Goal: Task Accomplishment & Management: Manage account settings

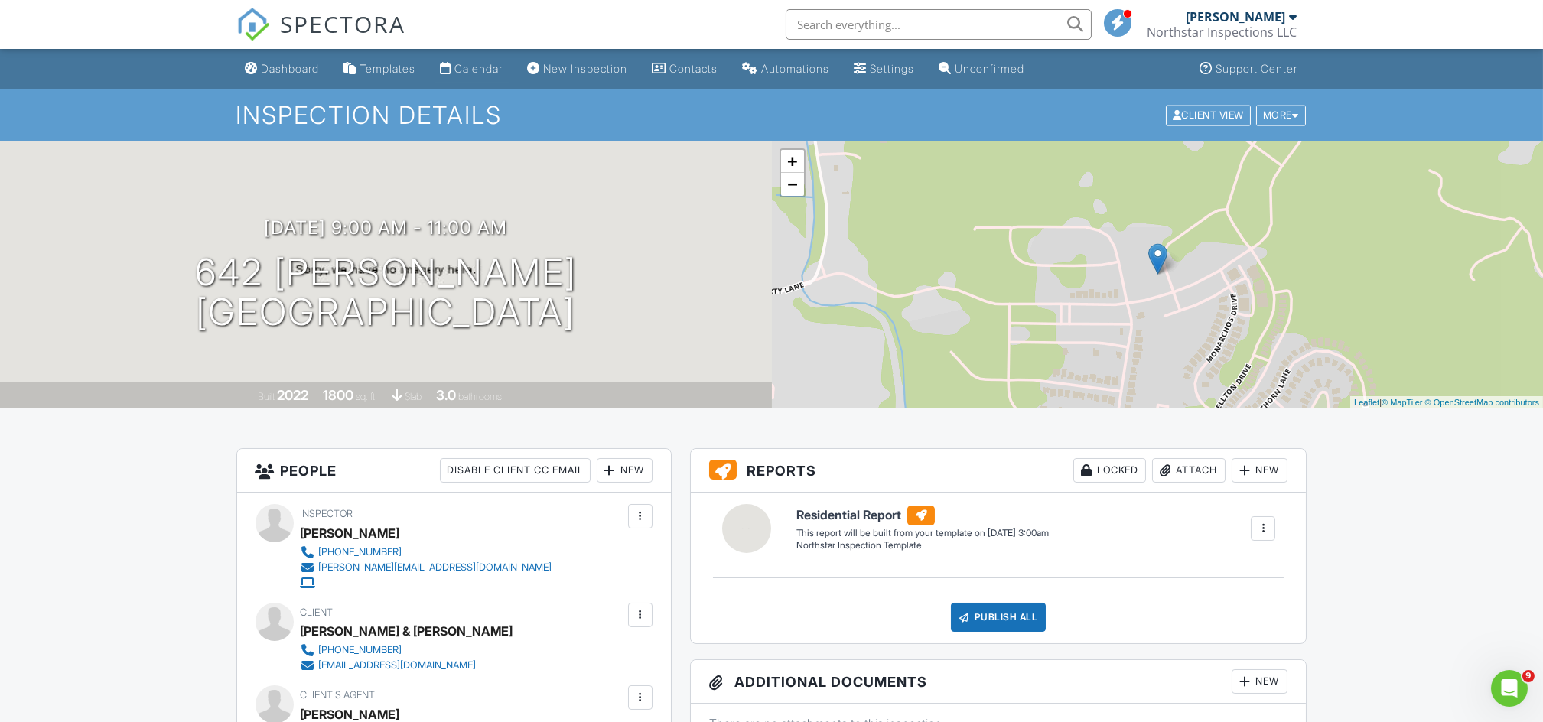
click at [493, 76] on link "Calendar" at bounding box center [471, 69] width 75 height 28
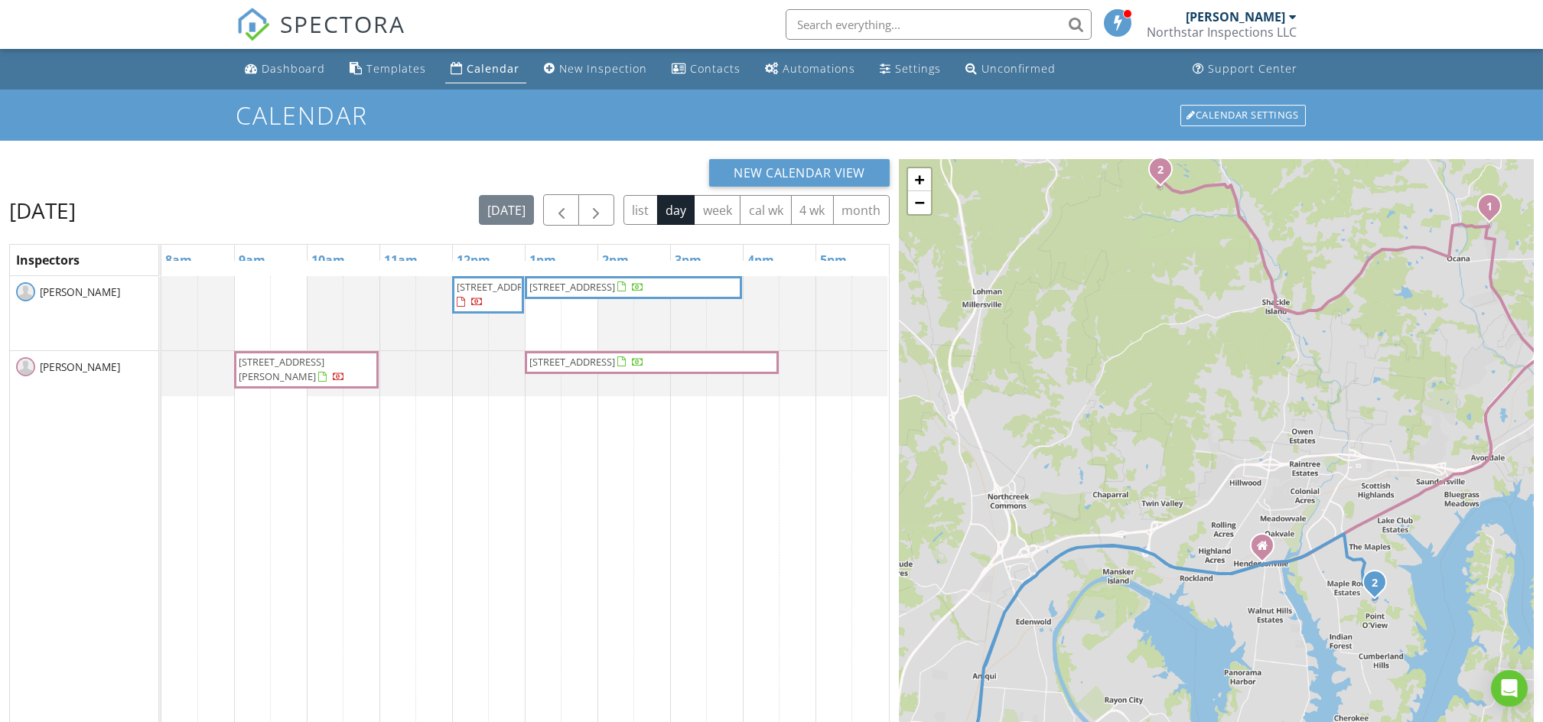
click at [353, 379] on span "642 Giacomo Ct, Gallatin 37066" at bounding box center [306, 370] width 138 height 30
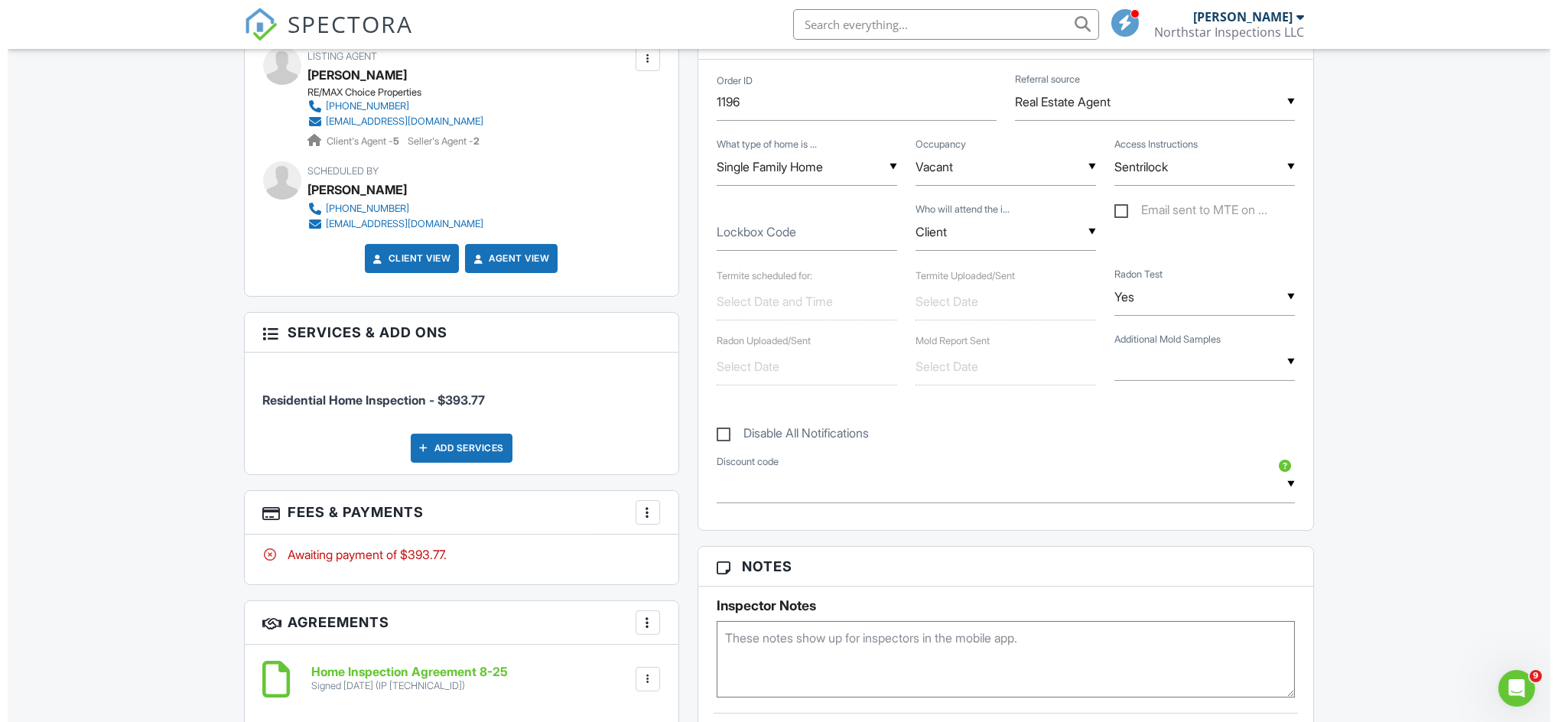
scroll to position [761, 0]
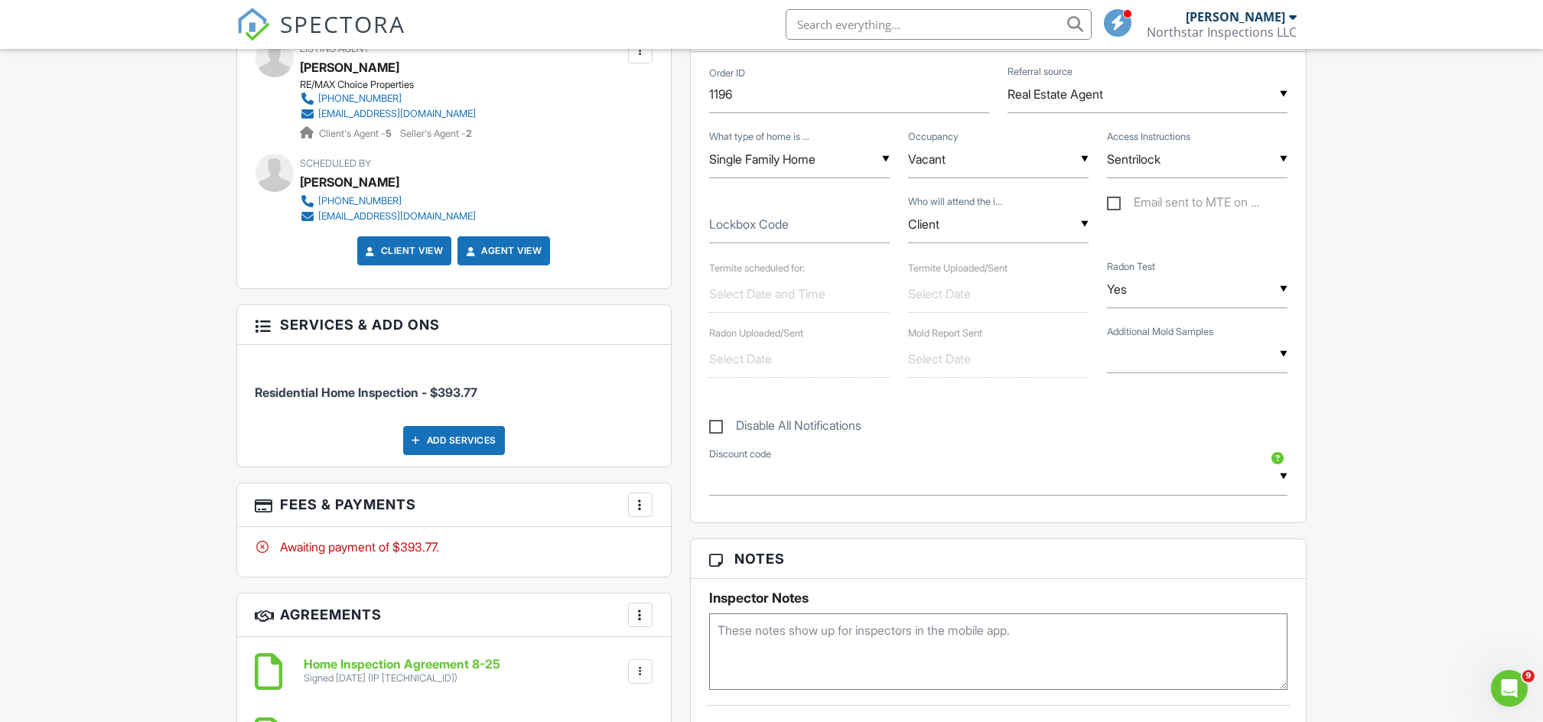
click at [638, 500] on div at bounding box center [640, 504] width 15 height 15
click at [683, 629] on li "View Invoice" at bounding box center [717, 628] width 160 height 38
click at [636, 509] on div at bounding box center [640, 504] width 15 height 15
click at [689, 553] on li "Edit Fees & Payments" at bounding box center [717, 551] width 160 height 38
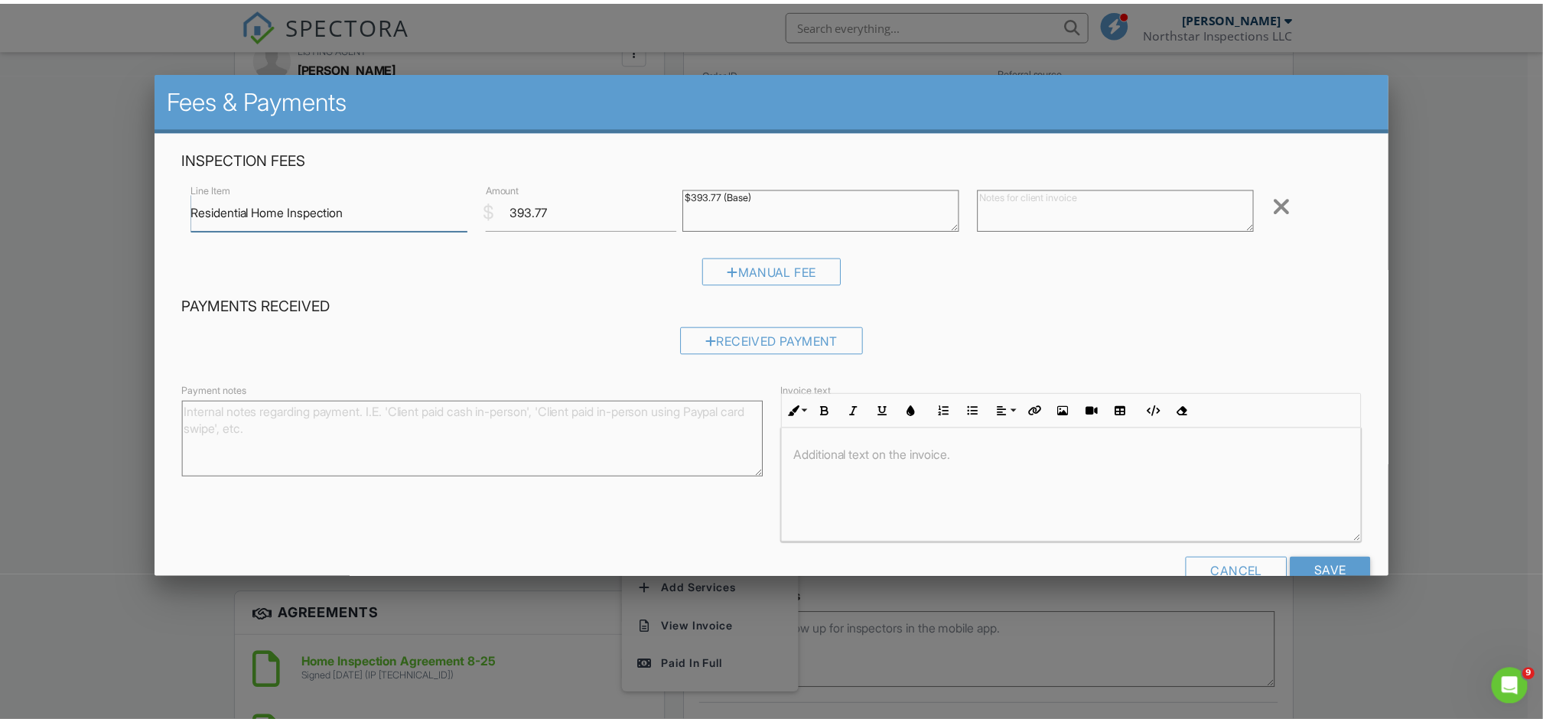
scroll to position [37, 0]
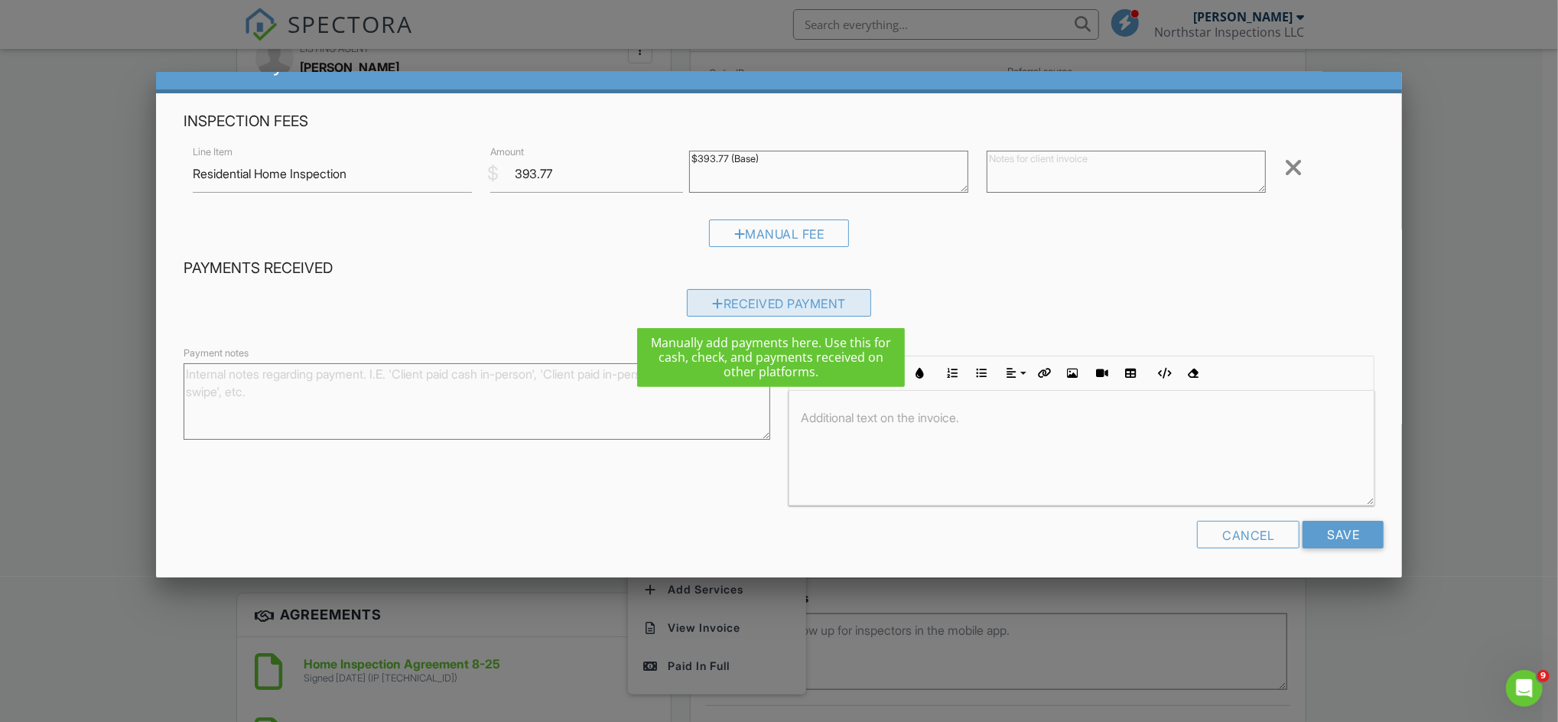
click at [829, 311] on div "Received Payment" at bounding box center [779, 303] width 184 height 28
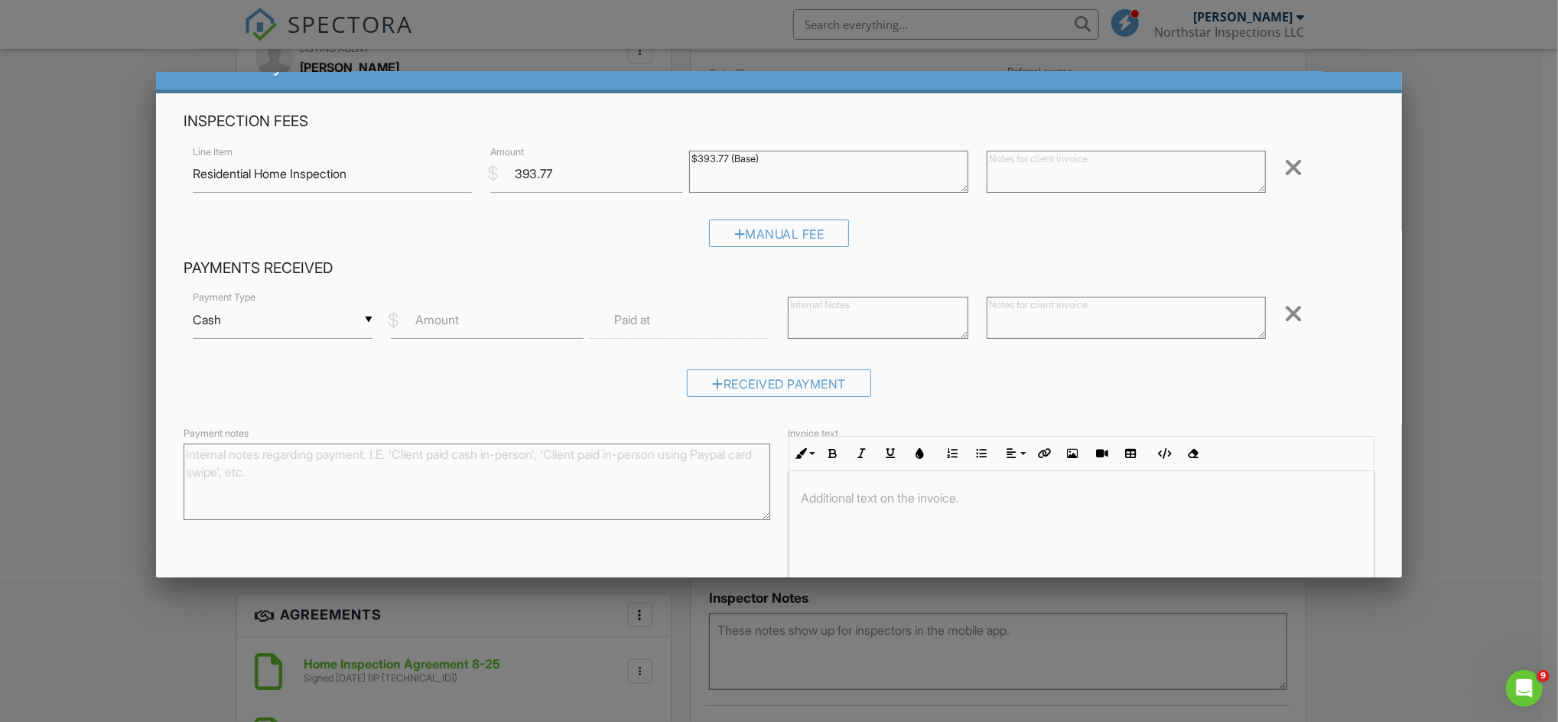
click at [1488, 111] on div at bounding box center [779, 375] width 1558 height 902
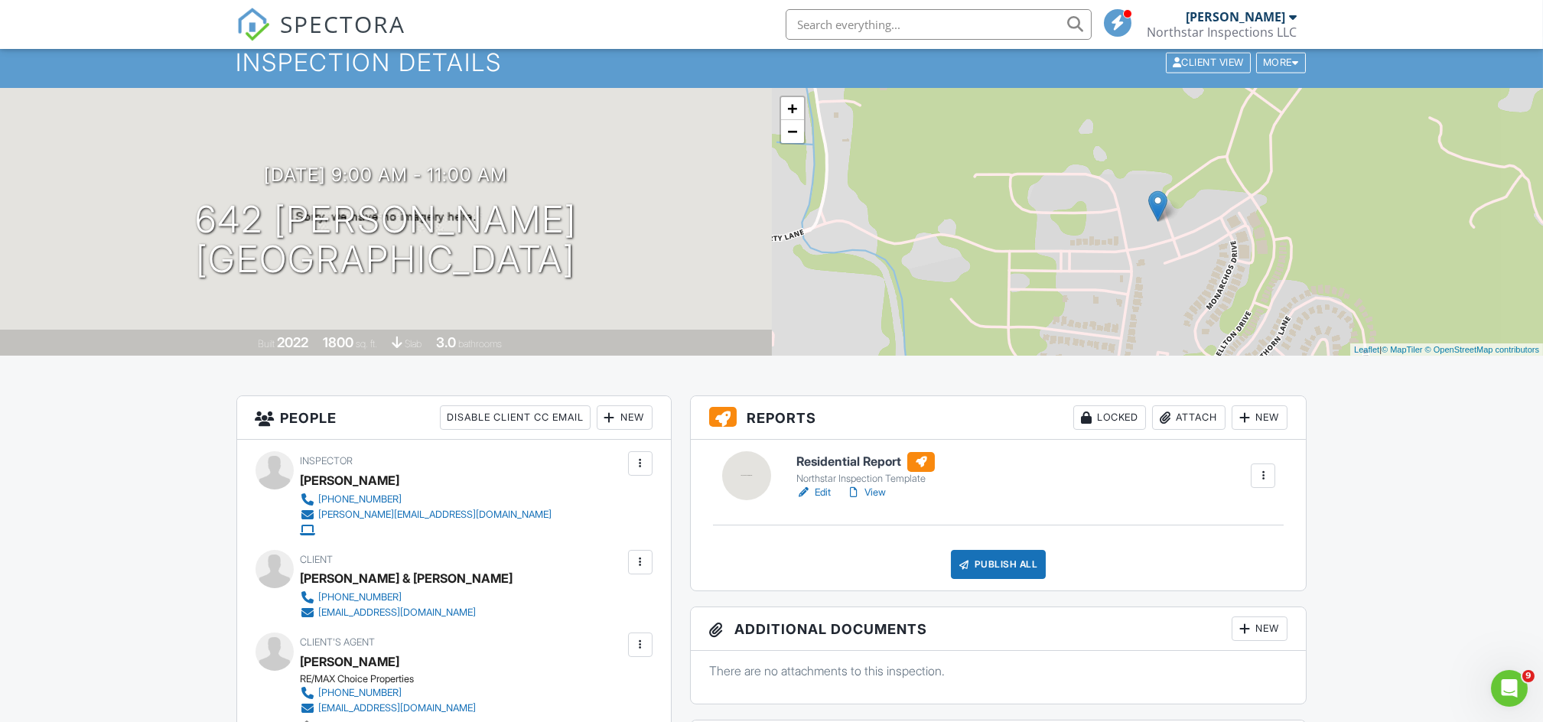
scroll to position [0, 0]
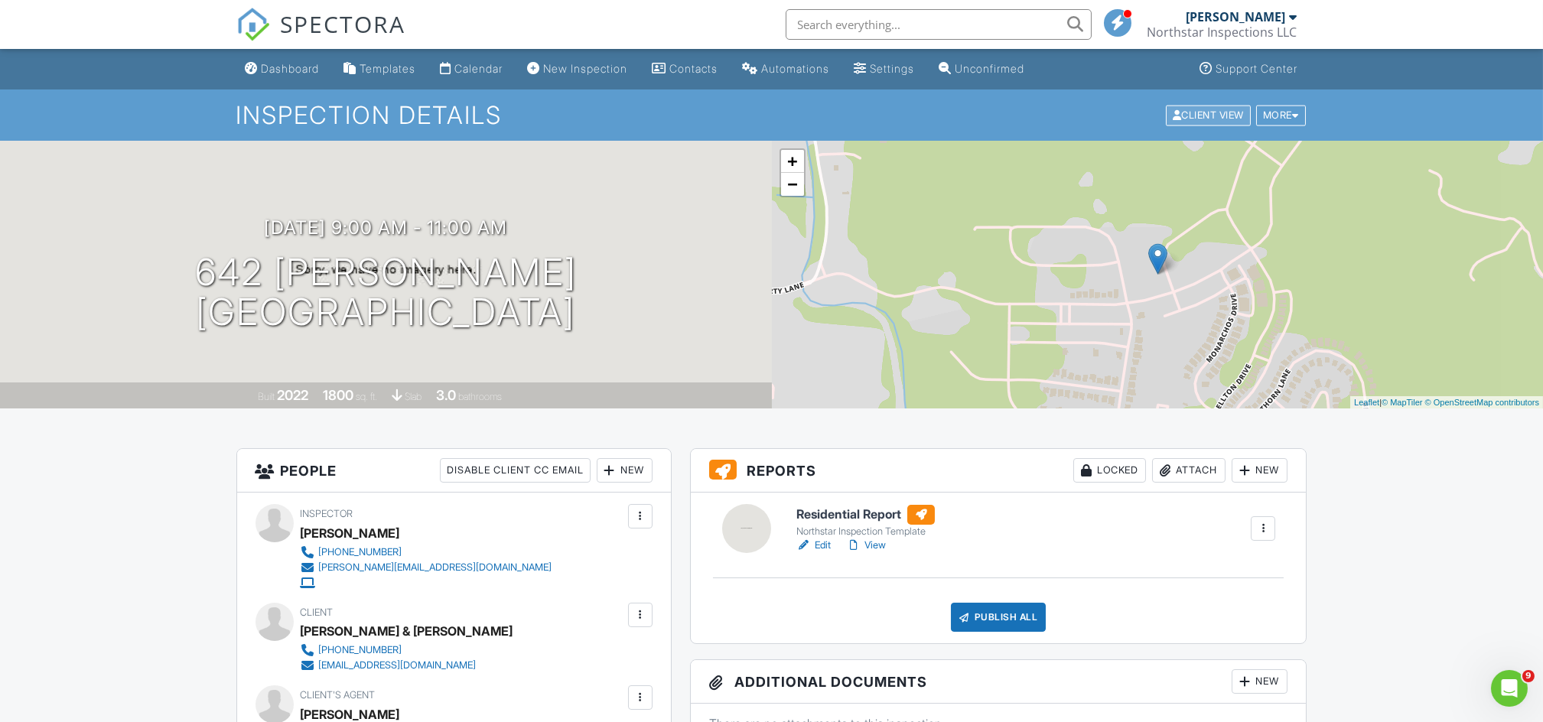
click at [1207, 110] on div "Client View" at bounding box center [1208, 115] width 85 height 21
click at [420, 665] on div "marshareardon47@gmail.com" at bounding box center [398, 665] width 158 height 12
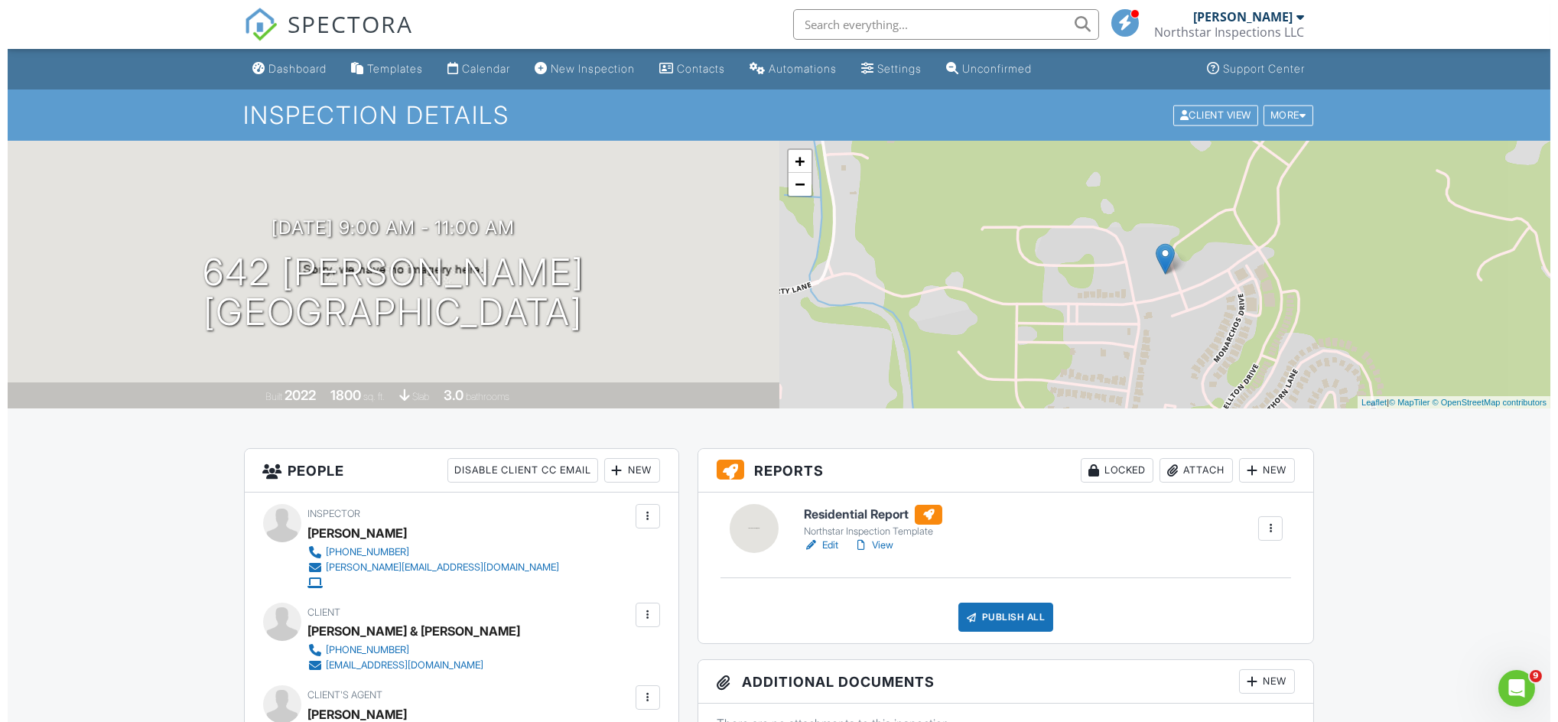
scroll to position [631, 0]
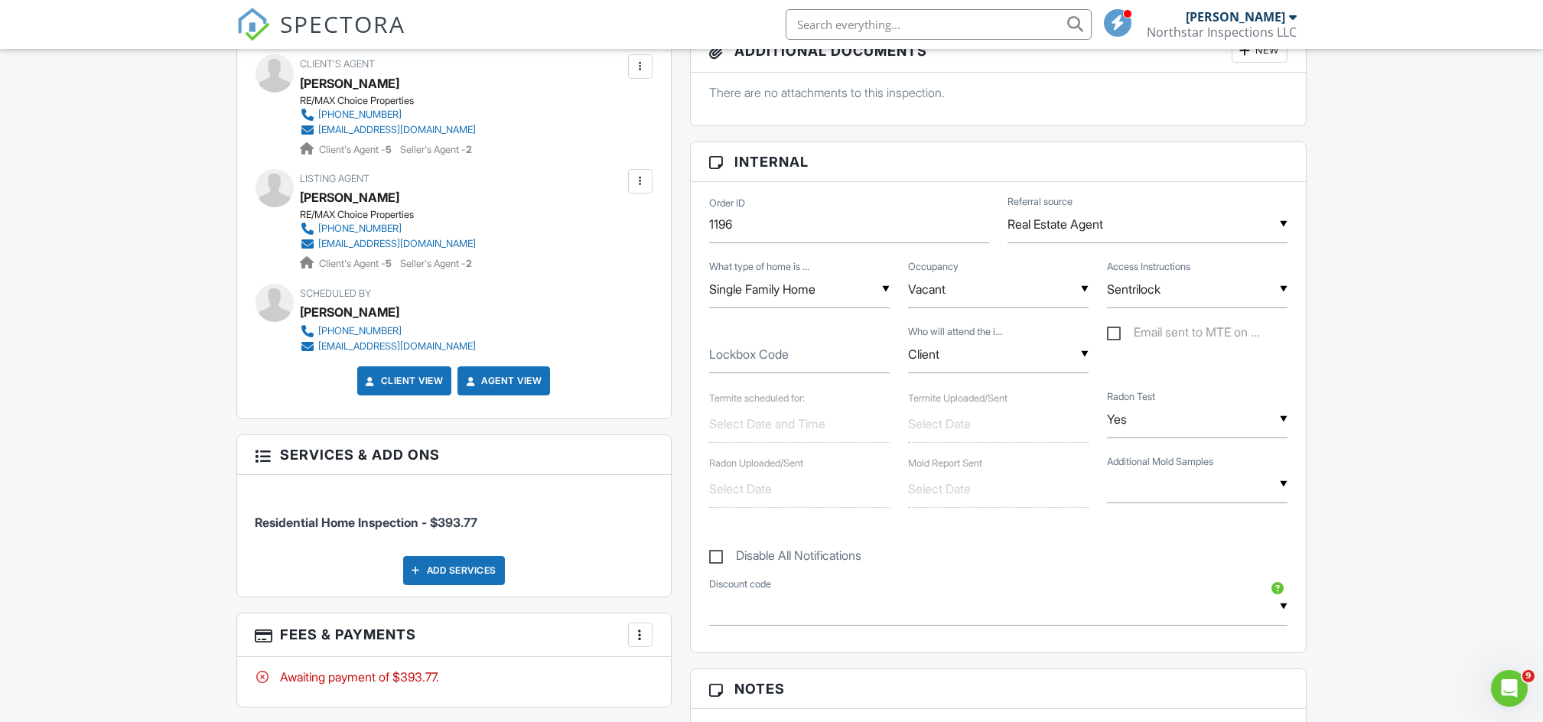
click at [642, 639] on div at bounding box center [640, 634] width 15 height 15
click at [726, 541] on li "Edit Fees & Payments" at bounding box center [717, 533] width 160 height 38
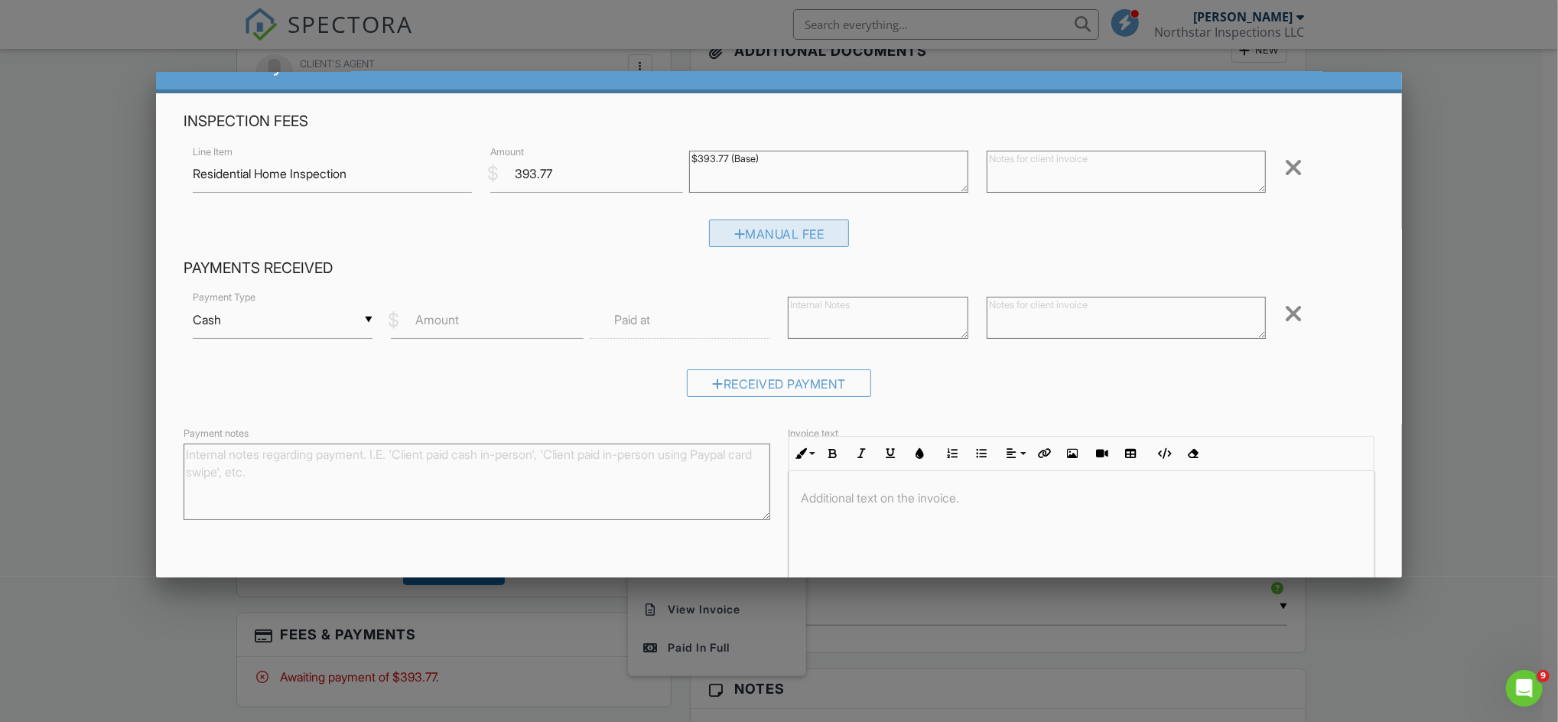
click at [754, 237] on div "Manual Fee" at bounding box center [779, 234] width 141 height 28
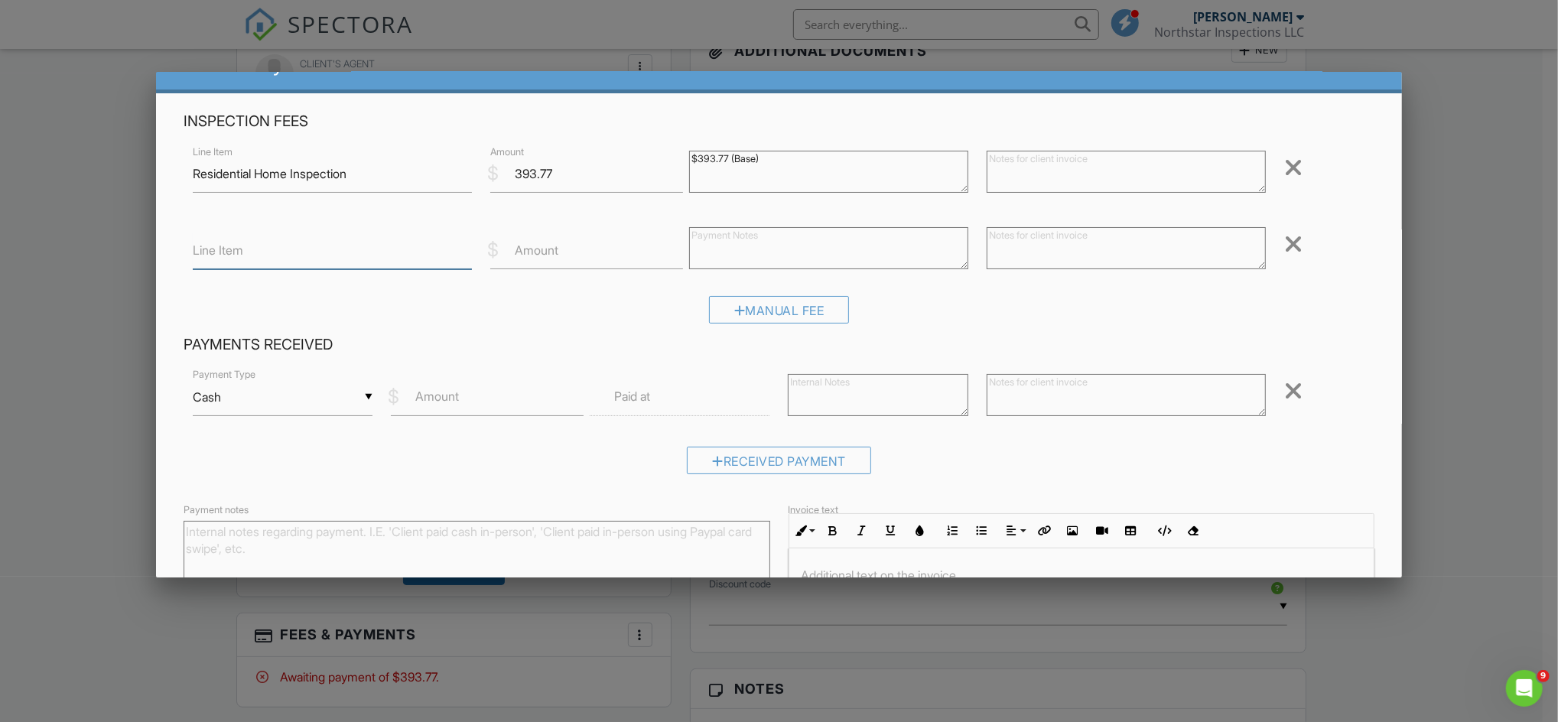
click at [317, 250] on input "Line Item" at bounding box center [332, 250] width 279 height 37
type input "R"
type input "Technology Fee"
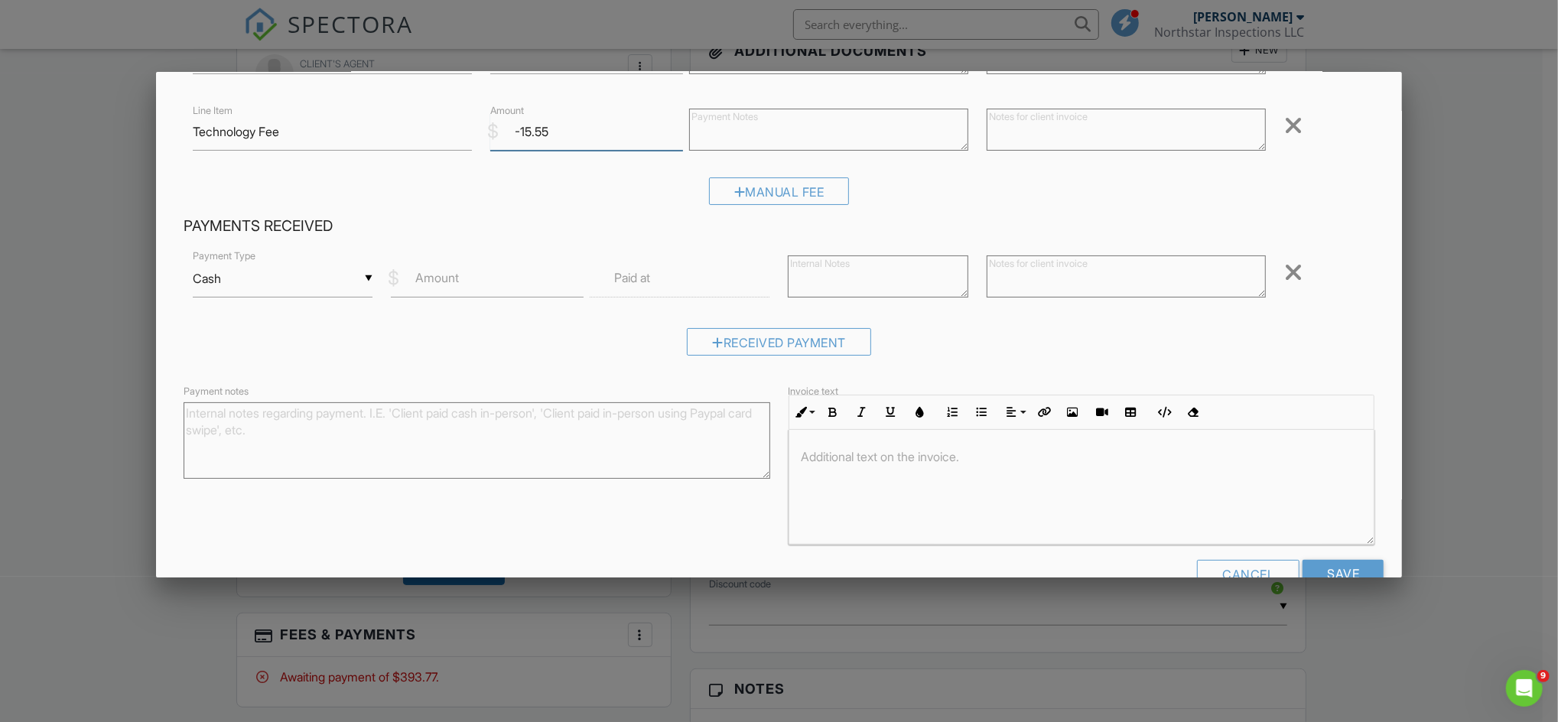
scroll to position [193, 0]
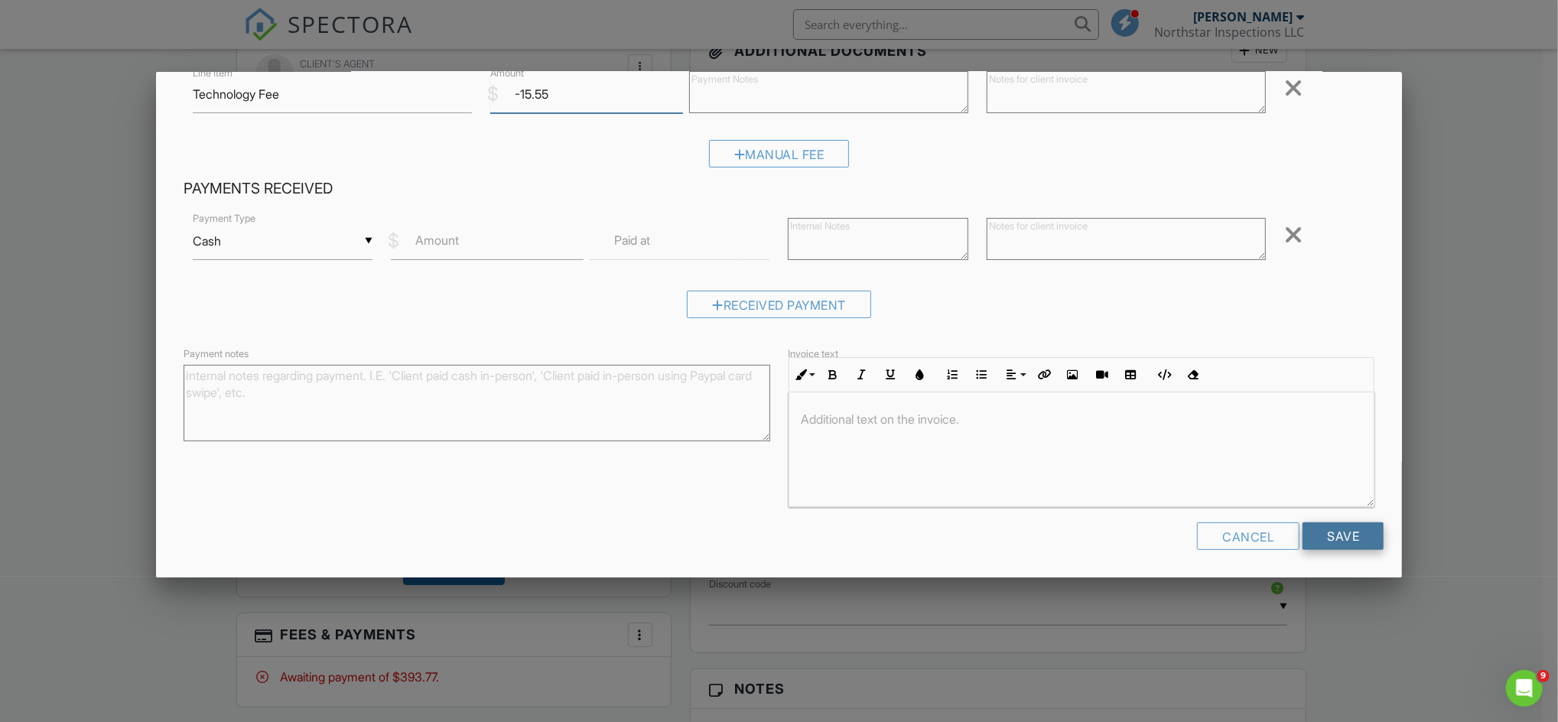
type input "-15.55"
click at [1341, 533] on input "Save" at bounding box center [1342, 536] width 81 height 28
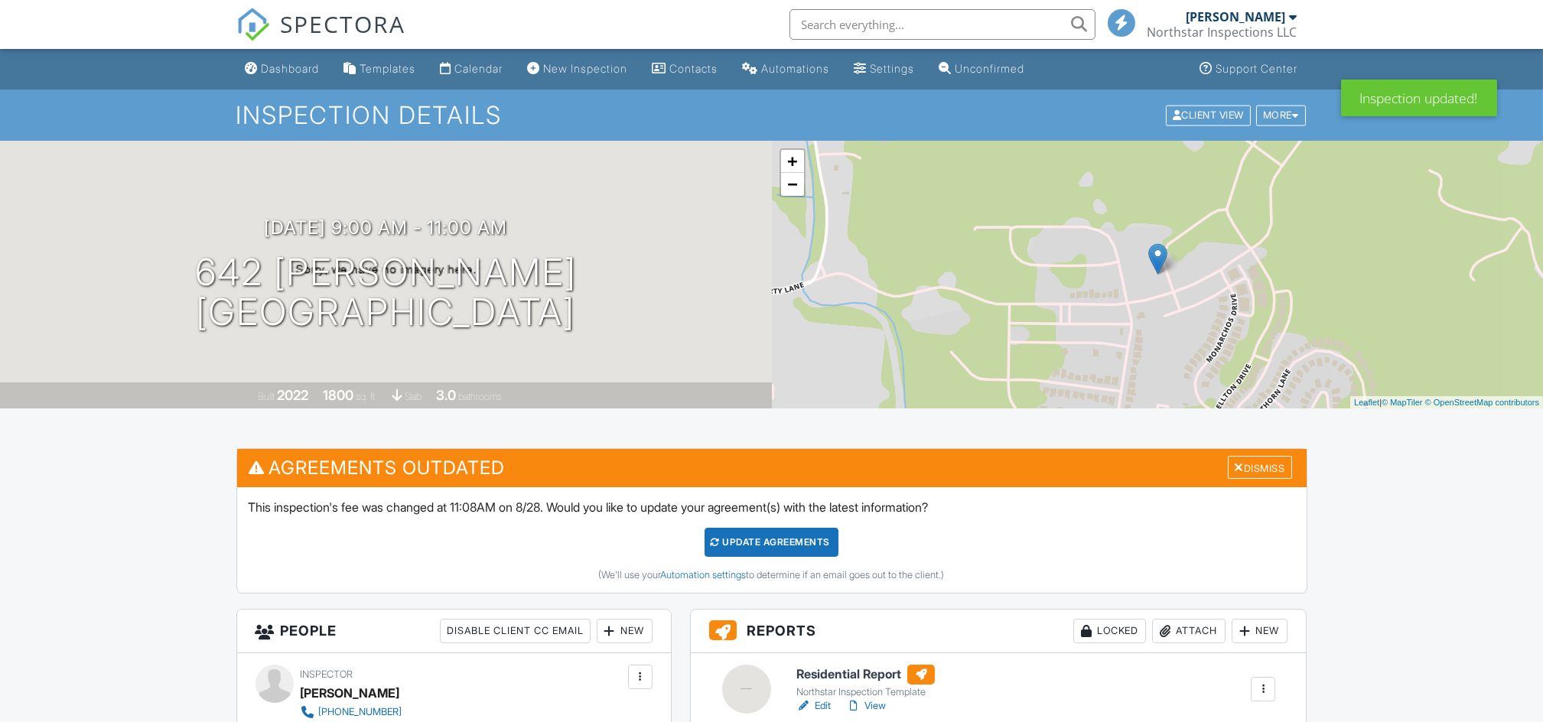
click at [1285, 471] on div "Dismiss" at bounding box center [1260, 468] width 64 height 24
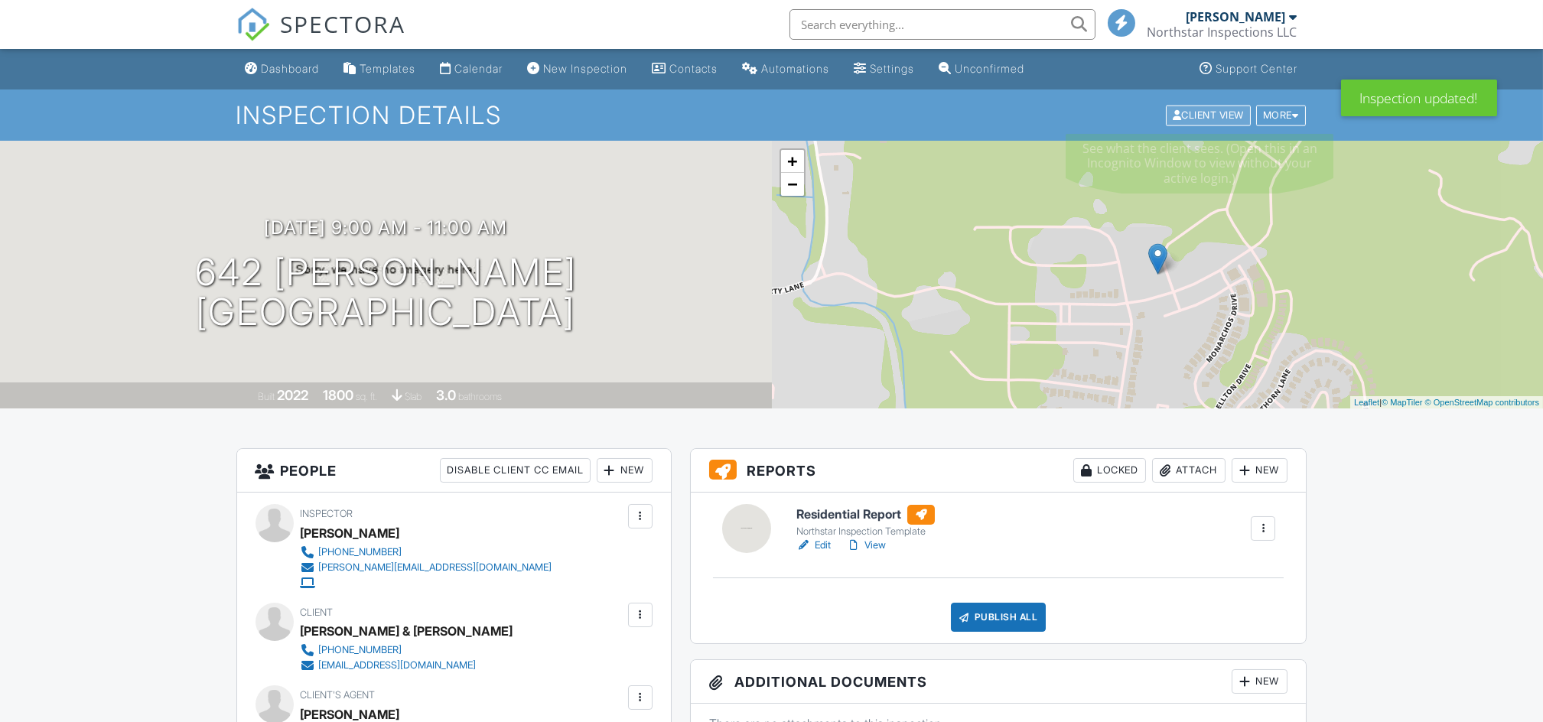
click at [1213, 119] on div "Client View" at bounding box center [1208, 115] width 85 height 21
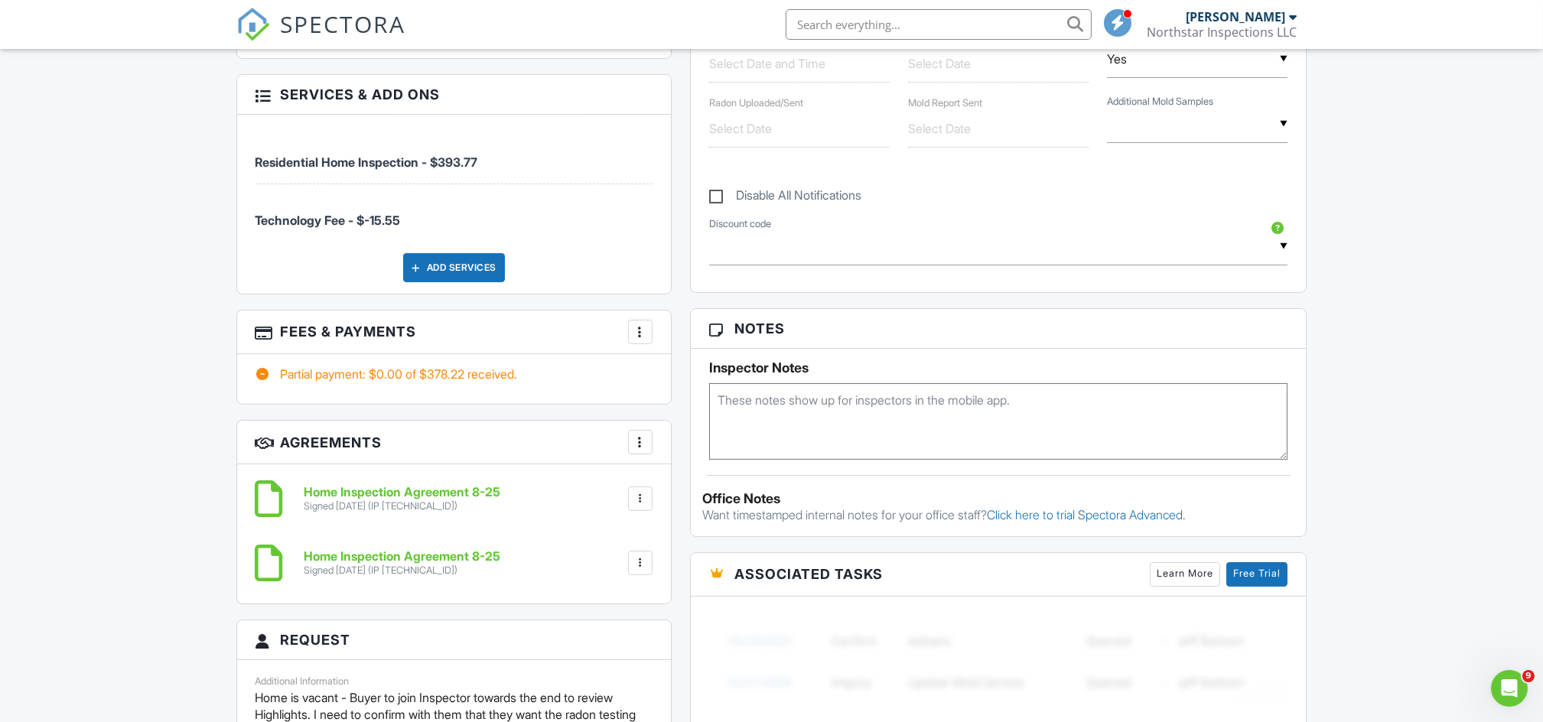
scroll to position [977, 0]
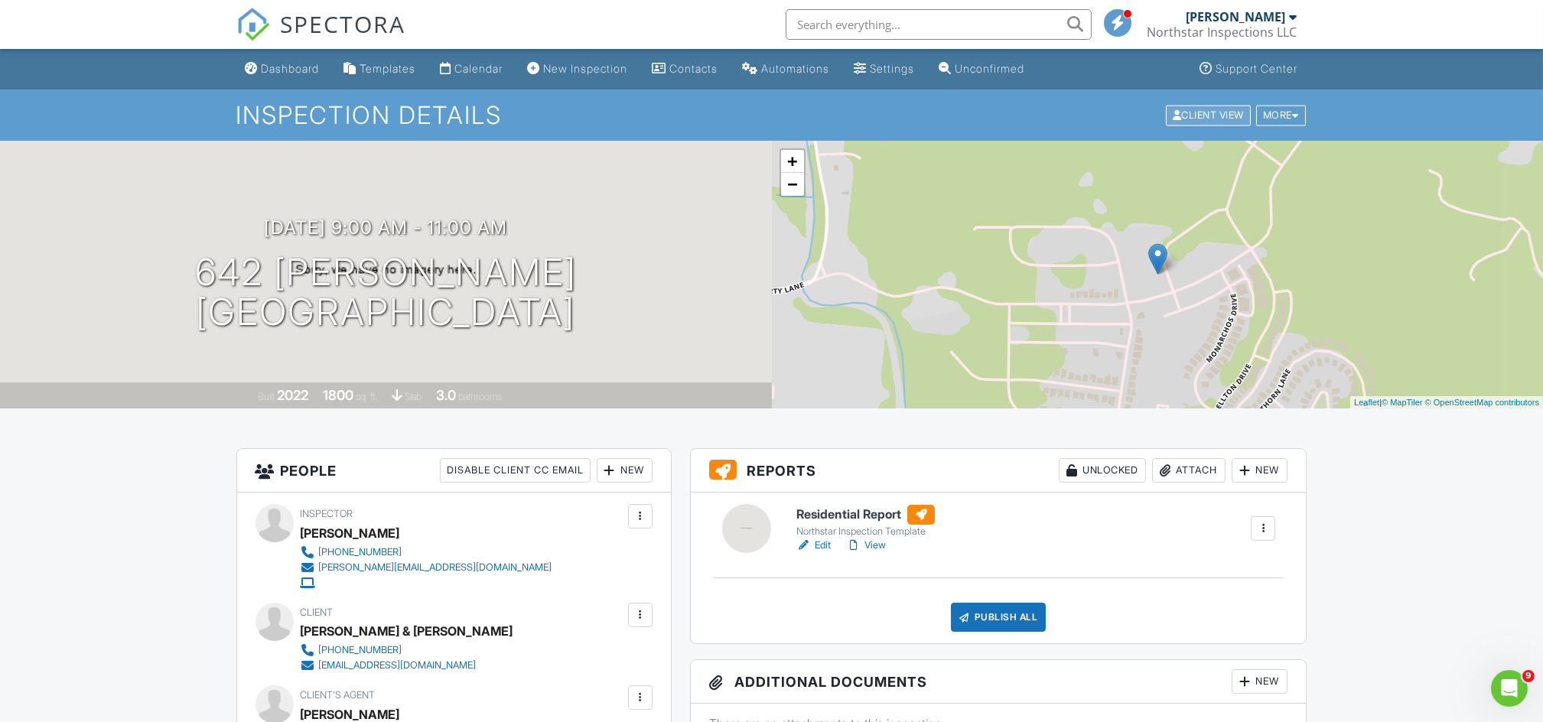
click at [1204, 109] on div "Client View" at bounding box center [1208, 115] width 85 height 21
click at [493, 70] on div "Calendar" at bounding box center [479, 68] width 48 height 13
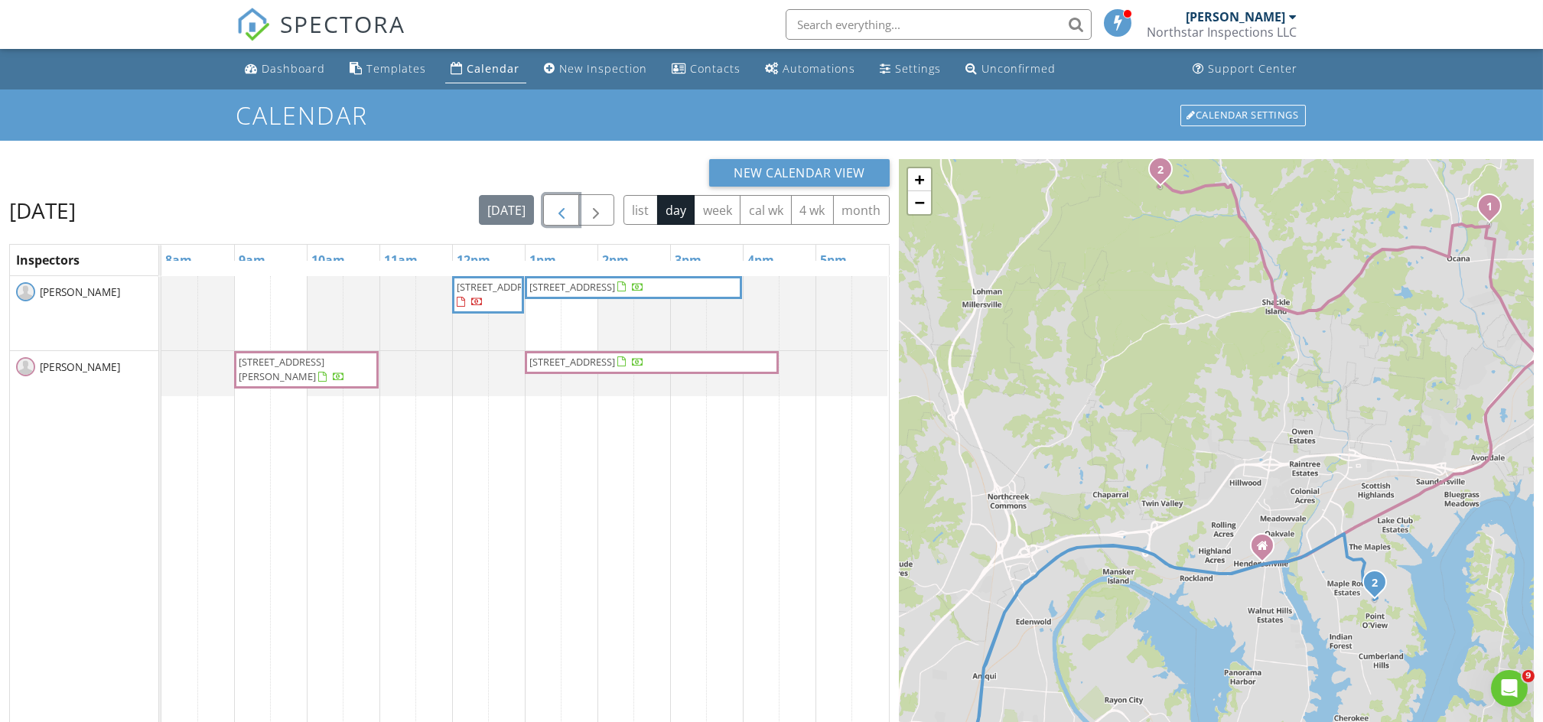
click at [559, 210] on span "button" at bounding box center [561, 210] width 18 height 18
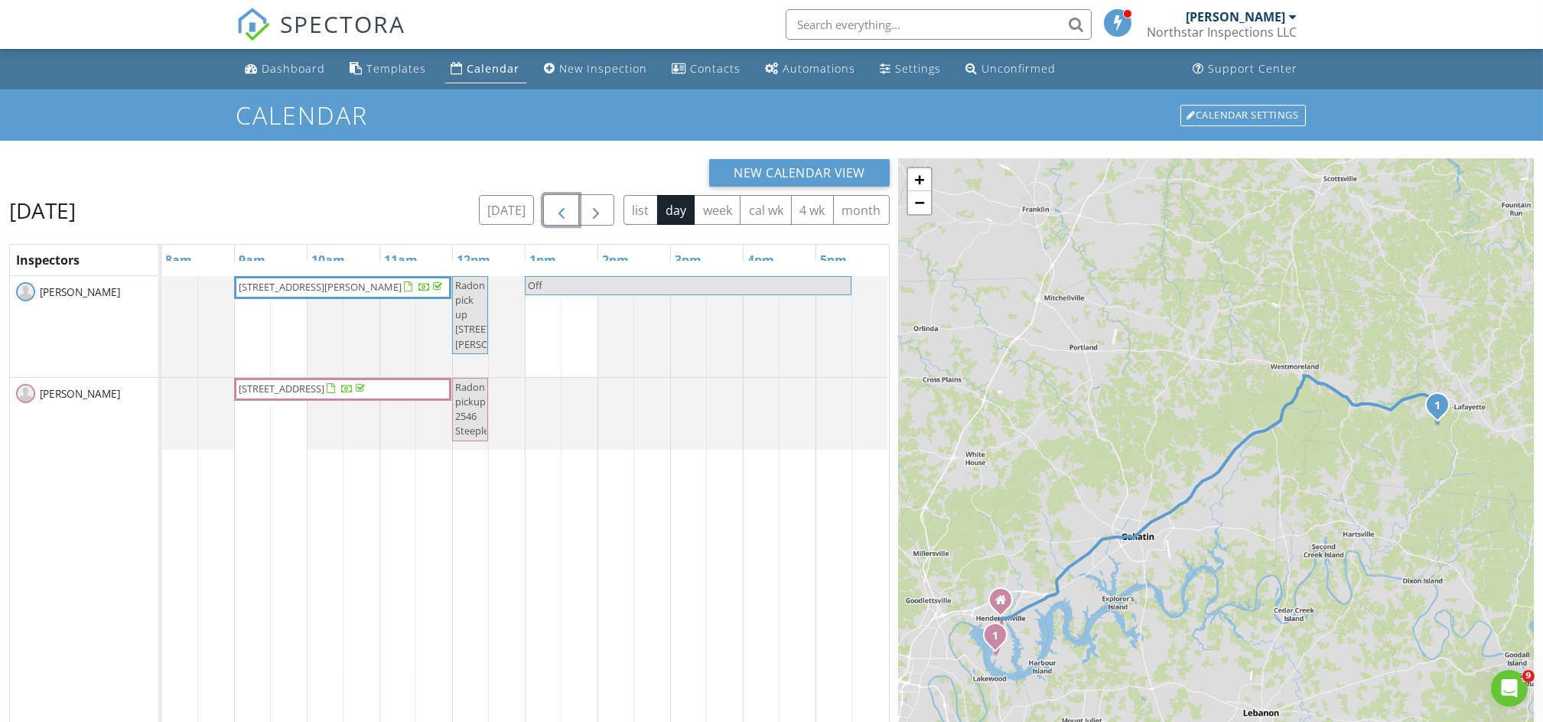
click at [559, 210] on span "button" at bounding box center [561, 210] width 18 height 18
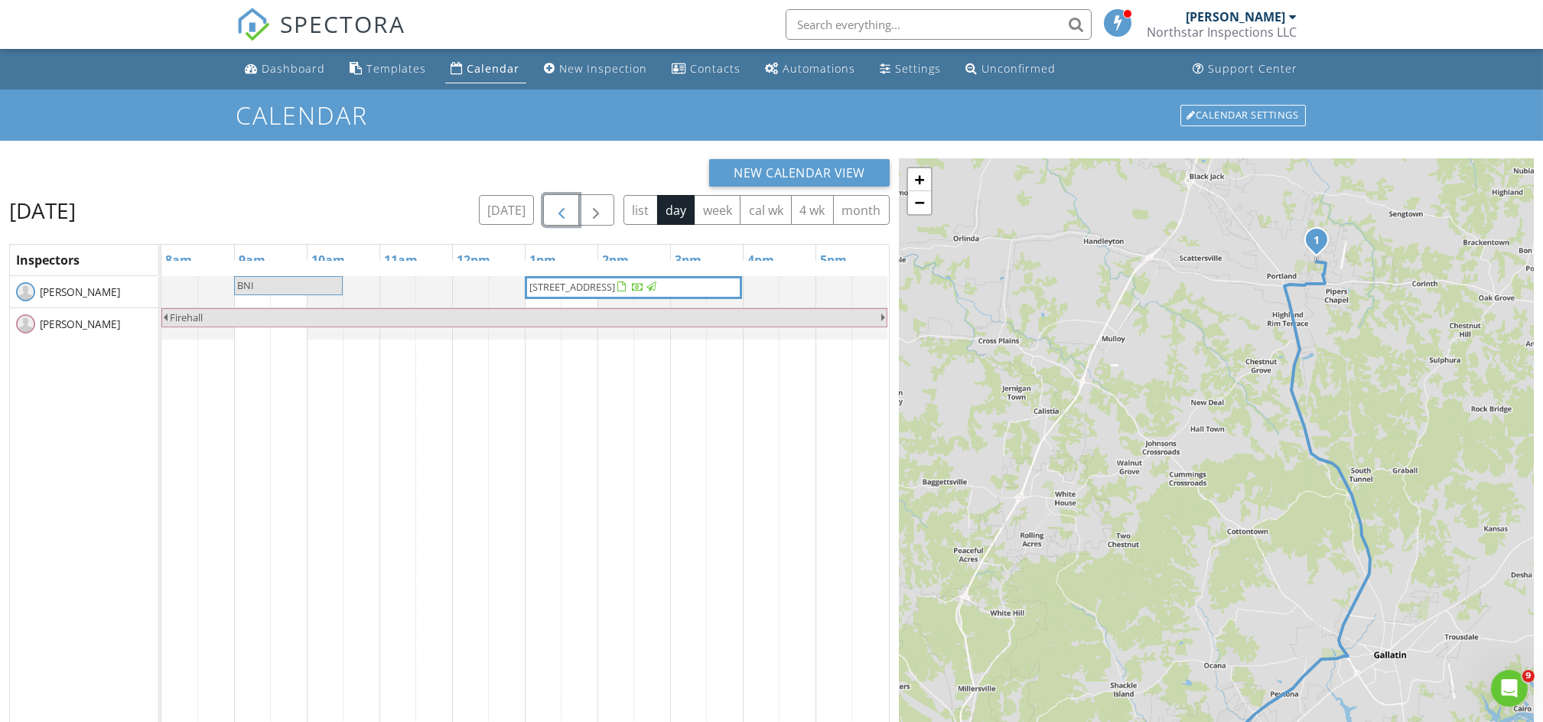
click at [561, 213] on span "button" at bounding box center [561, 210] width 18 height 18
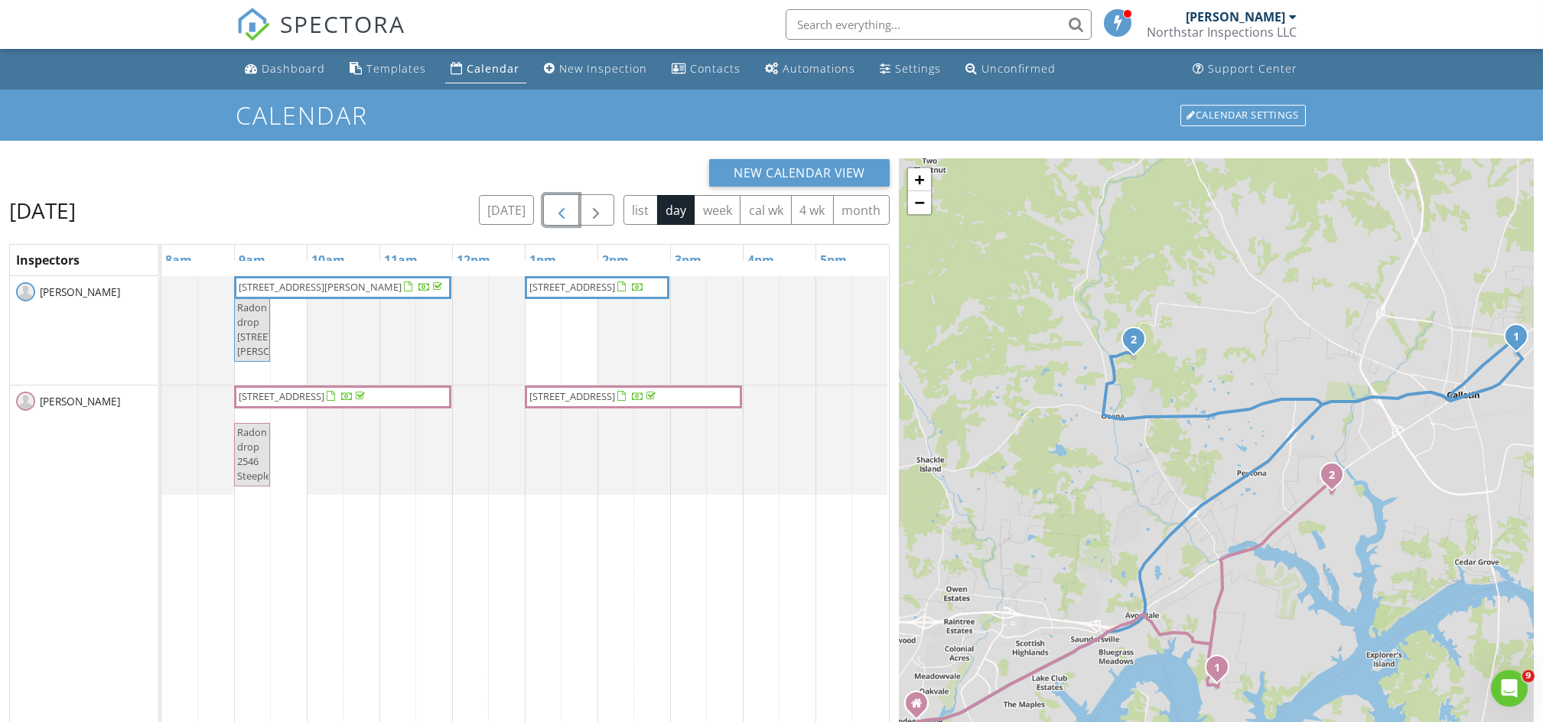
click at [369, 405] on span "[STREET_ADDRESS]" at bounding box center [303, 396] width 132 height 15
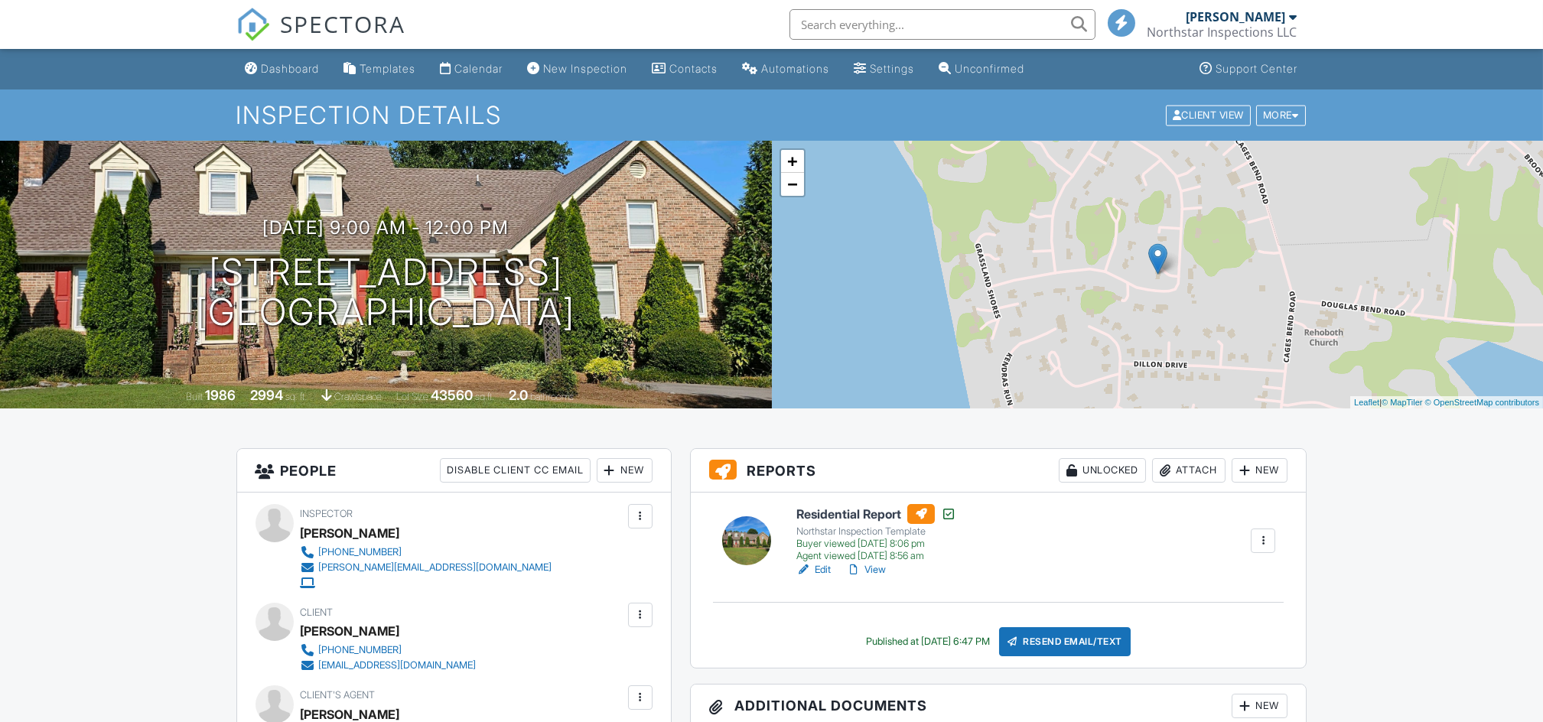
click at [1254, 704] on div "New" at bounding box center [1259, 706] width 56 height 24
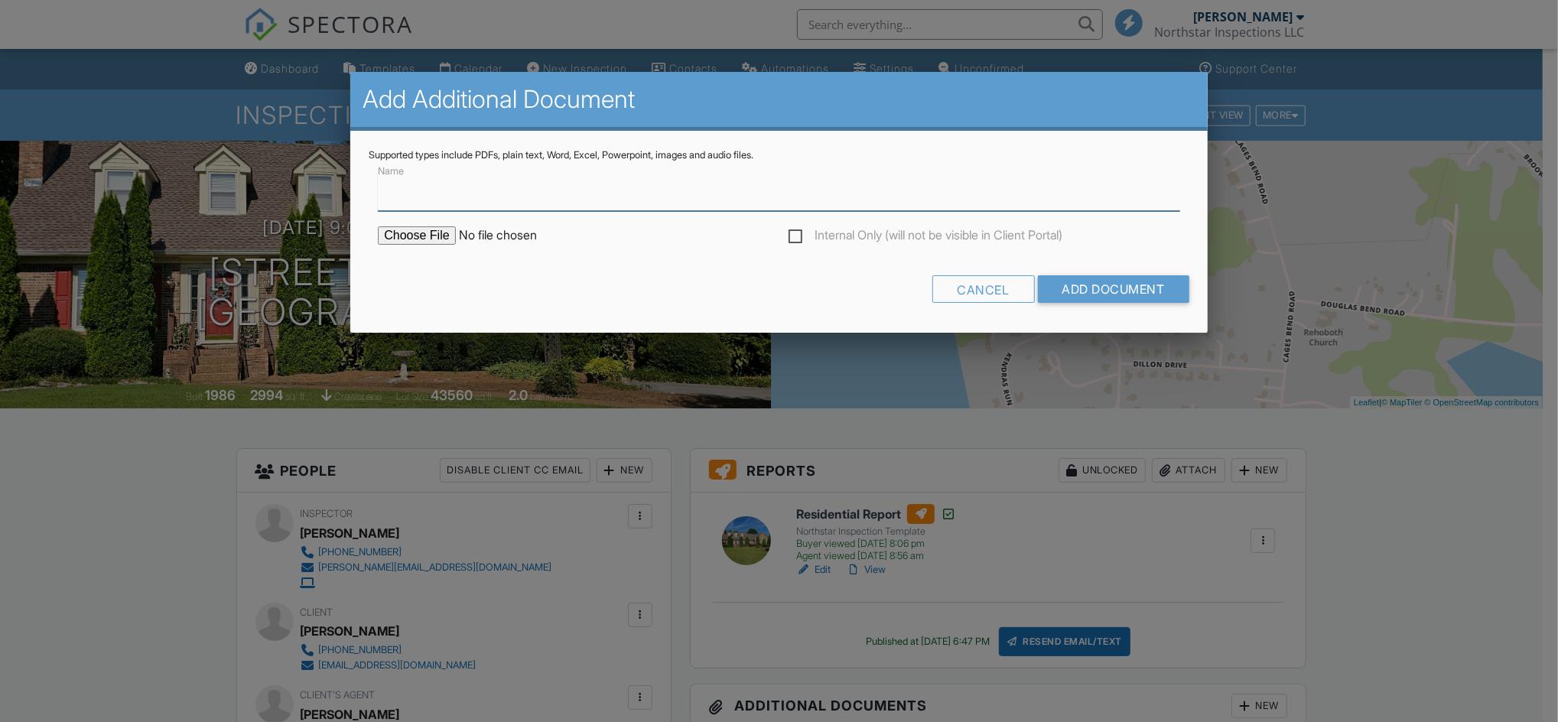
click at [425, 197] on input "Name" at bounding box center [779, 192] width 802 height 37
type input "Full Radon Report"
click at [427, 230] on input "file" at bounding box center [508, 235] width 260 height 18
type input "C:\fakepath\a37a08cf-cfb7-4ef7-ac37-4c295b2e8100.pdf"
click at [1089, 285] on input "Add Document" at bounding box center [1113, 289] width 151 height 28
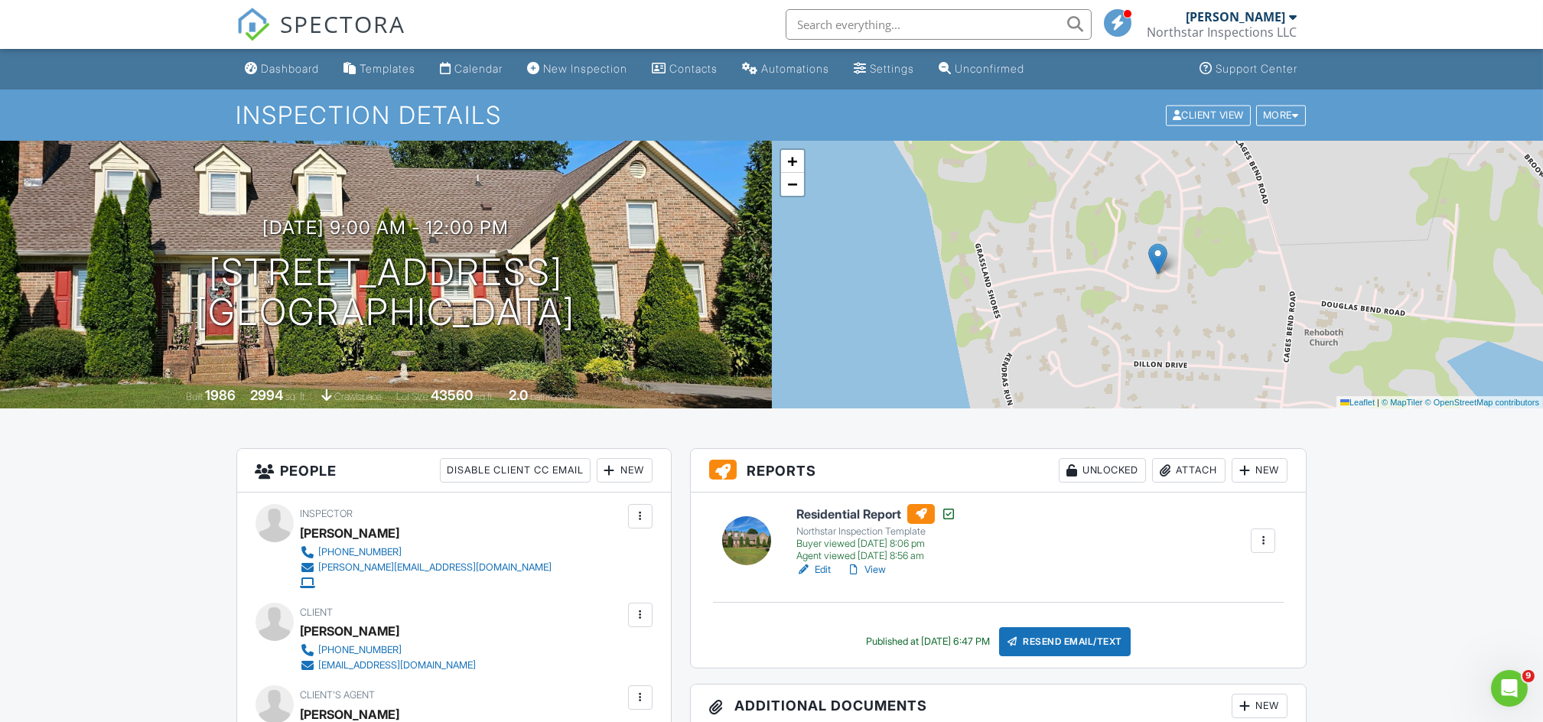
scroll to position [631, 0]
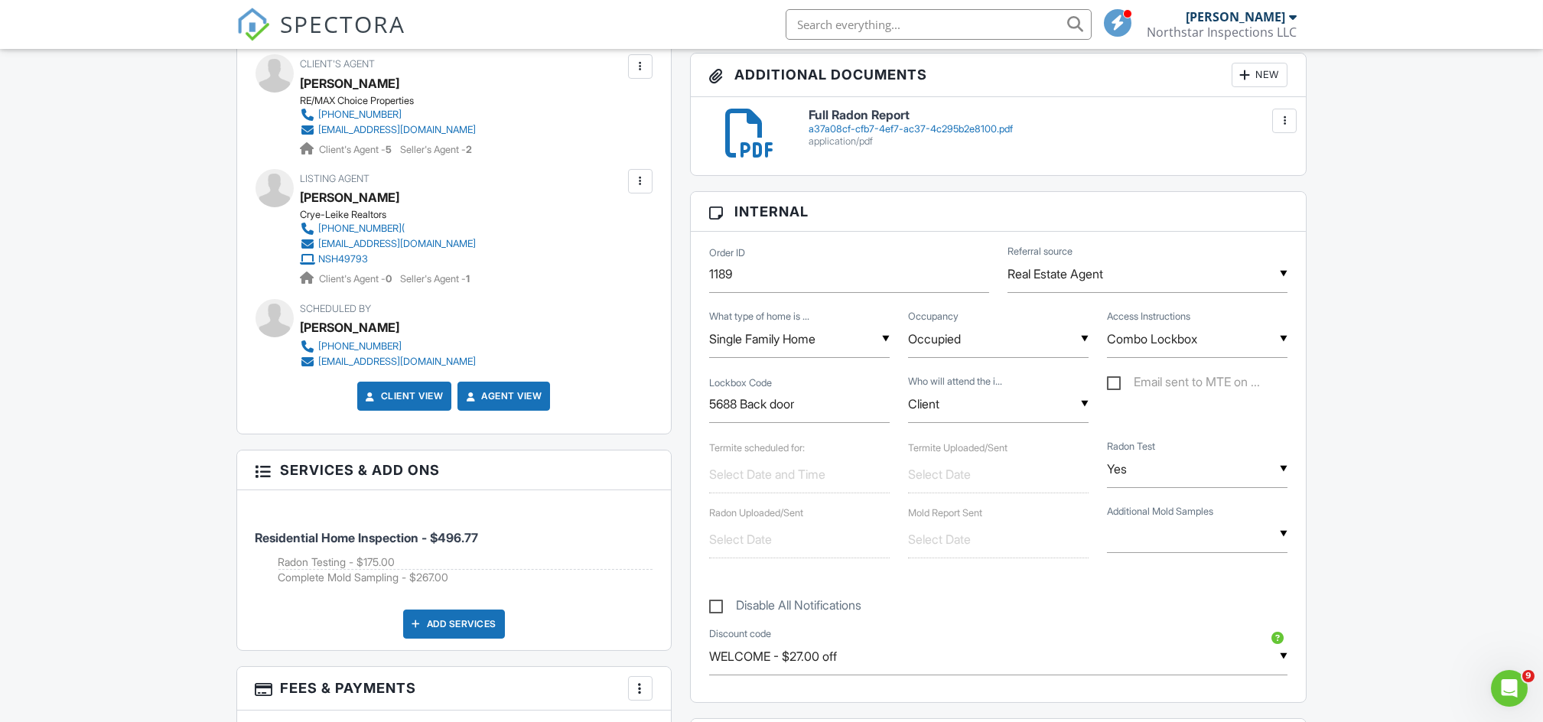
click at [935, 125] on div "a37a08cf-cfb7-4ef7-ac37-4c295b2e8100.pdf" at bounding box center [1048, 129] width 480 height 12
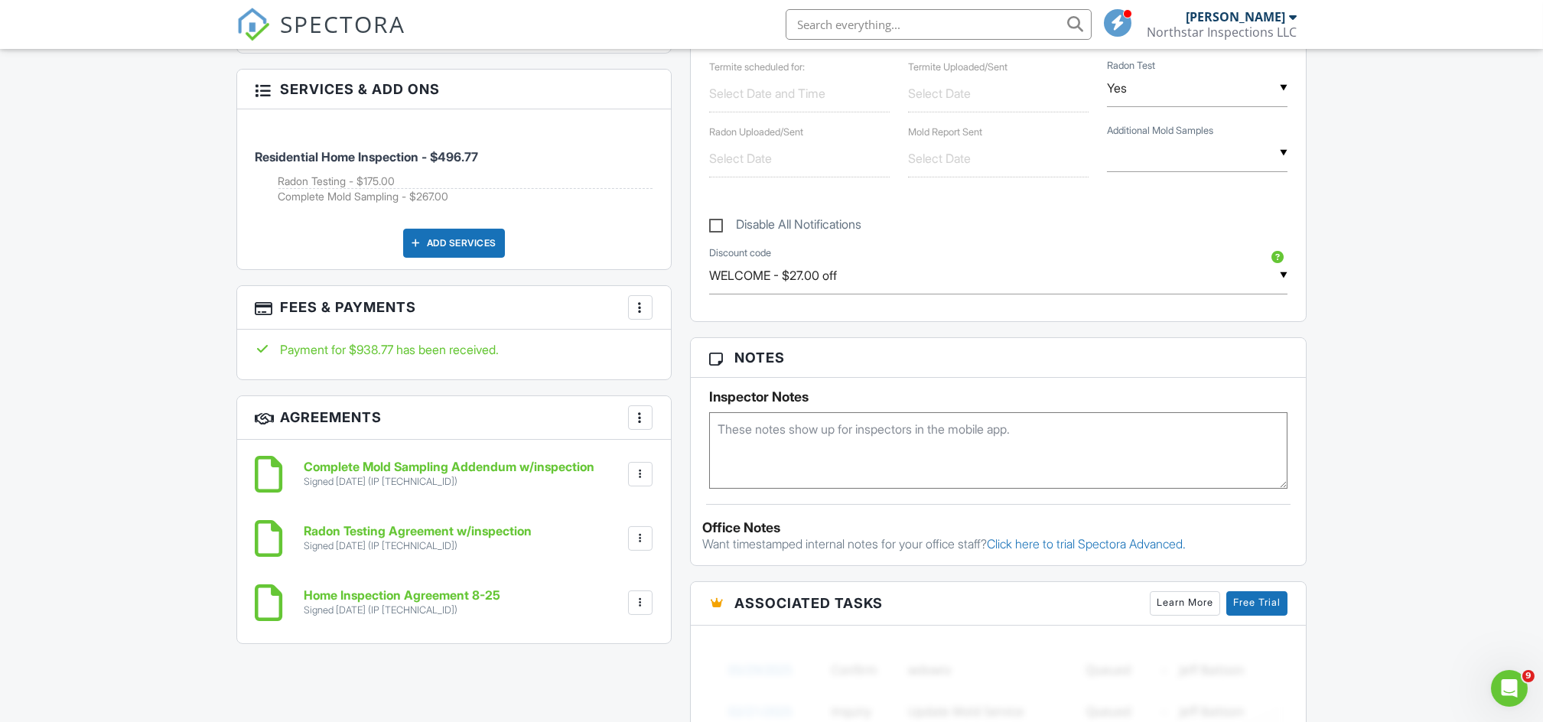
scroll to position [1026, 0]
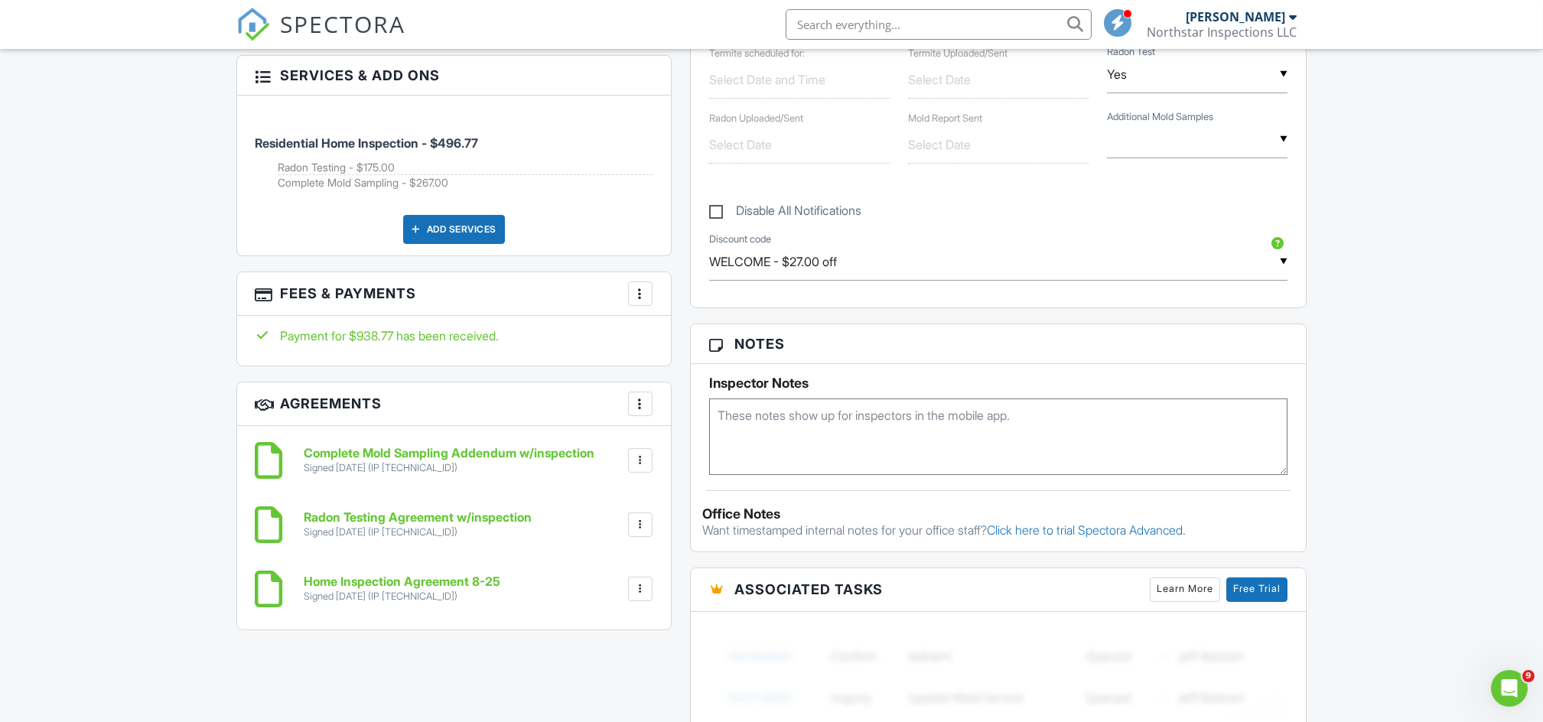
click at [753, 149] on input "text" at bounding box center [799, 144] width 180 height 37
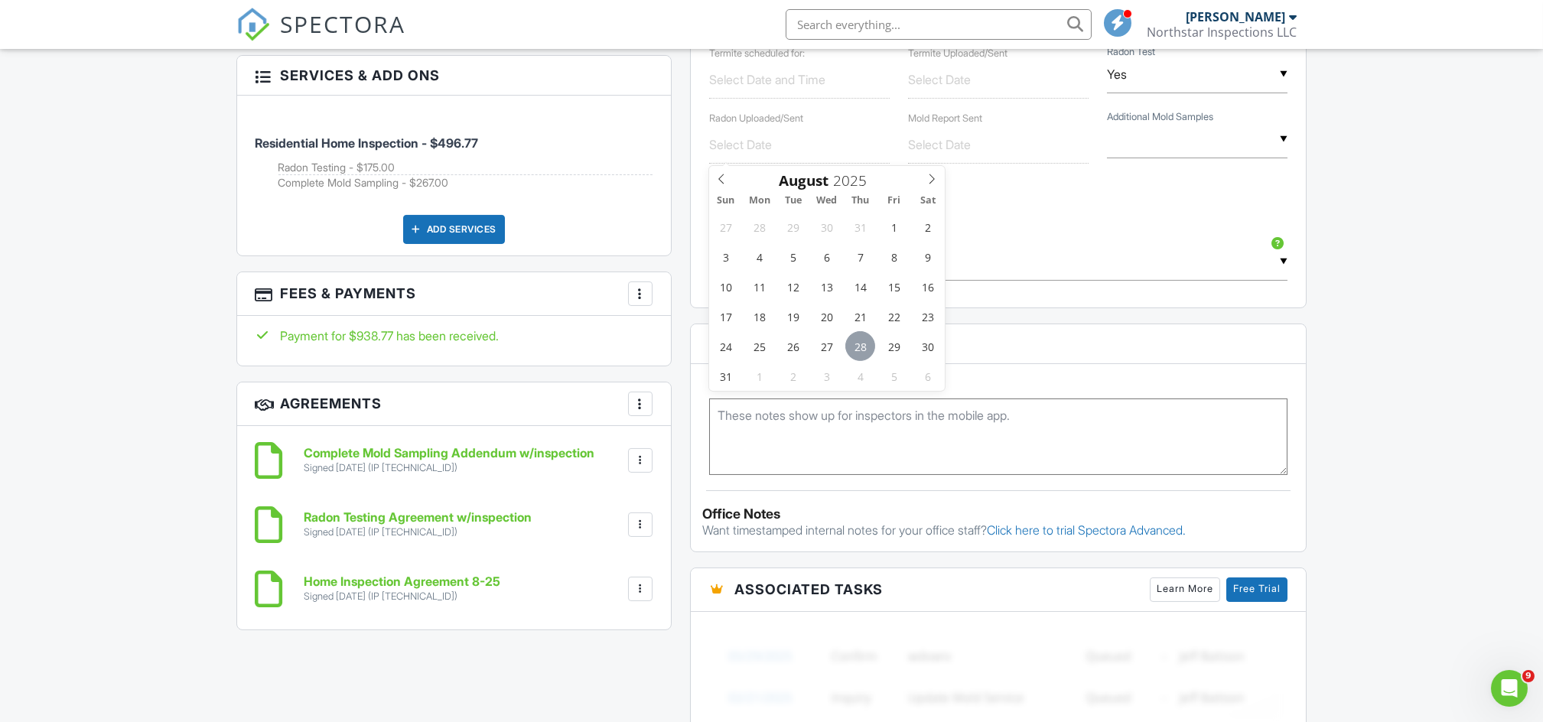
type input "08/28/2025"
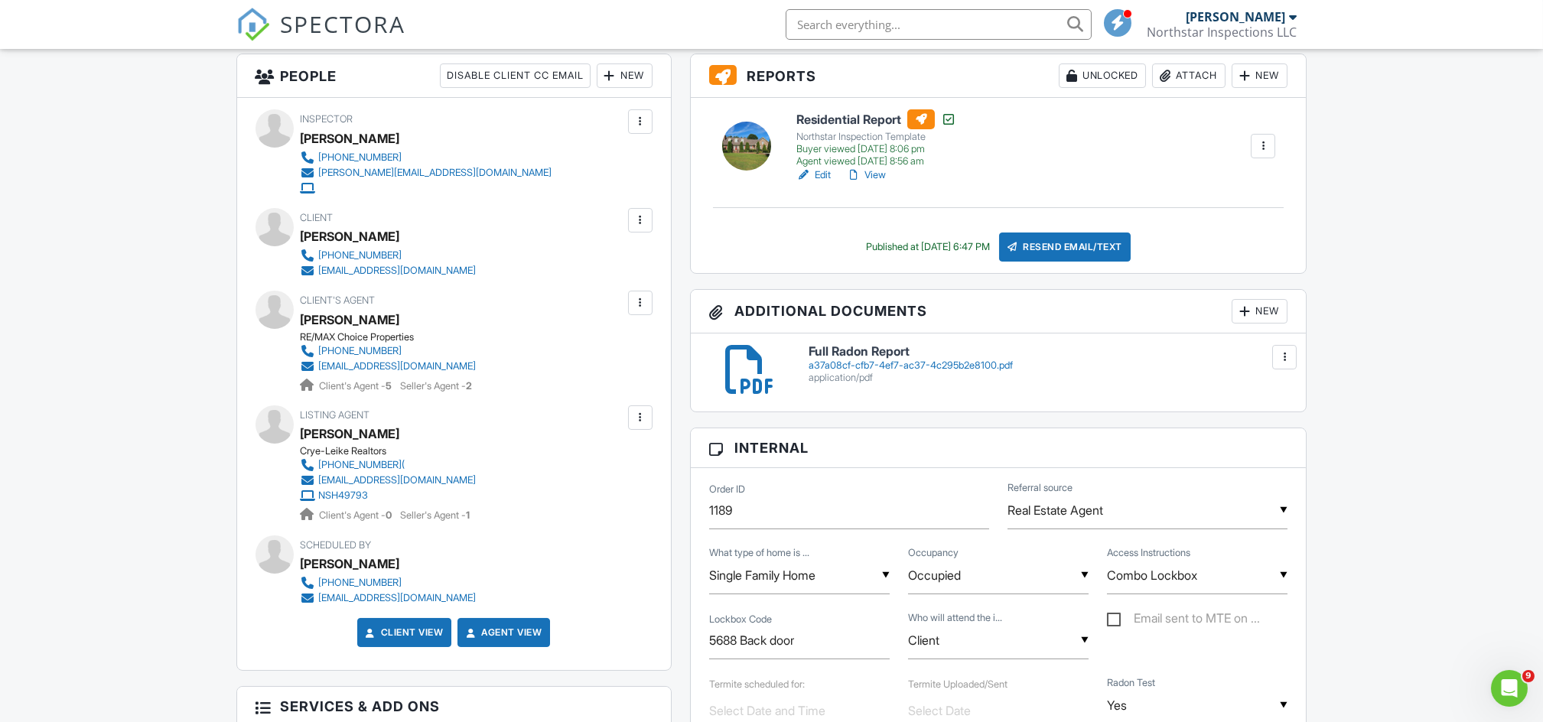
scroll to position [0, 0]
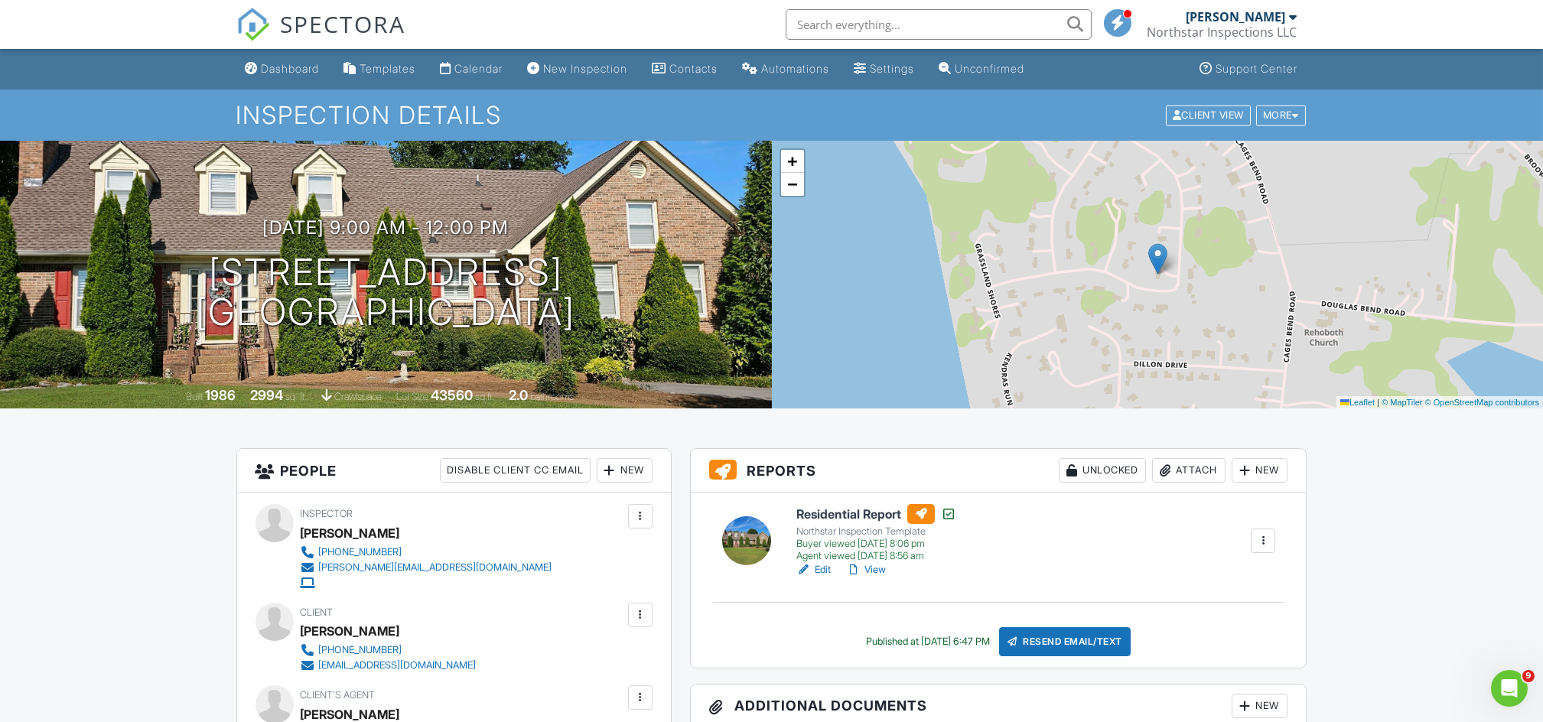
click at [813, 20] on input "text" at bounding box center [938, 24] width 306 height 31
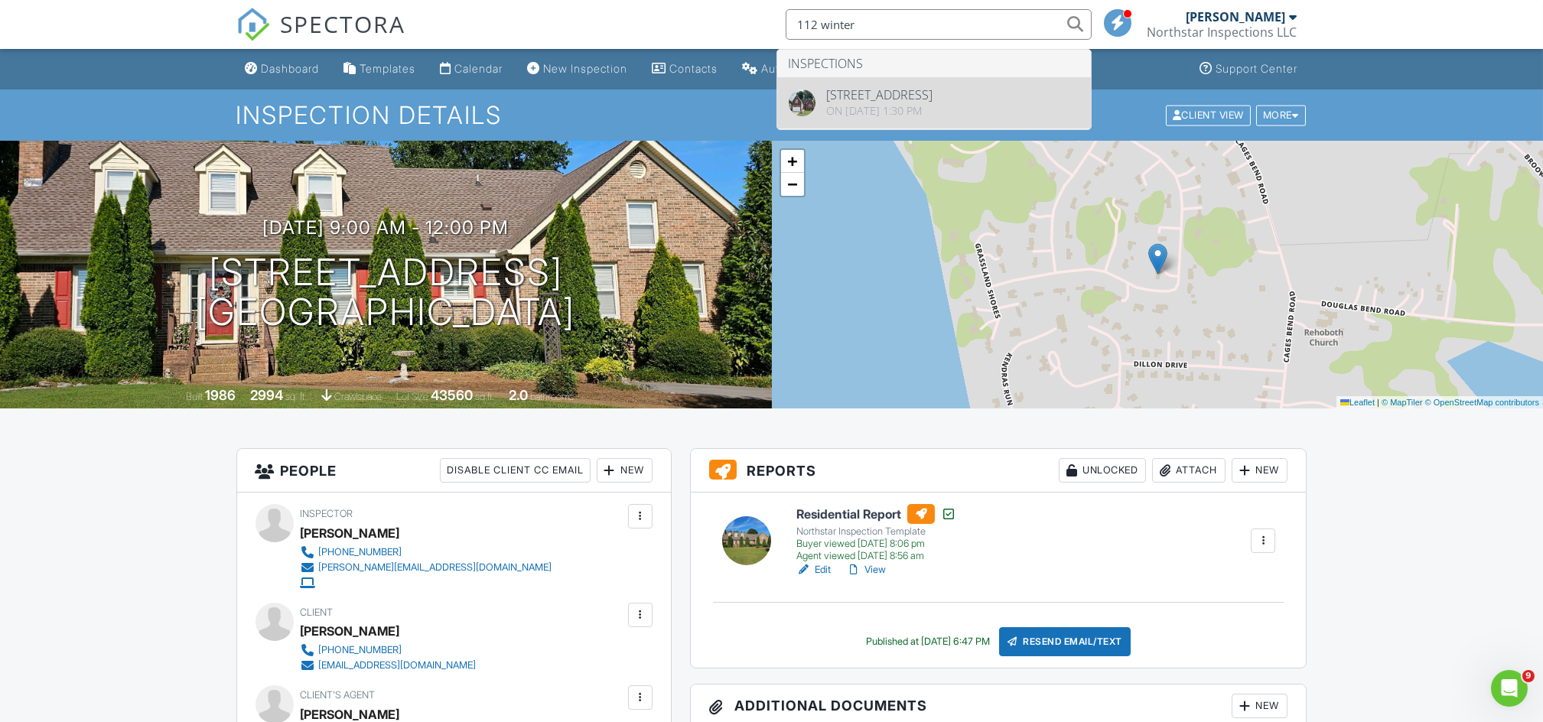
type input "112 winter"
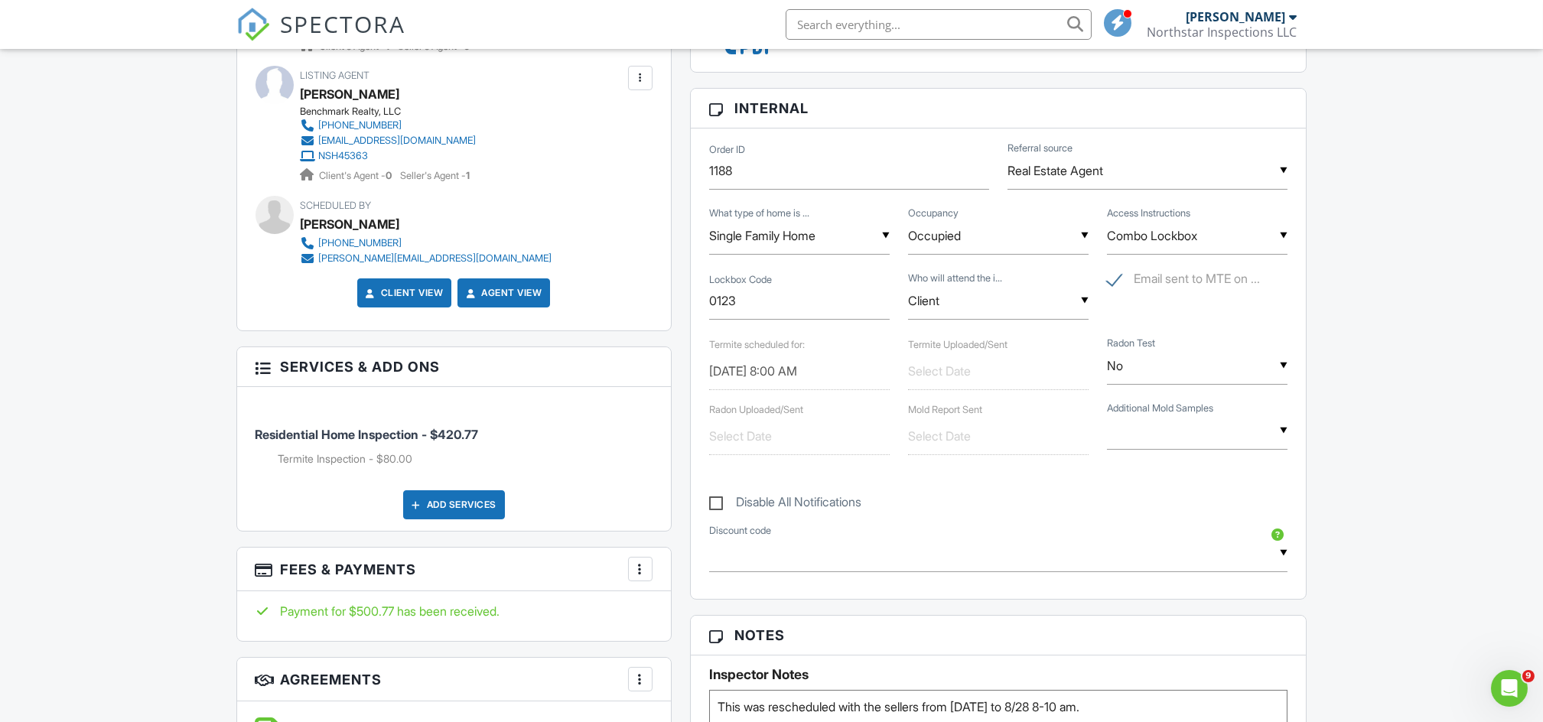
scroll to position [802, 0]
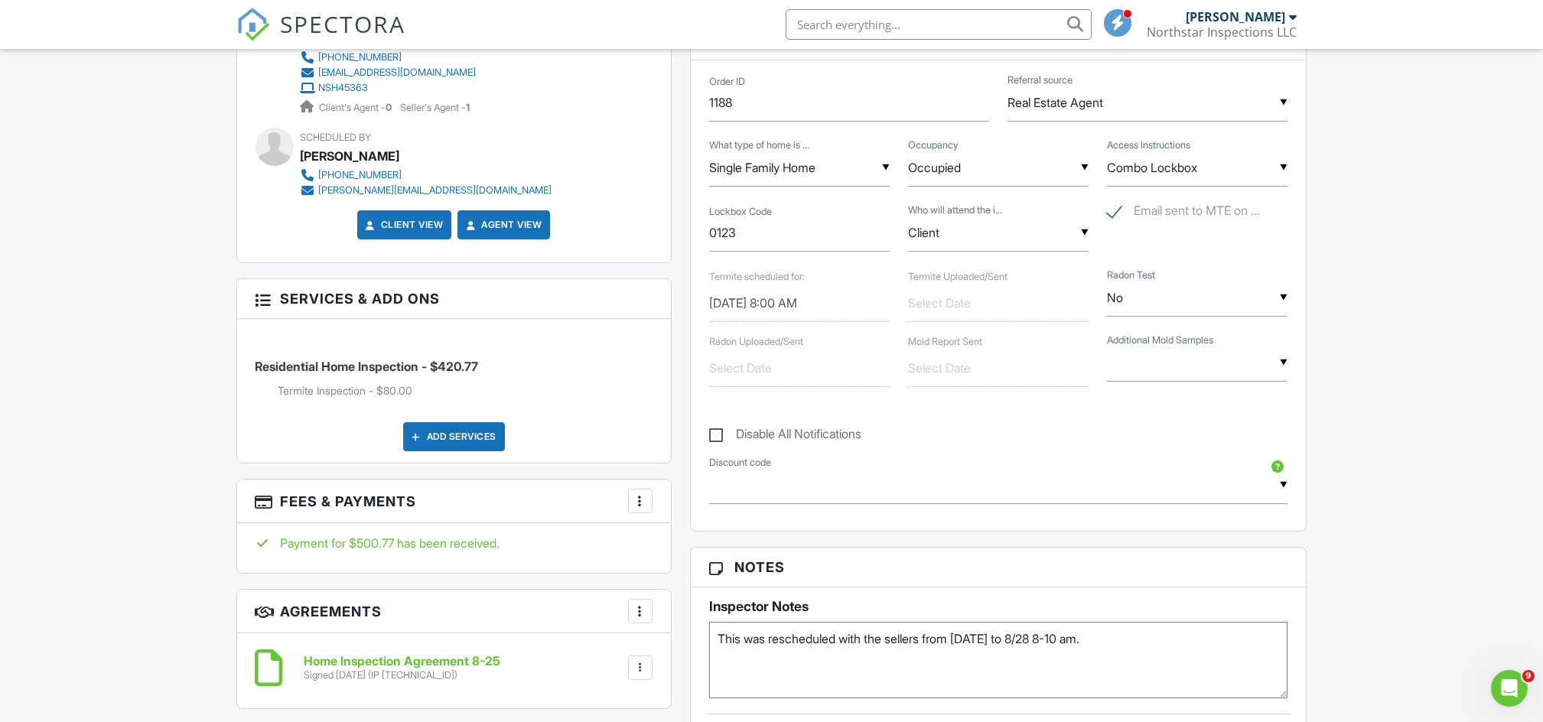
click at [954, 314] on input "text" at bounding box center [998, 303] width 180 height 37
type input "08/28/2025"
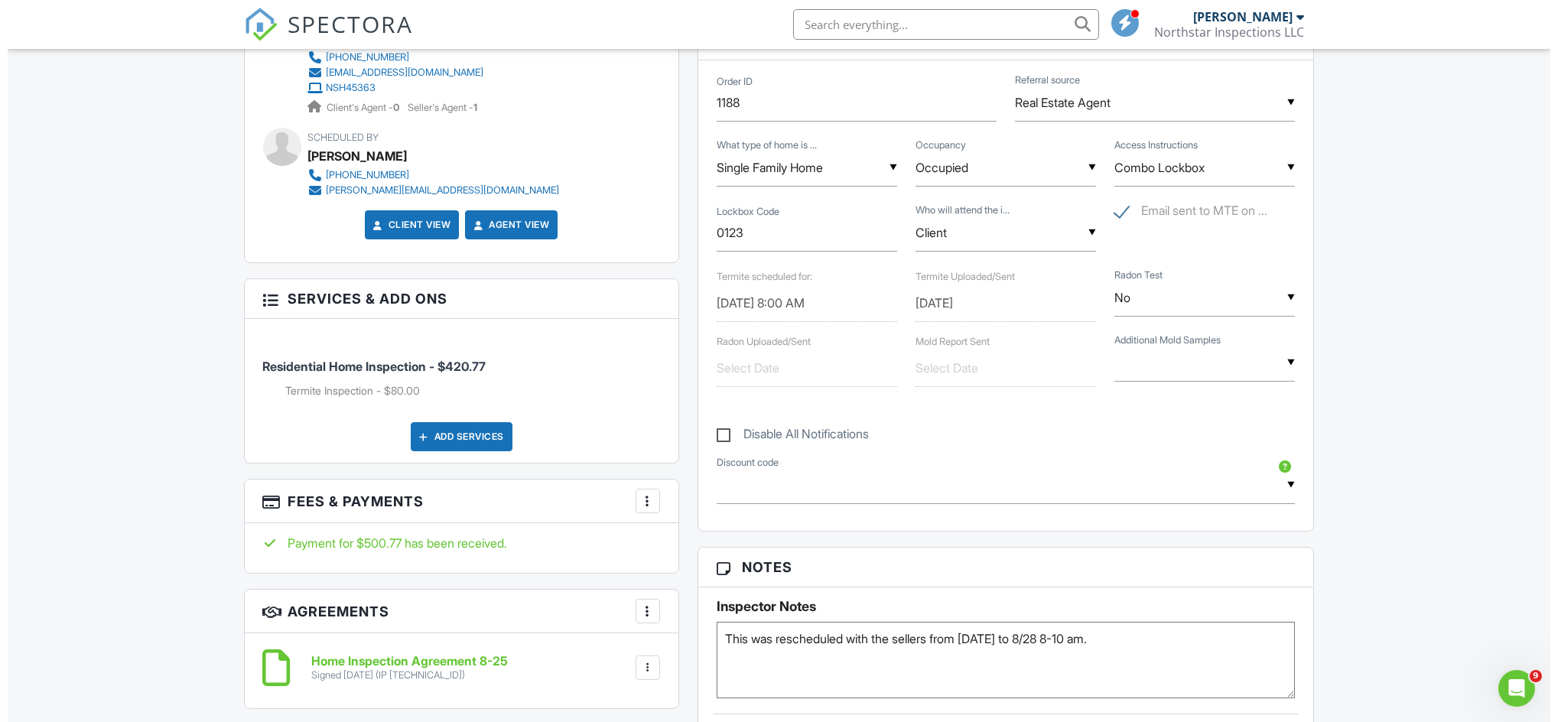
scroll to position [171, 0]
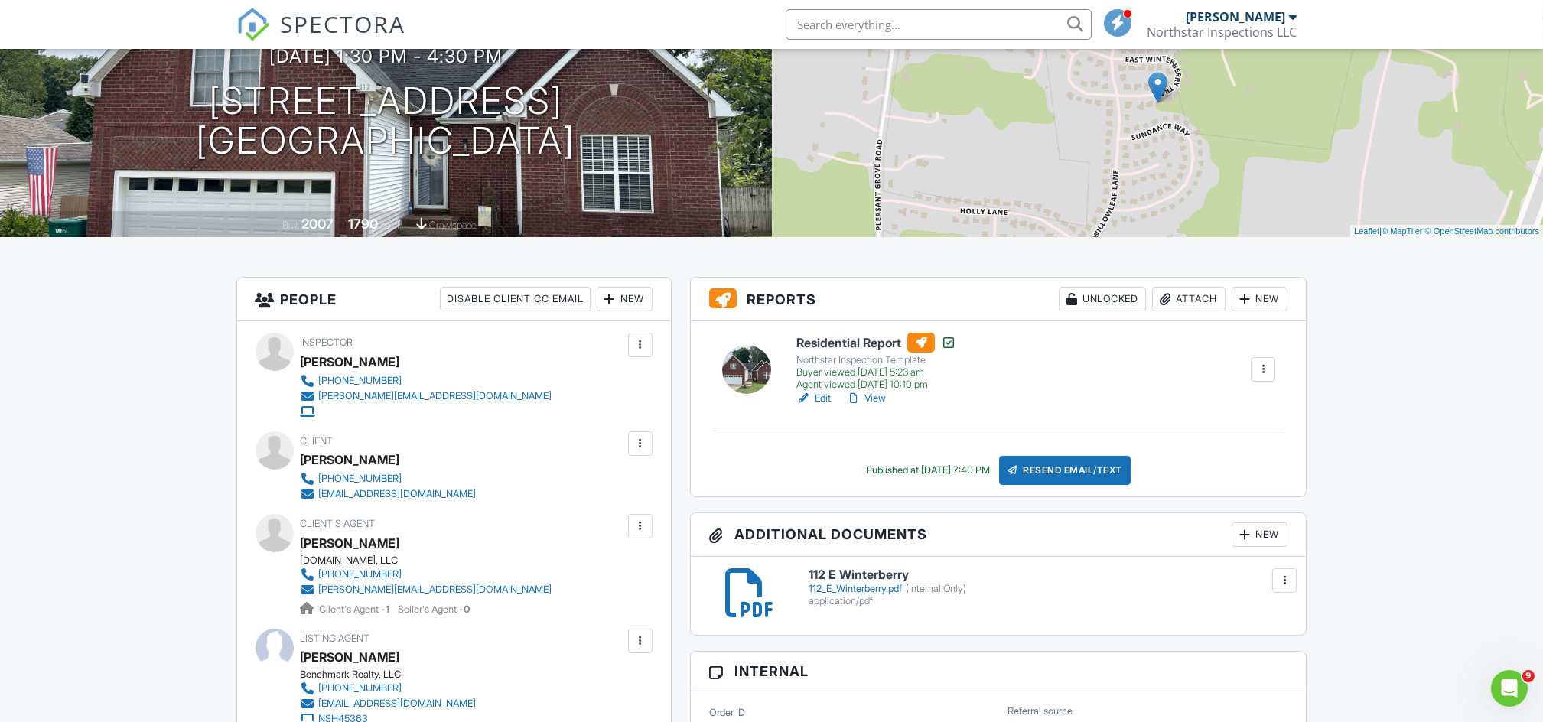
click at [1269, 537] on div "New" at bounding box center [1259, 534] width 56 height 24
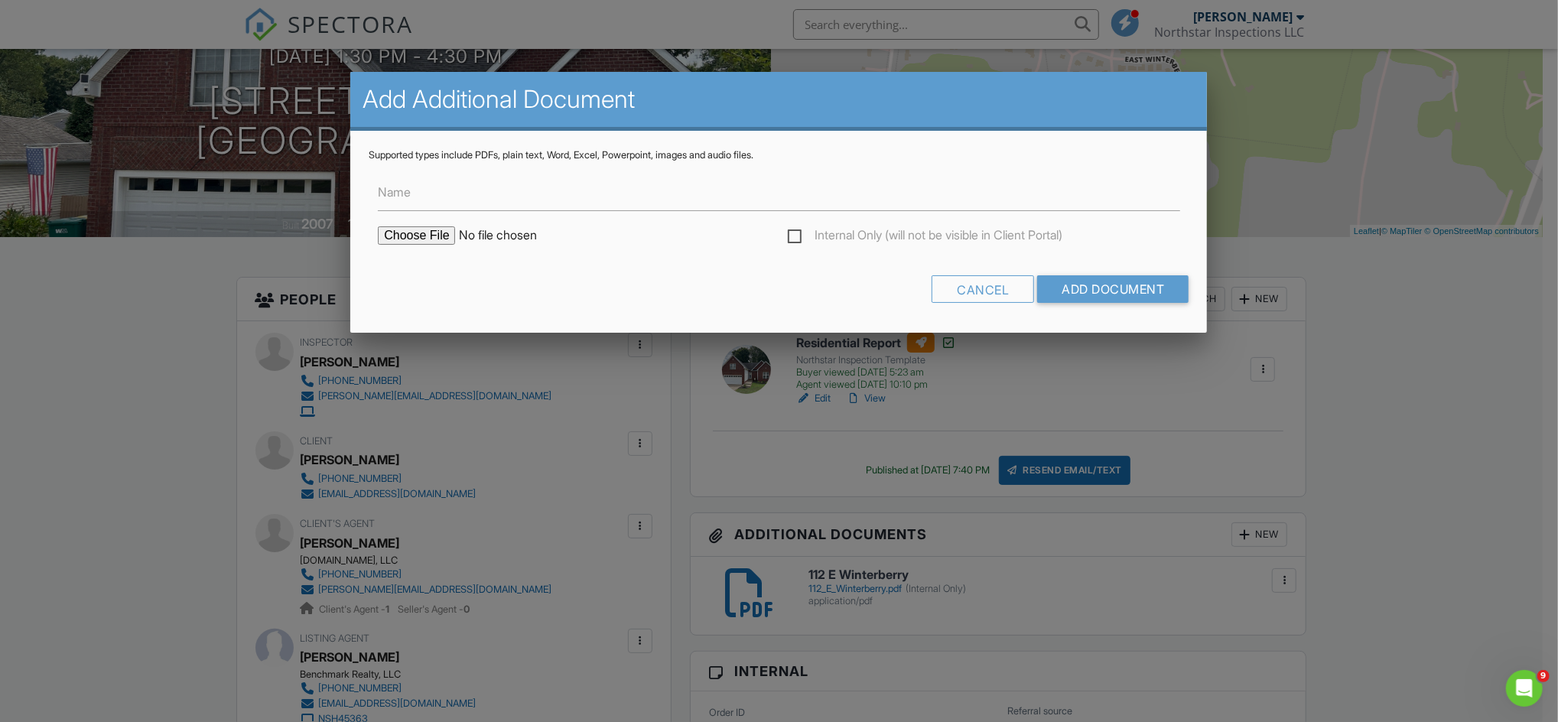
click at [604, 247] on div "Internal Only (will not be visible in Client Portal)" at bounding box center [779, 243] width 820 height 34
click at [461, 198] on input "Name" at bounding box center [779, 192] width 802 height 37
type input "WDI 112 E Winterberry Trl"
click at [437, 239] on input "file" at bounding box center [508, 235] width 260 height 18
type input "C:\fakepath\Wood Destroying Insect Inspection Report (NPMA33 Rev 2019) (34).pdf"
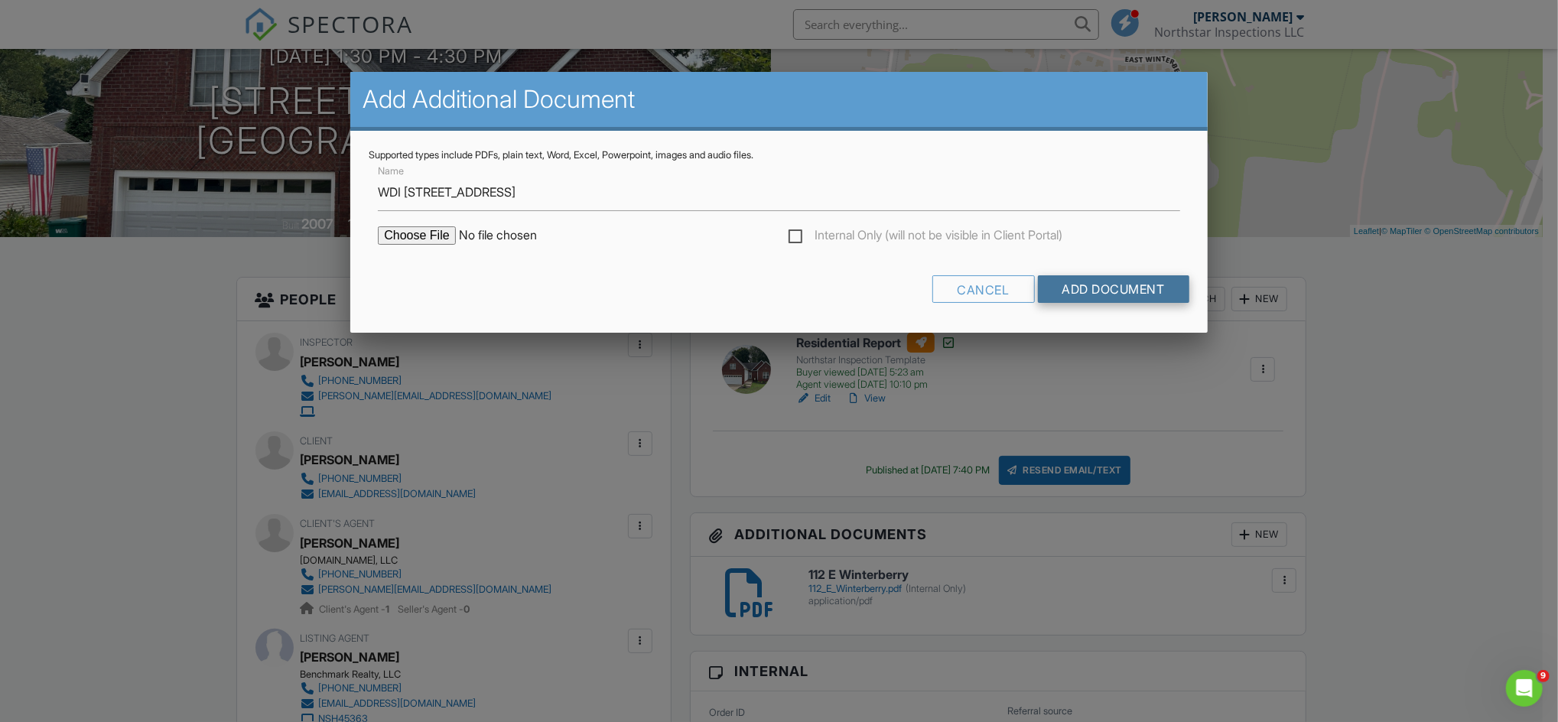
click at [1123, 291] on input "Add Document" at bounding box center [1113, 289] width 151 height 28
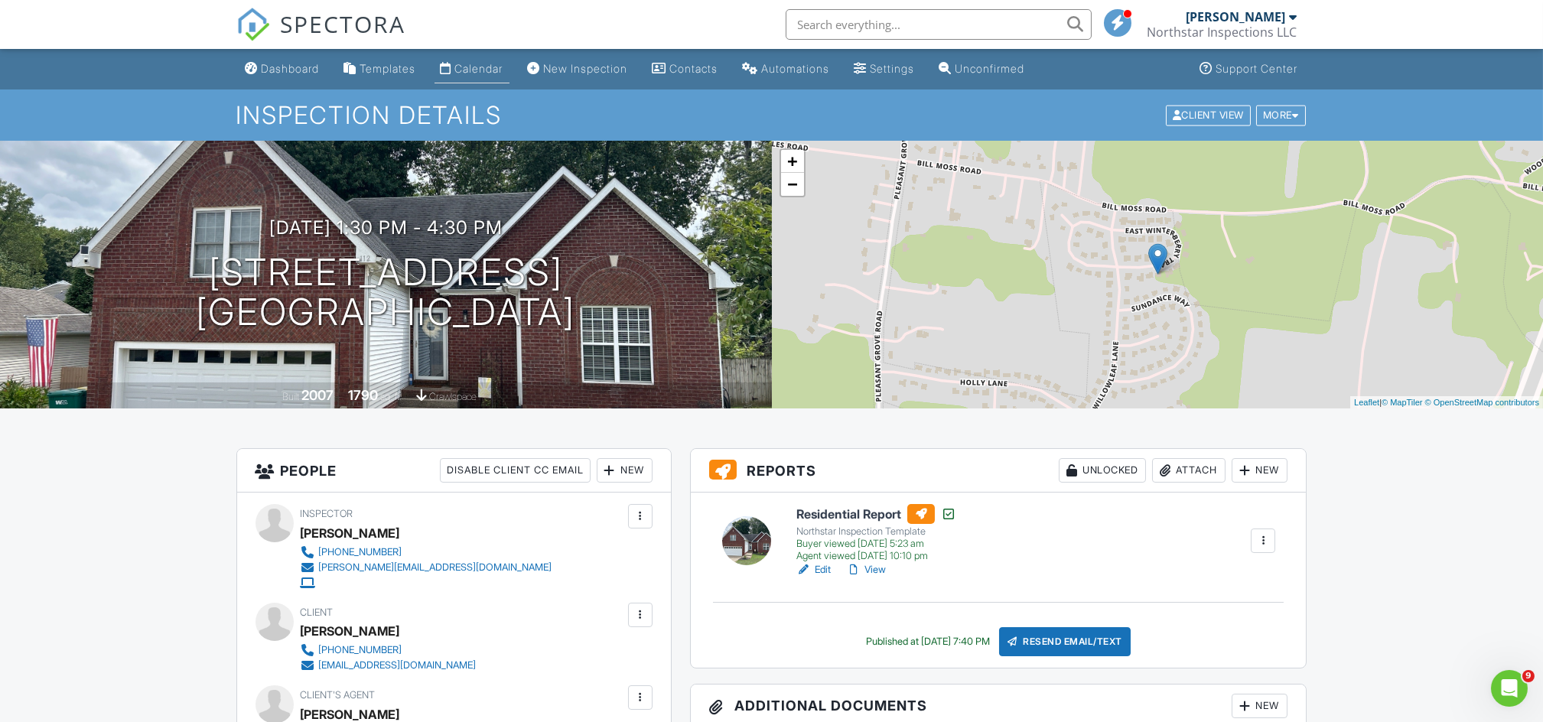
click at [483, 71] on div "Calendar" at bounding box center [479, 68] width 48 height 13
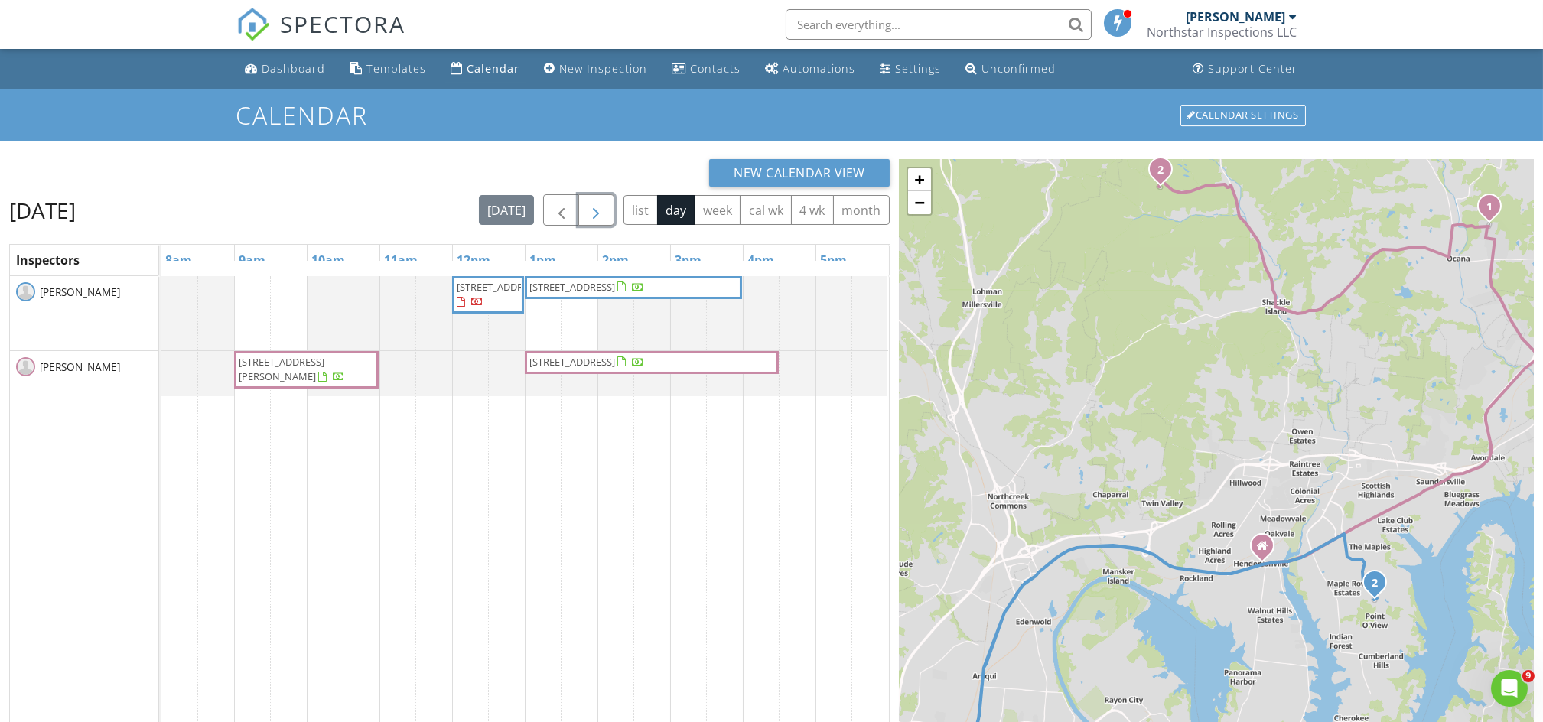
click at [595, 203] on span "button" at bounding box center [596, 210] width 18 height 18
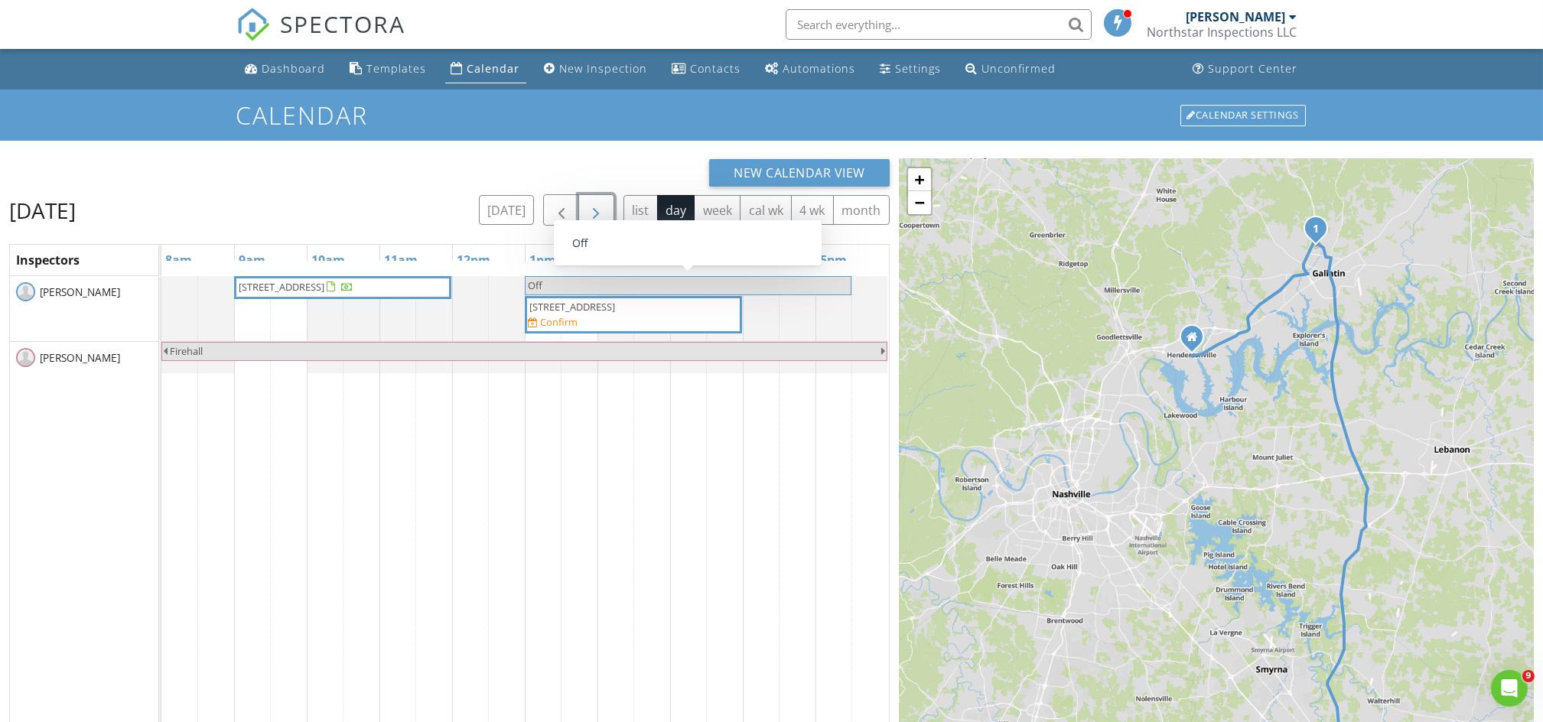
click at [590, 283] on span "Off" at bounding box center [688, 285] width 324 height 15
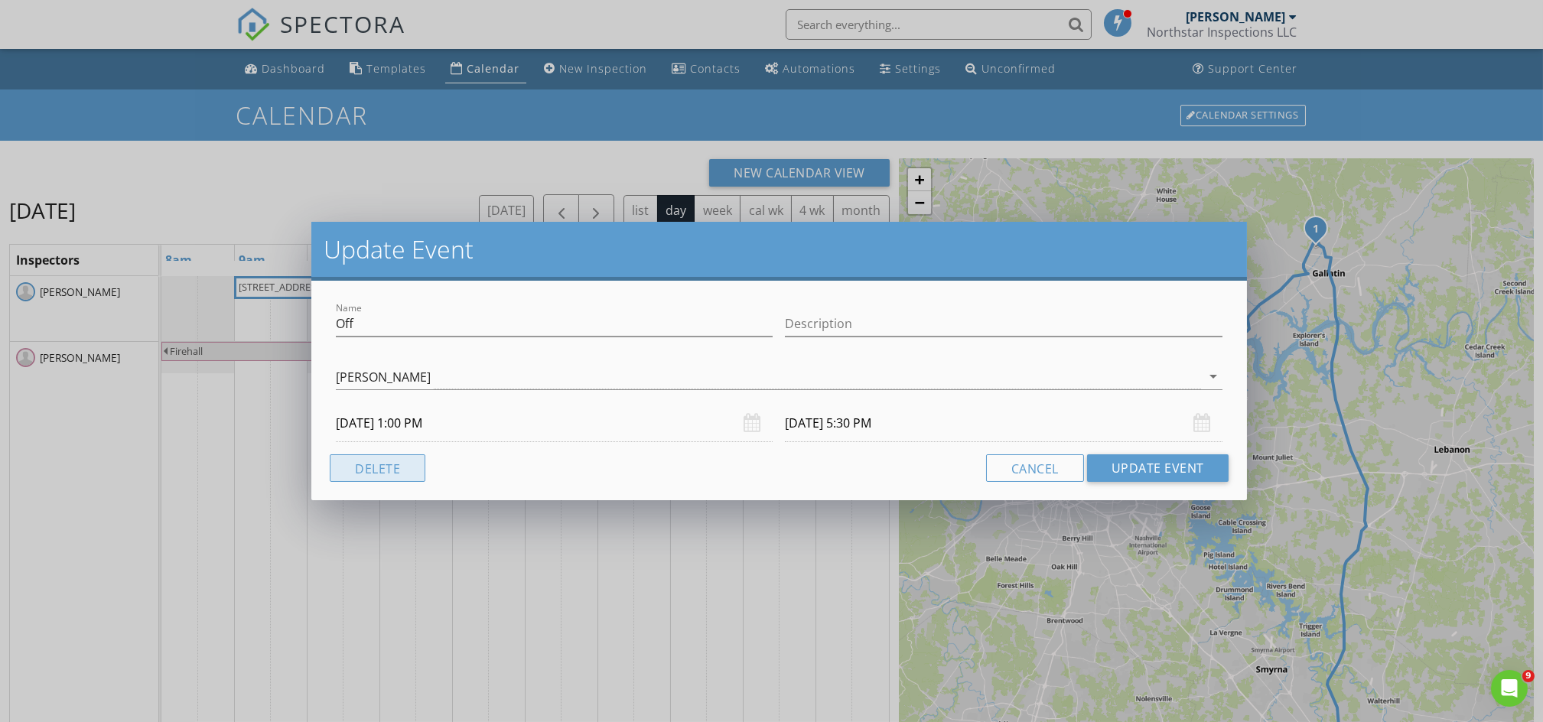
click at [421, 460] on button "Delete" at bounding box center [378, 468] width 96 height 28
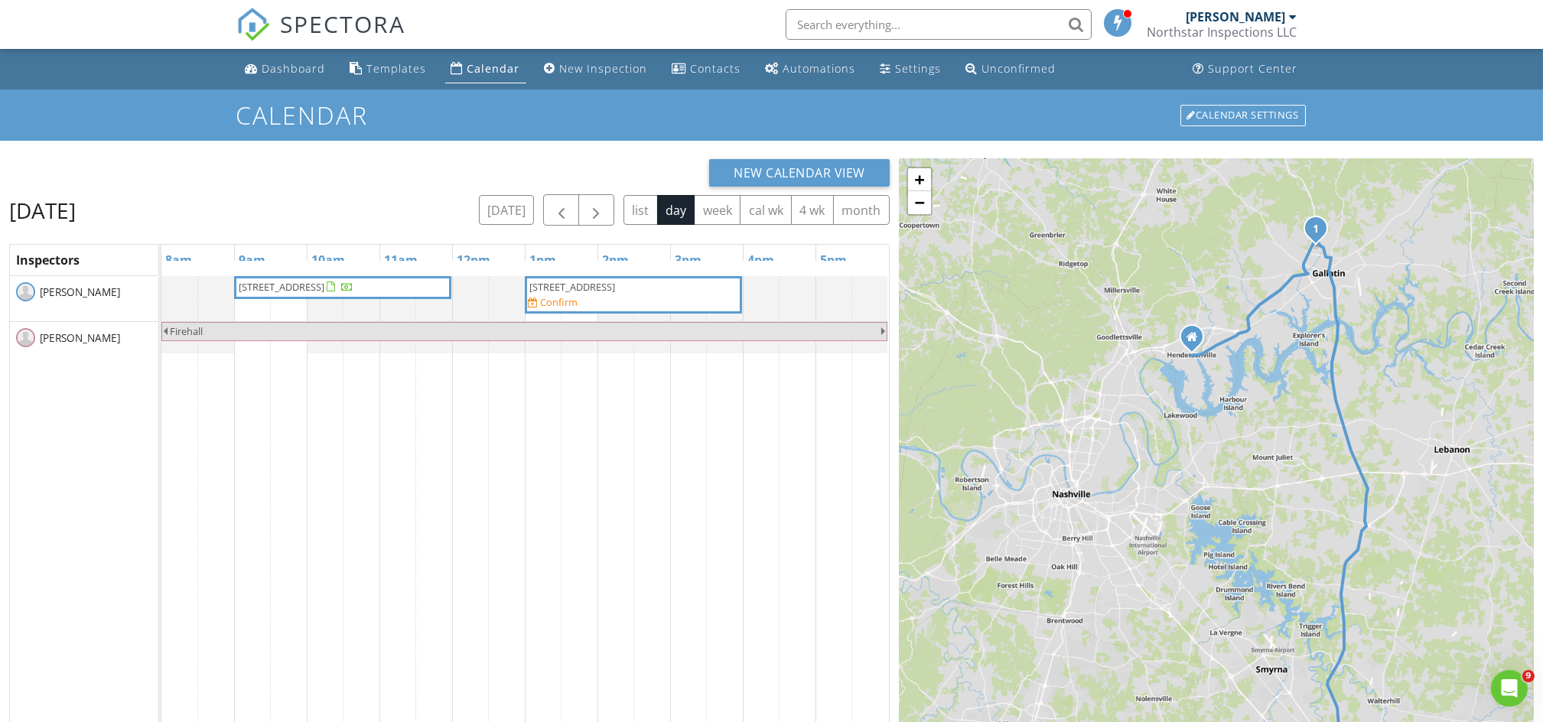
click at [615, 291] on span "[STREET_ADDRESS]" at bounding box center [572, 287] width 86 height 14
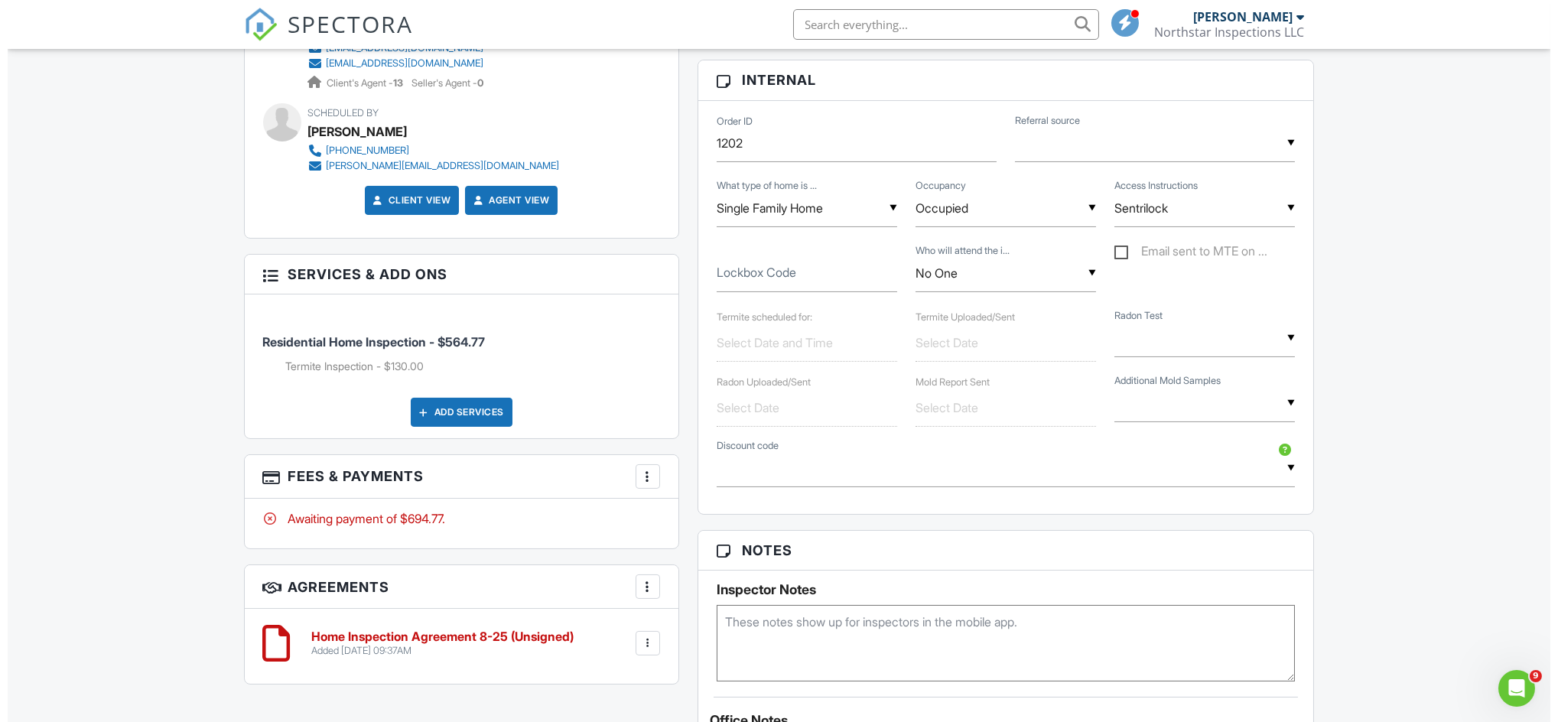
scroll to position [912, 0]
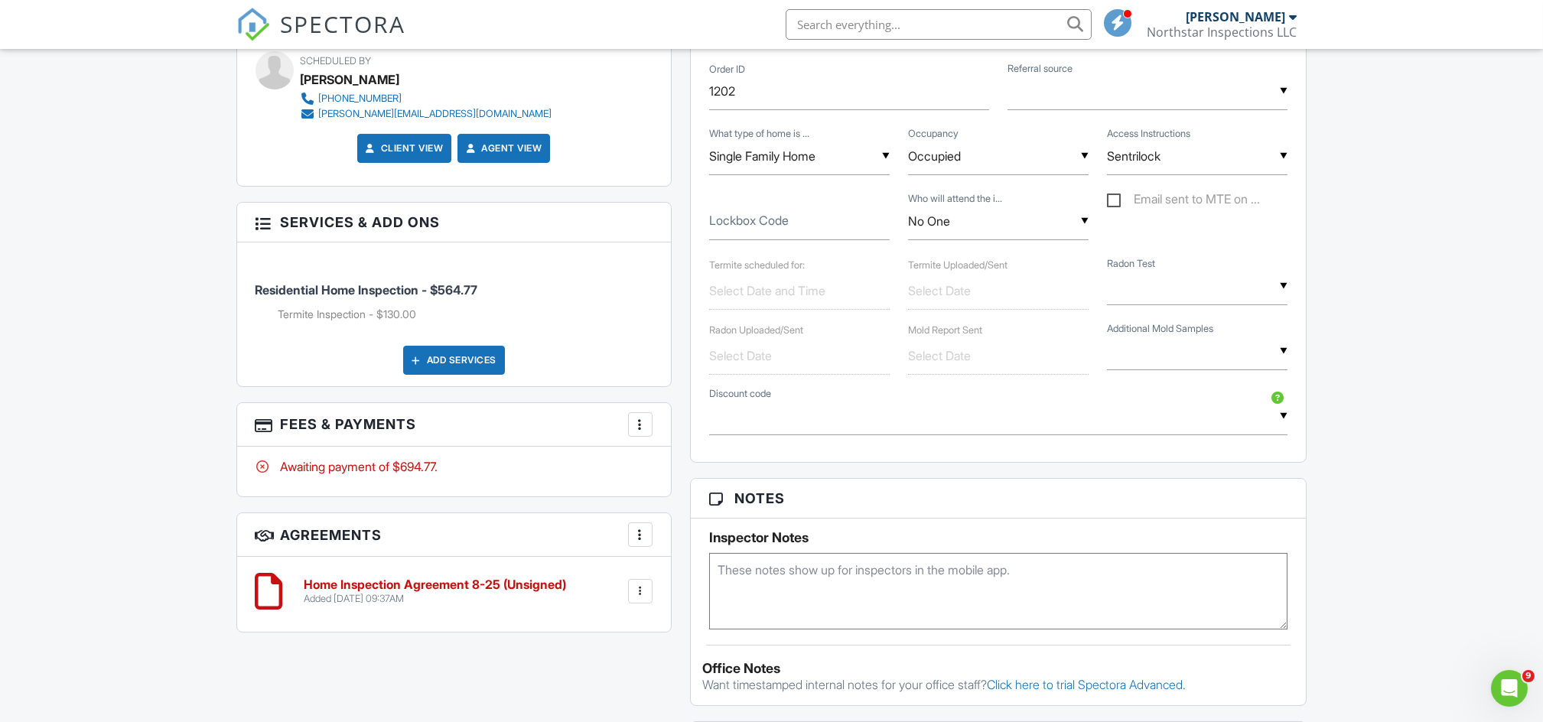
click at [642, 431] on div at bounding box center [640, 424] width 15 height 15
click at [677, 477] on li "Edit Fees & Payments" at bounding box center [717, 471] width 160 height 38
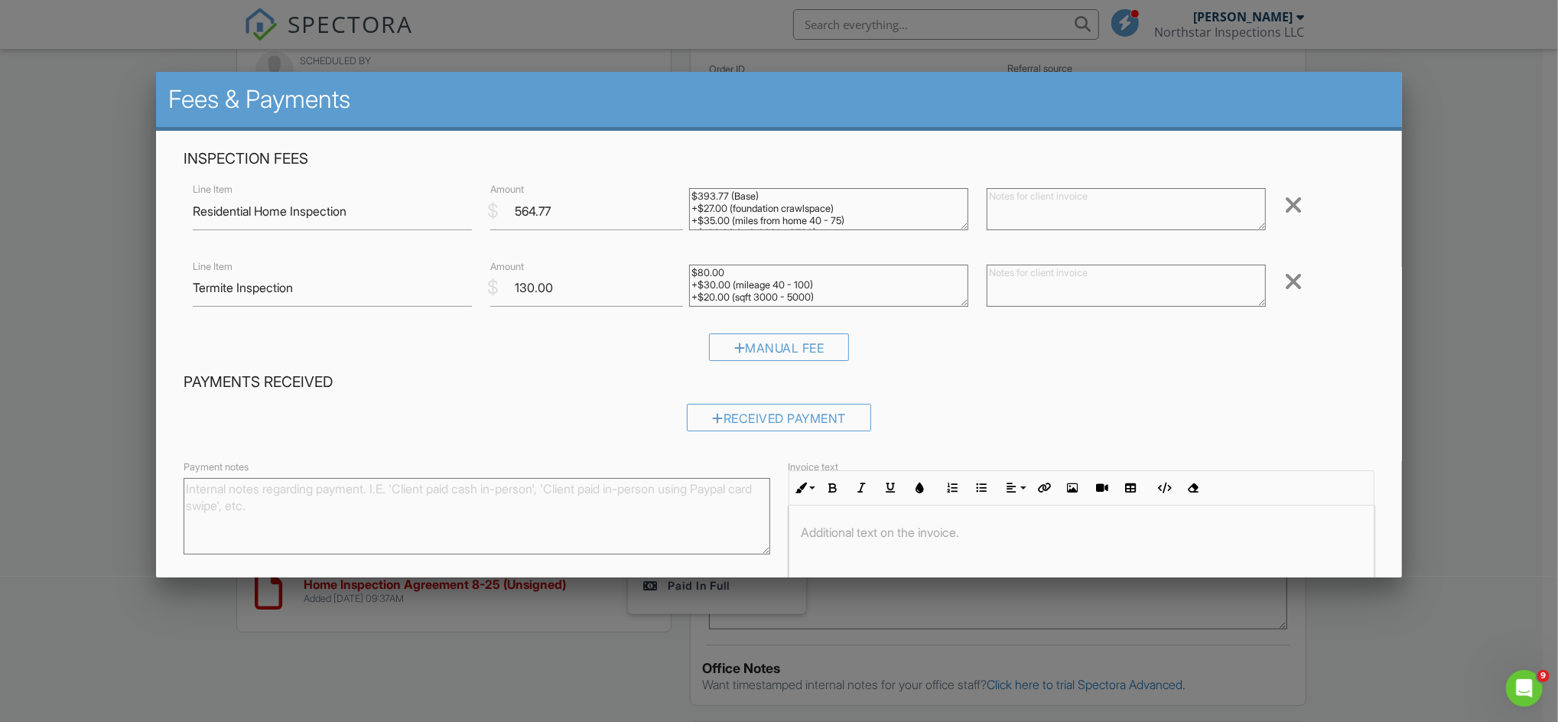
scroll to position [23, 0]
click at [555, 292] on input "130.00" at bounding box center [586, 287] width 193 height 37
drag, startPoint x: 820, startPoint y: 300, endPoint x: 716, endPoint y: 299, distance: 104.0
click at [716, 299] on textarea "$80.00 +$30.00 (mileage 40 - 100) +$20.00 (sqft 3000 - 5000)" at bounding box center [828, 286] width 279 height 42
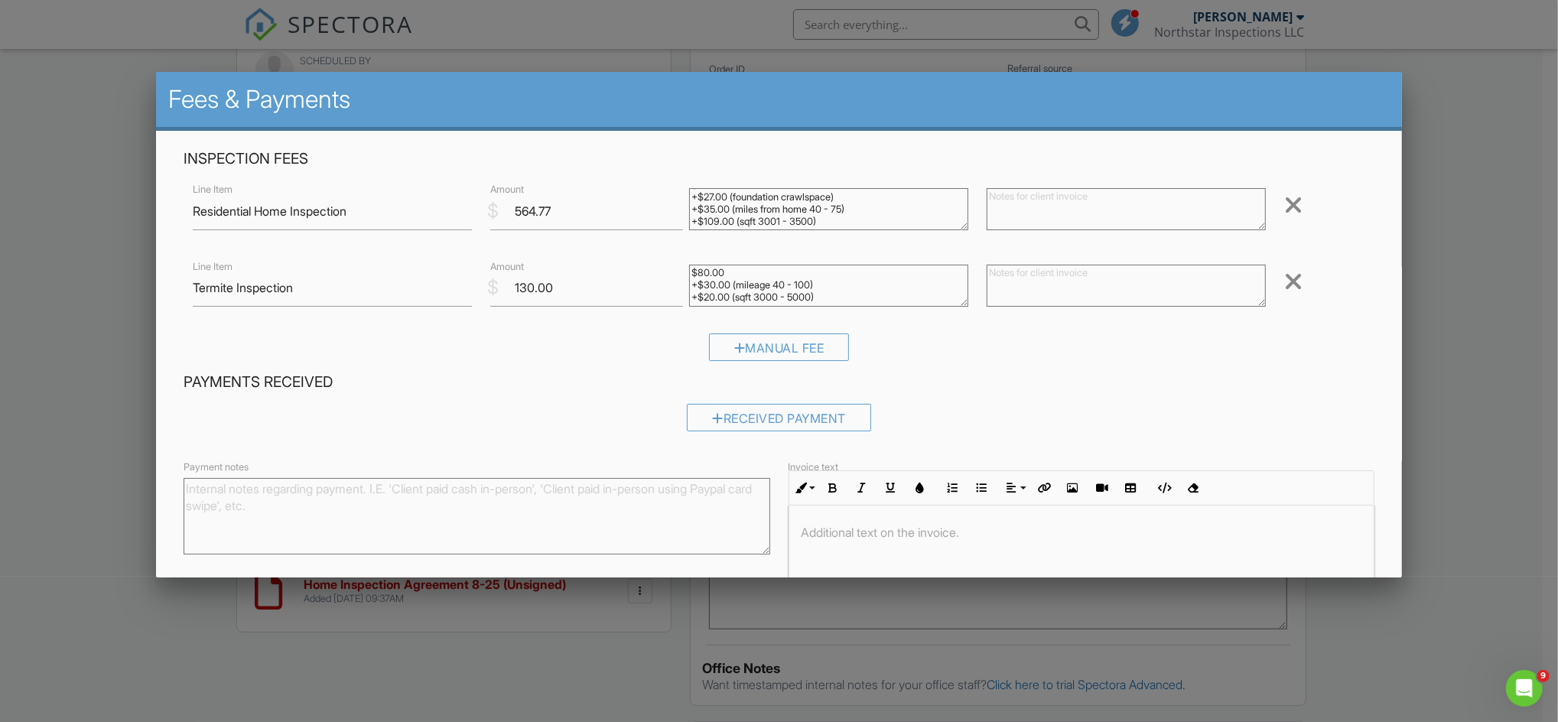
click at [981, 385] on h4 "Payments Received" at bounding box center [780, 382] width 1192 height 20
click at [827, 285] on textarea "$80.00 +$30.00 (mileage 40 - 100) +$20.00 (sqft 3000 - 5000)" at bounding box center [828, 286] width 279 height 42
type textarea "$80.00 +$30.00 (mileage 40 - 100)"
click at [524, 291] on input "130.00" at bounding box center [586, 287] width 193 height 37
type input "110.00"
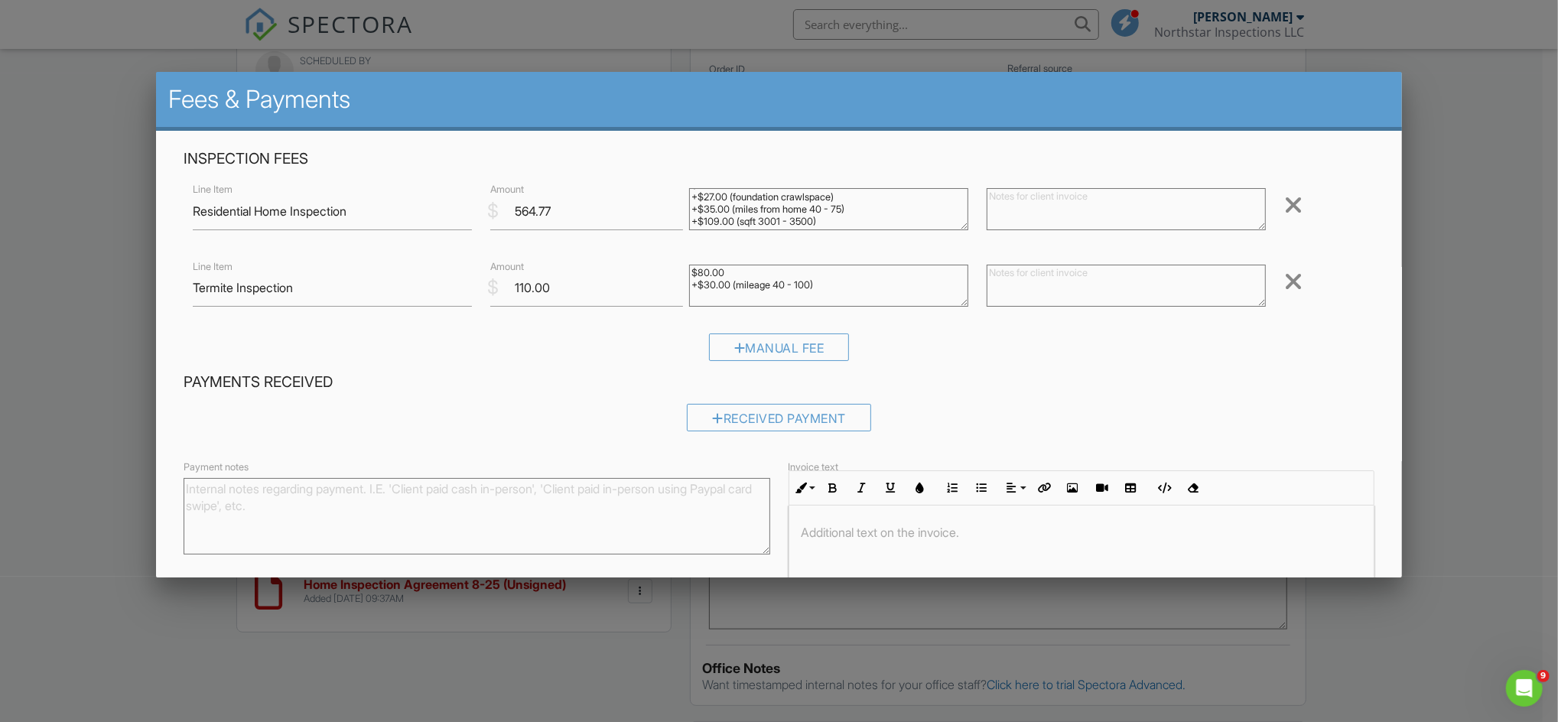
click at [649, 408] on div "Received Payment" at bounding box center [780, 423] width 1192 height 39
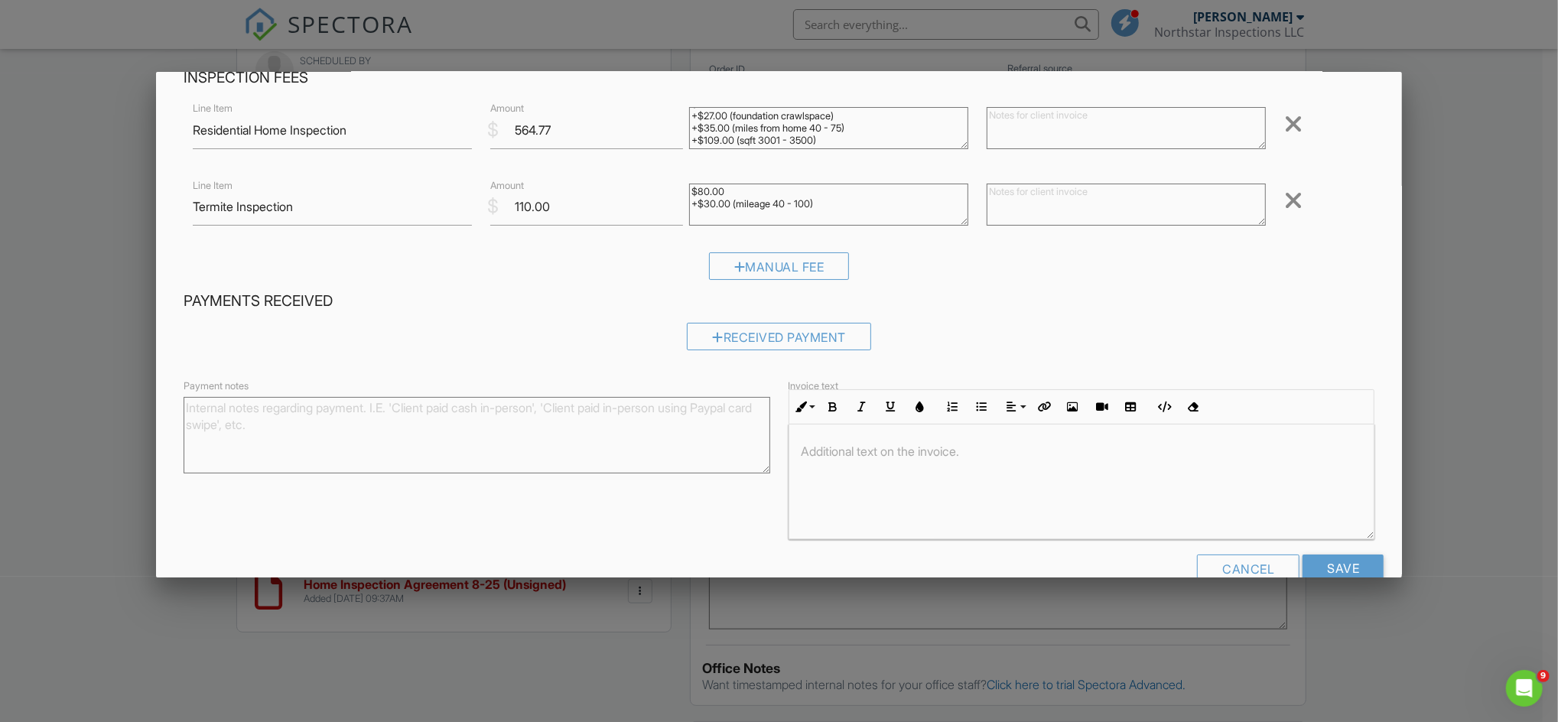
scroll to position [114, 0]
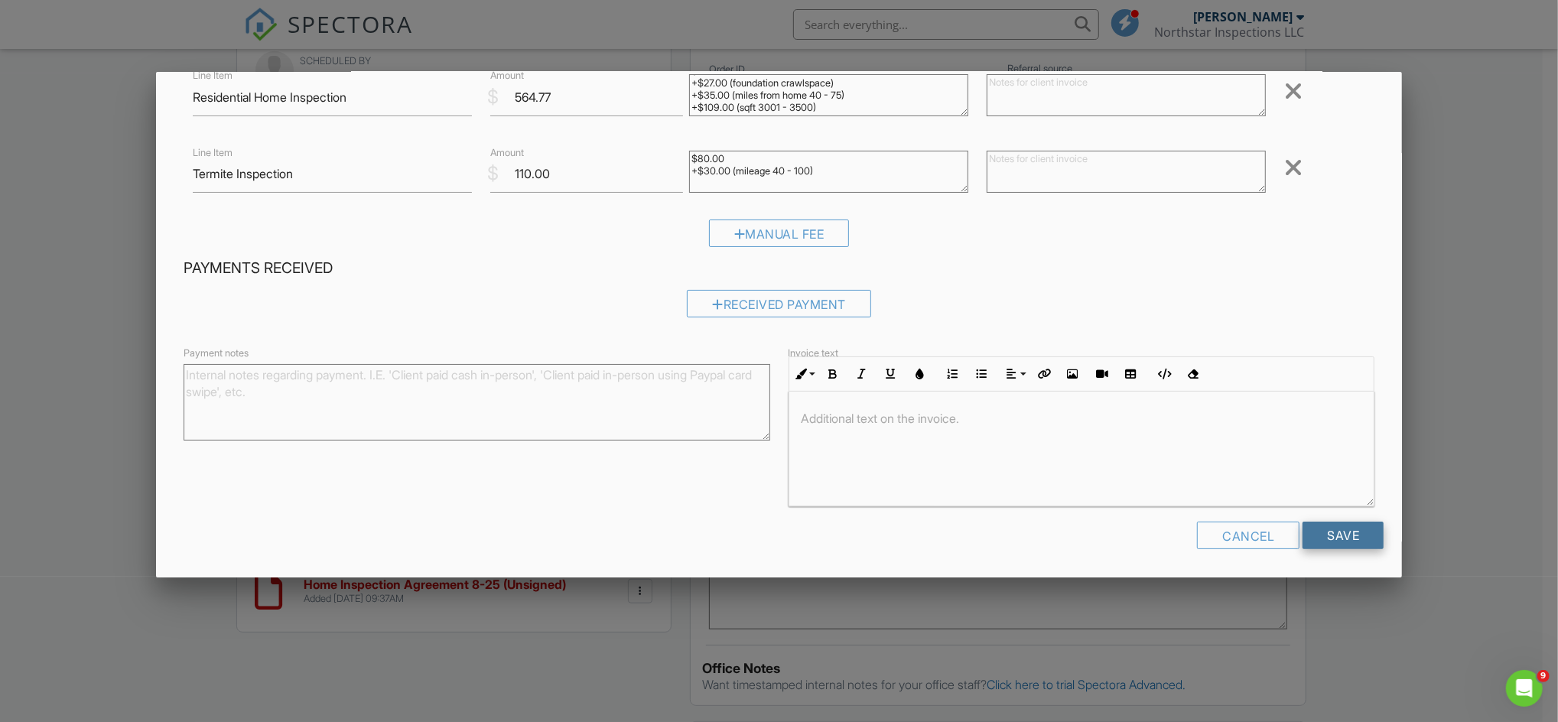
click at [1353, 540] on input "Save" at bounding box center [1342, 536] width 81 height 28
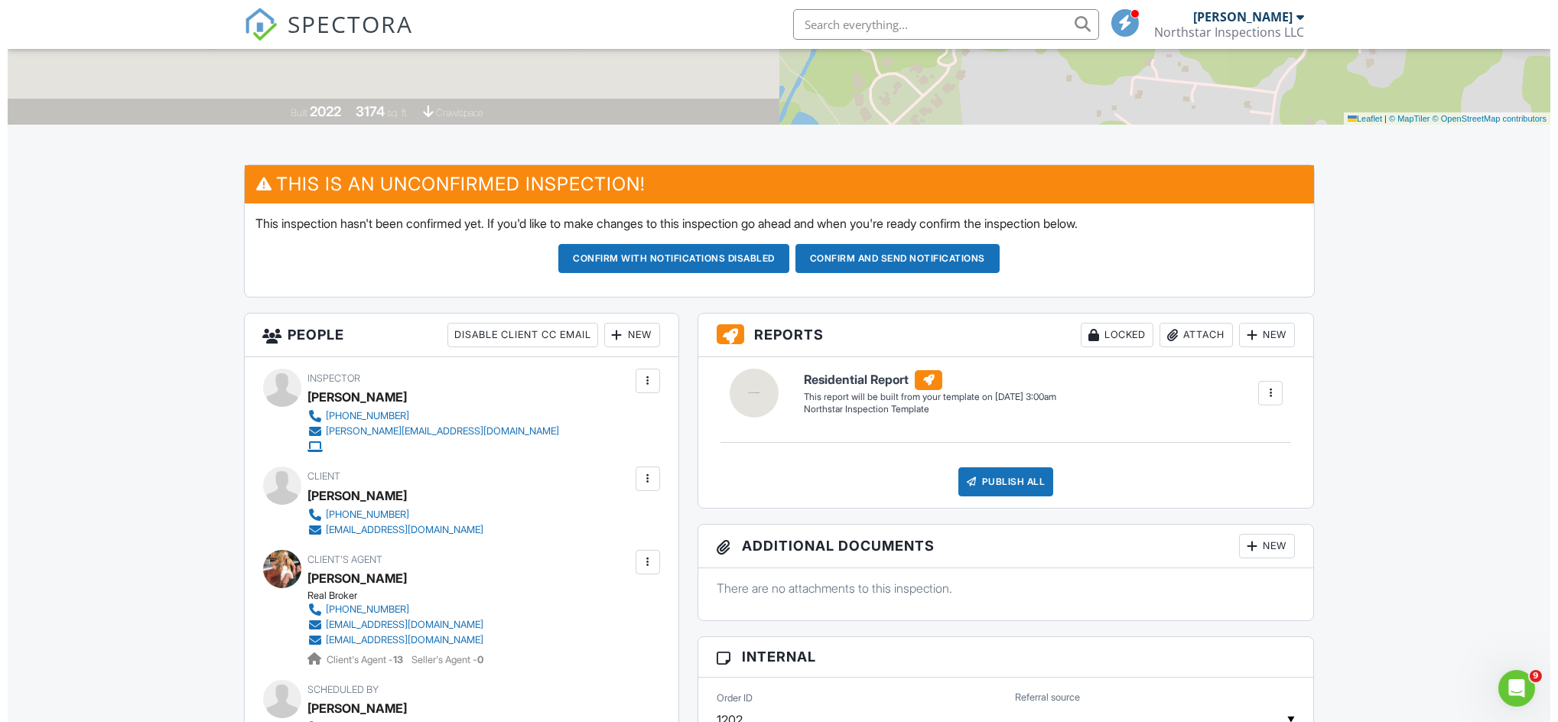
scroll to position [275, 0]
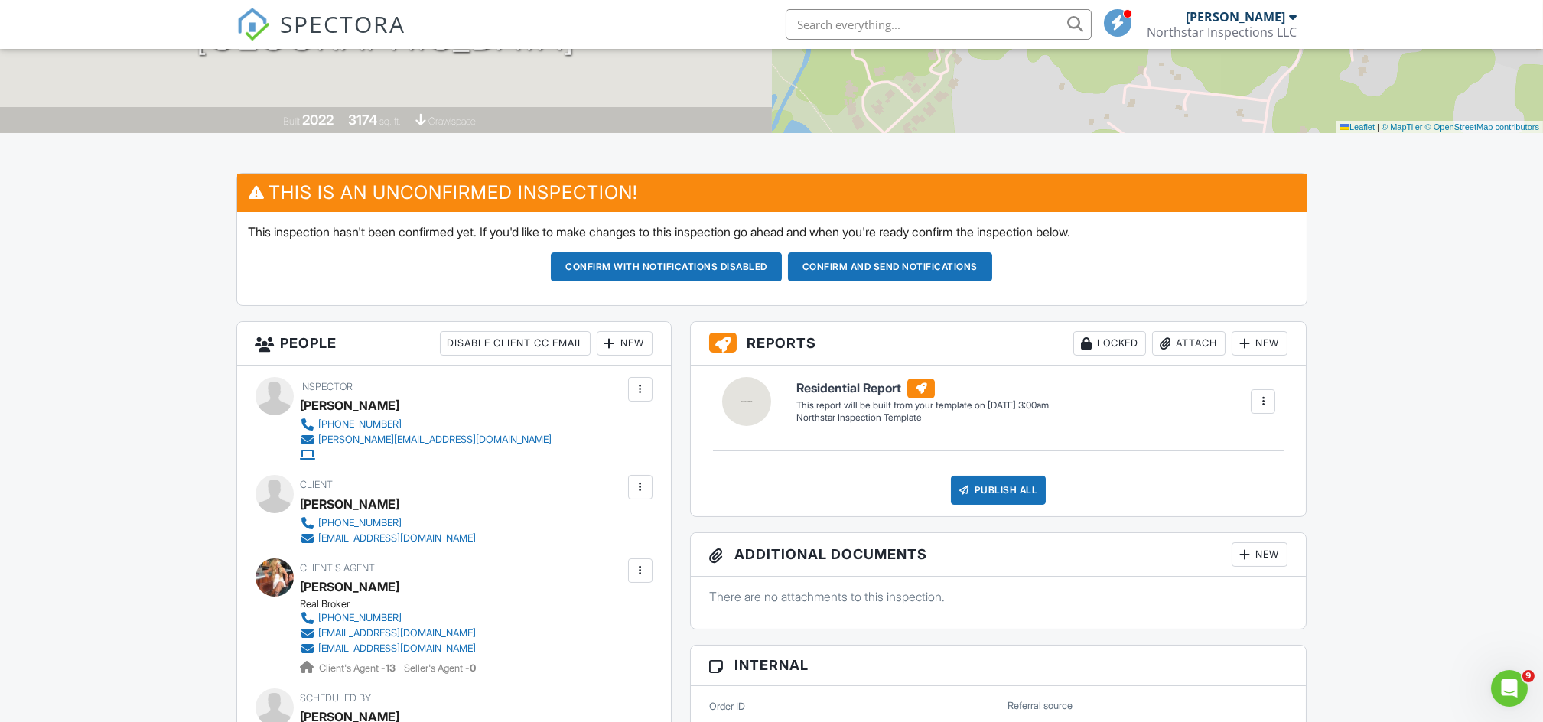
click at [625, 343] on div "New" at bounding box center [625, 343] width 56 height 24
click at [658, 463] on li "Listing Agent" at bounding box center [679, 466] width 151 height 38
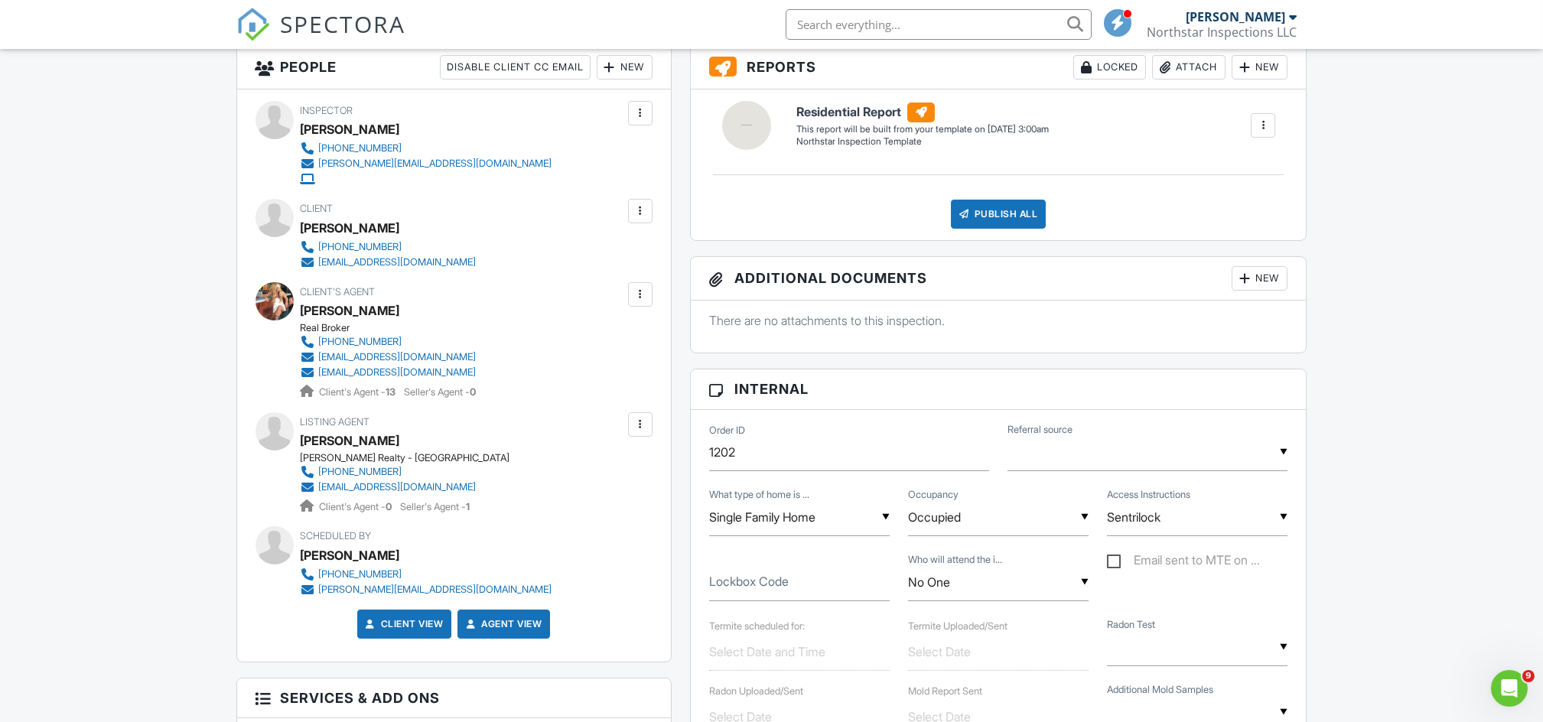
scroll to position [571, 0]
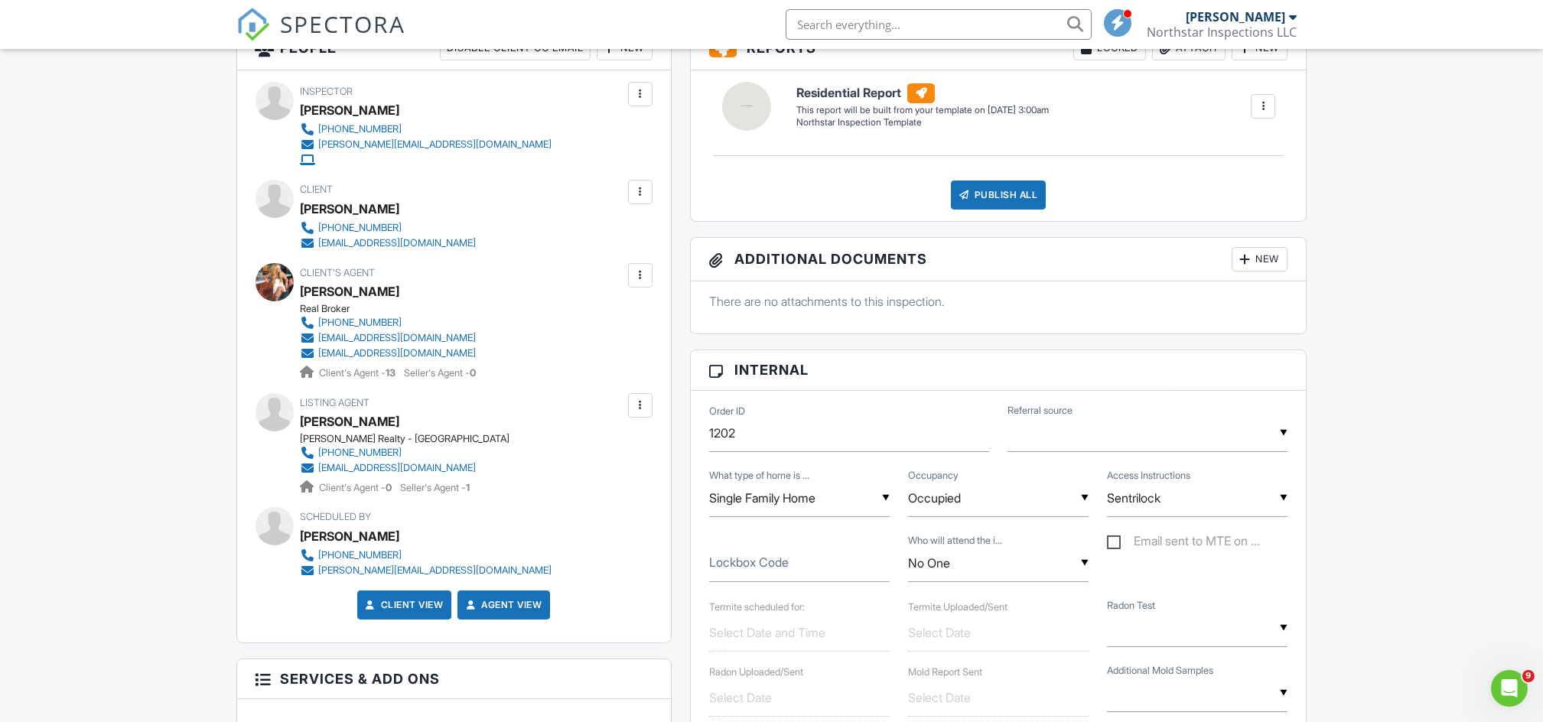
click at [1107, 435] on div "▼ Real Estate Agent Internet Search Relocation Company Past Customer Other Real…" at bounding box center [1147, 433] width 280 height 37
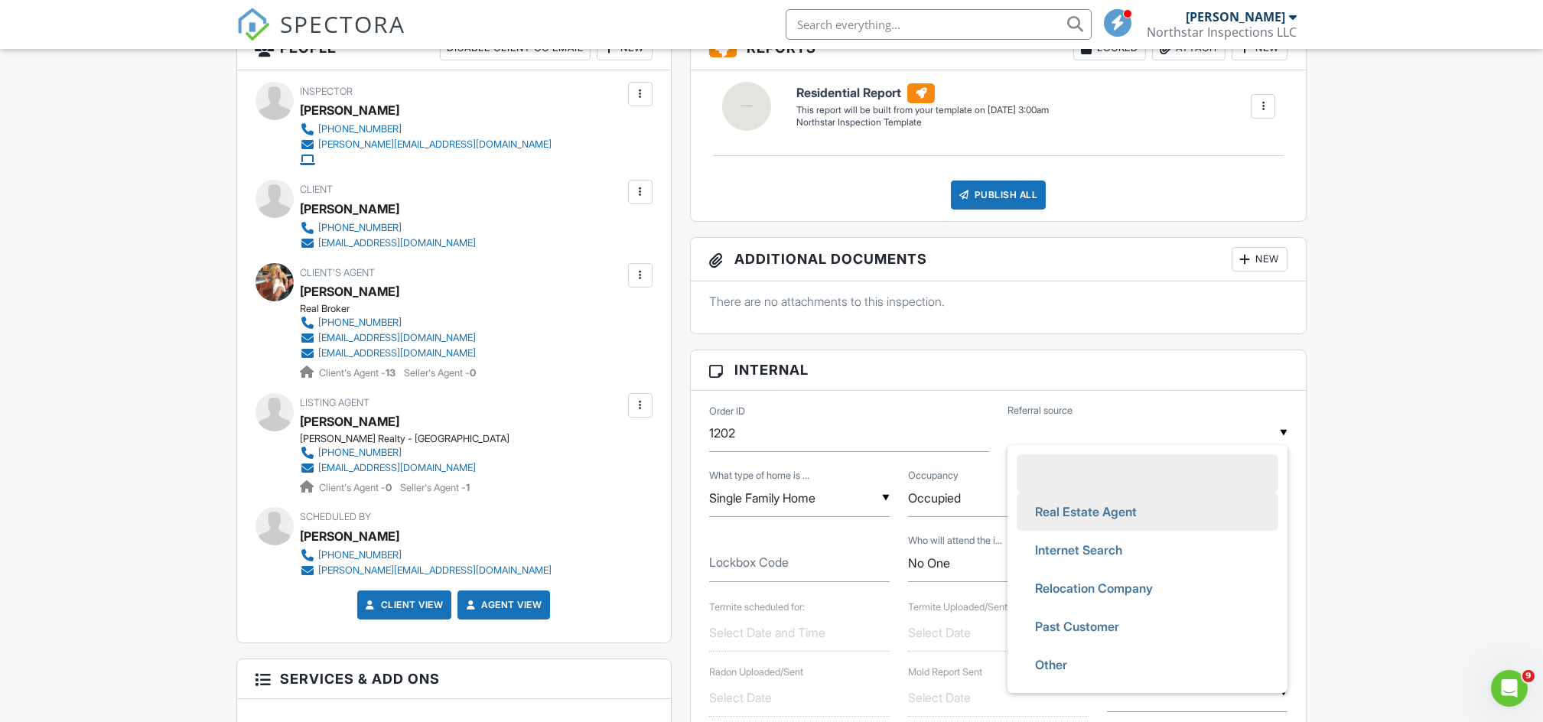
click at [1072, 511] on span "Real Estate Agent" at bounding box center [1086, 512] width 126 height 38
type input "Real Estate Agent"
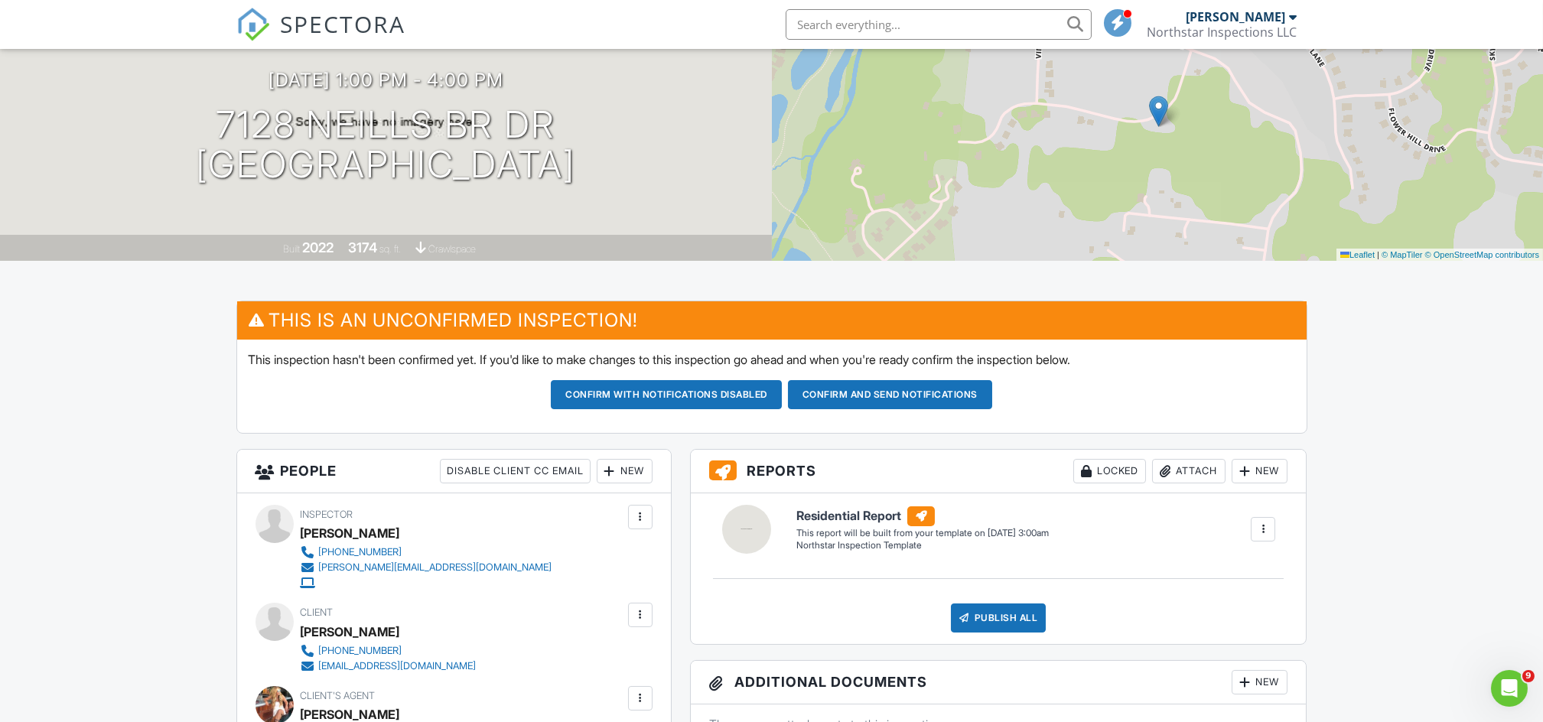
scroll to position [0, 0]
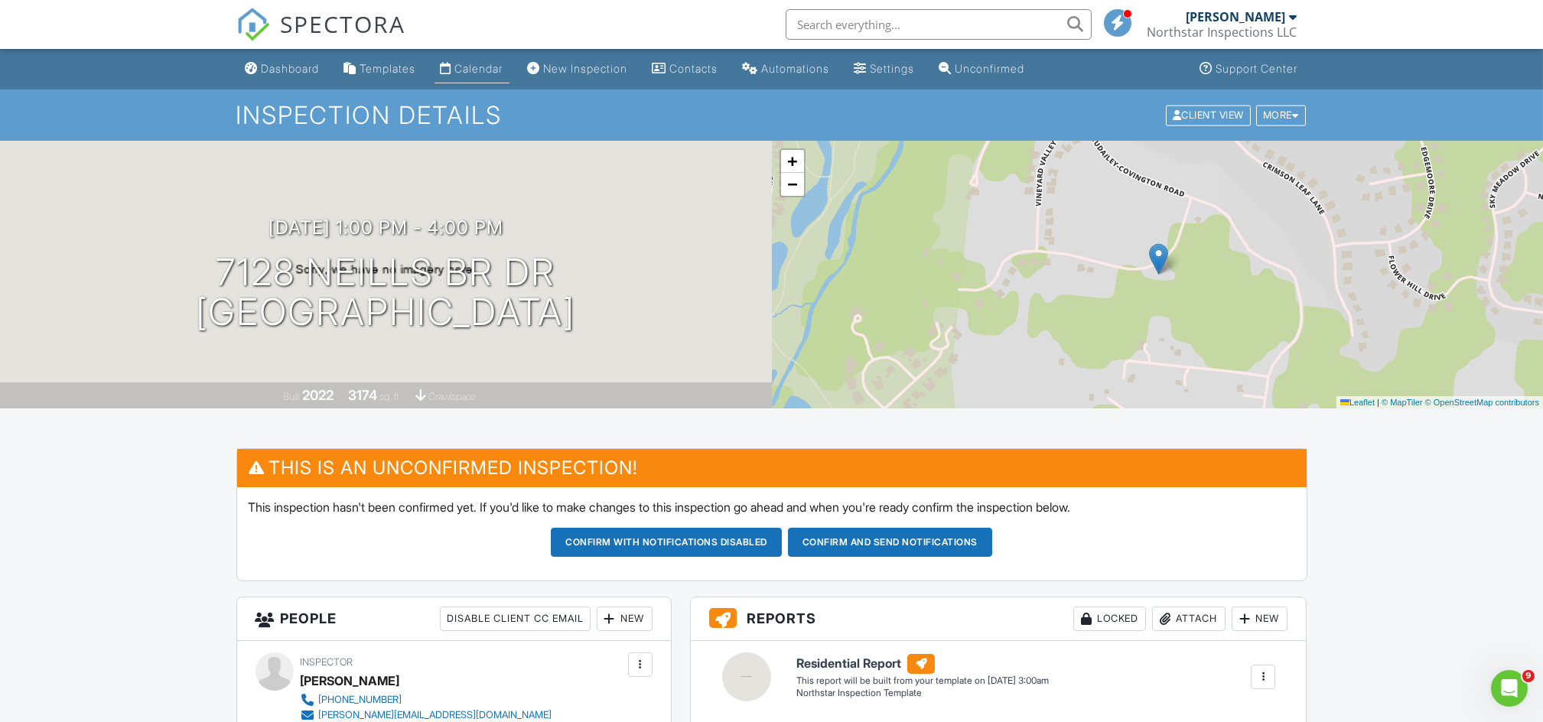
click at [471, 63] on div "Calendar" at bounding box center [479, 68] width 48 height 13
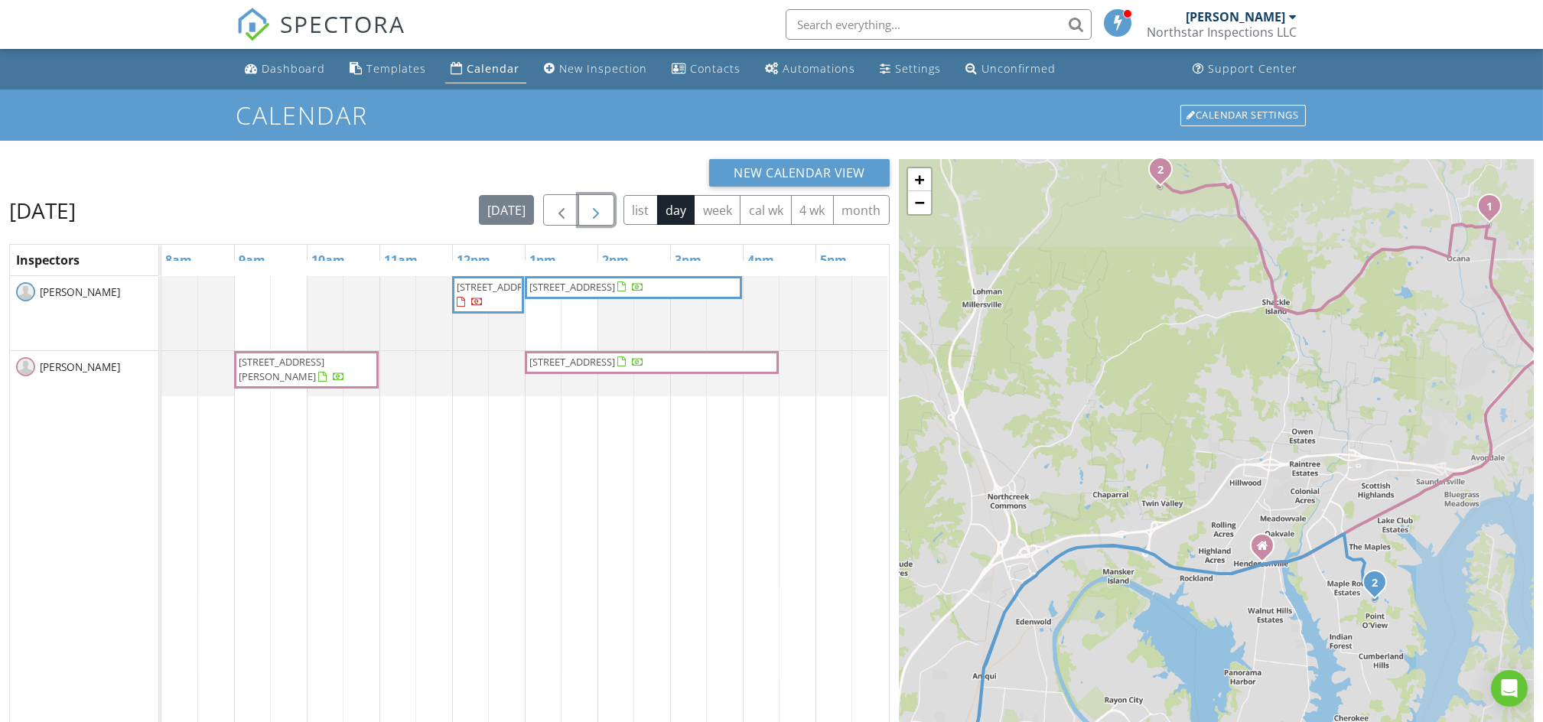
click at [594, 218] on span "button" at bounding box center [596, 210] width 18 height 18
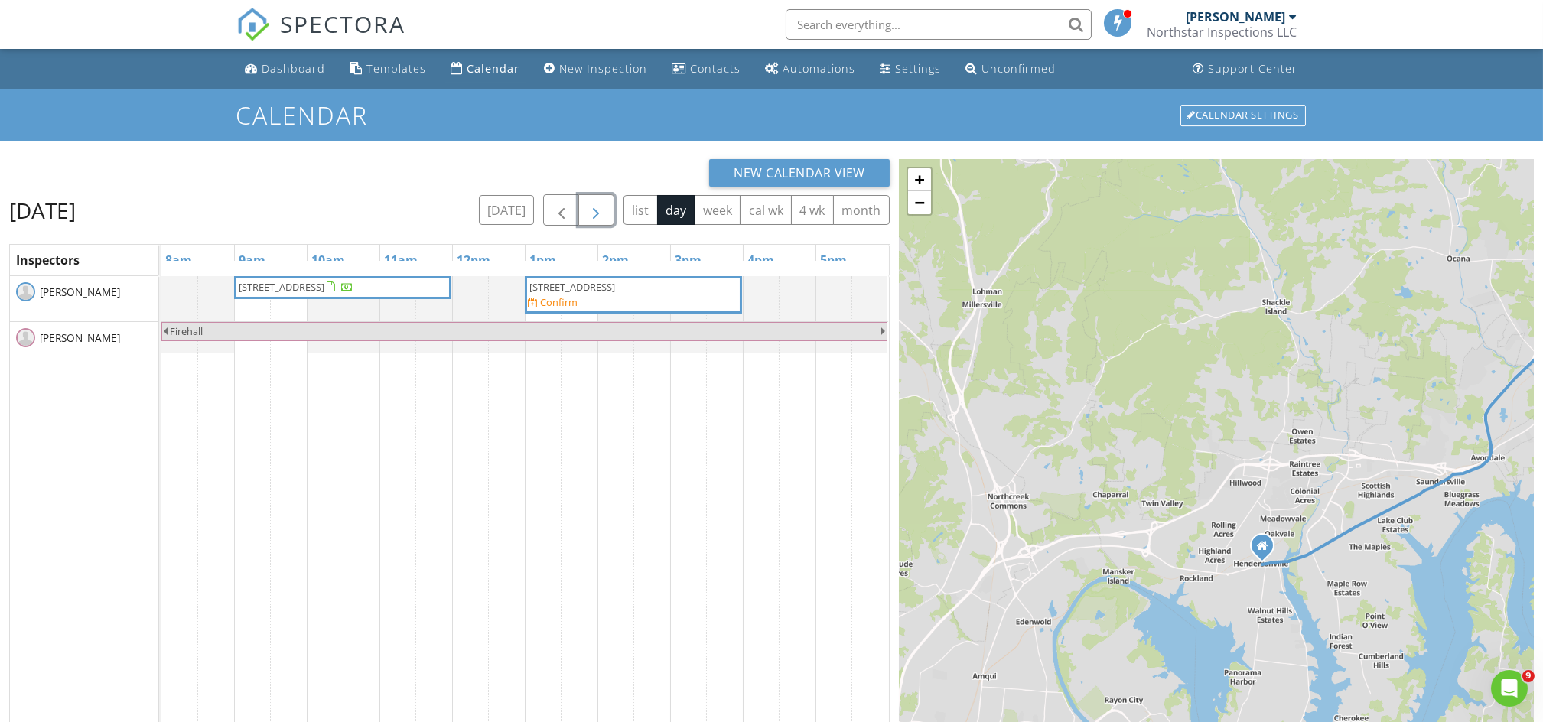
click at [594, 218] on span "button" at bounding box center [596, 210] width 18 height 18
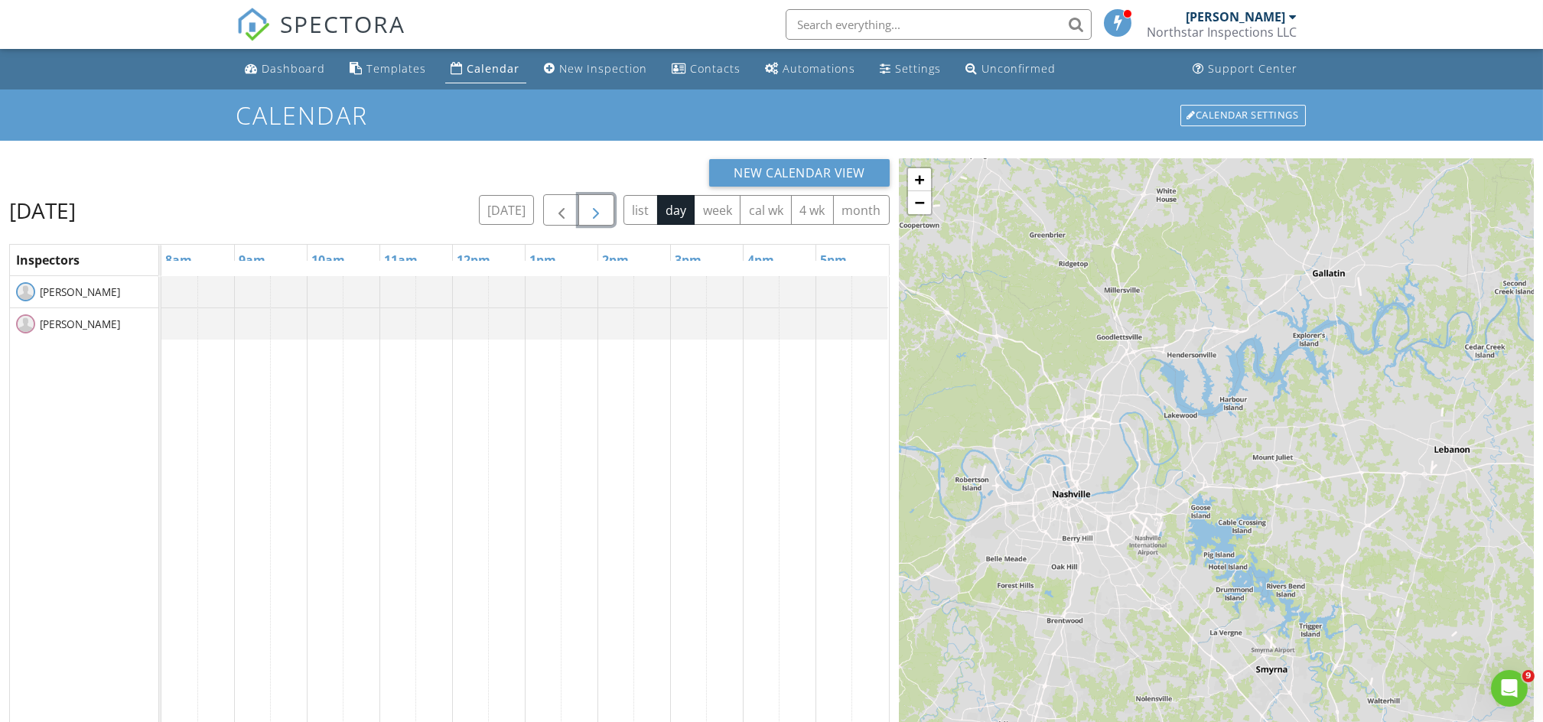
click at [594, 218] on span "button" at bounding box center [596, 210] width 18 height 18
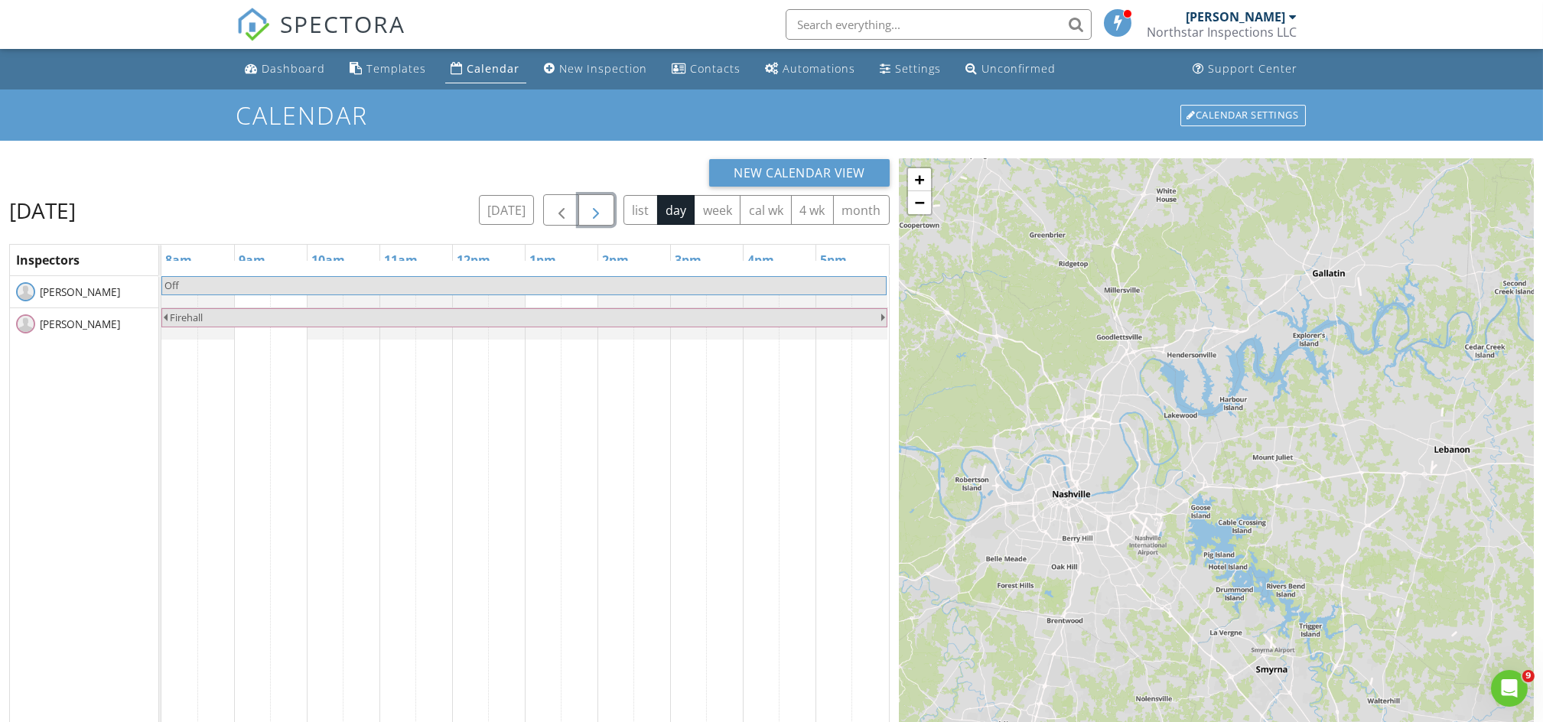
click at [594, 218] on span "button" at bounding box center [596, 210] width 18 height 18
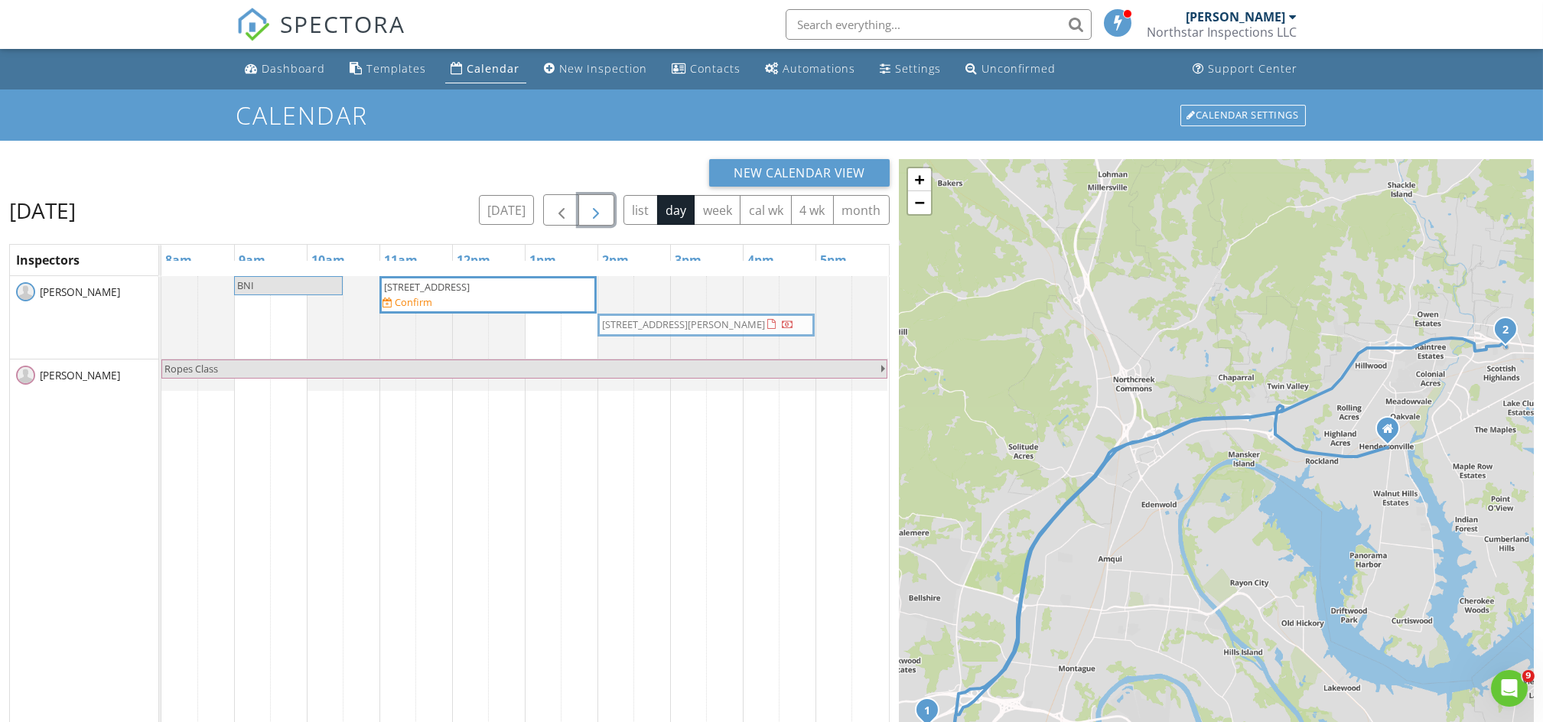
drag, startPoint x: 620, startPoint y: 332, endPoint x: 686, endPoint y: 329, distance: 66.6
click at [161, 329] on div "BNI [STREET_ADDRESS] Confirm [STREET_ADDRESS][PERSON_NAME] [STREET_ADDRESS][PER…" at bounding box center [161, 317] width 0 height 83
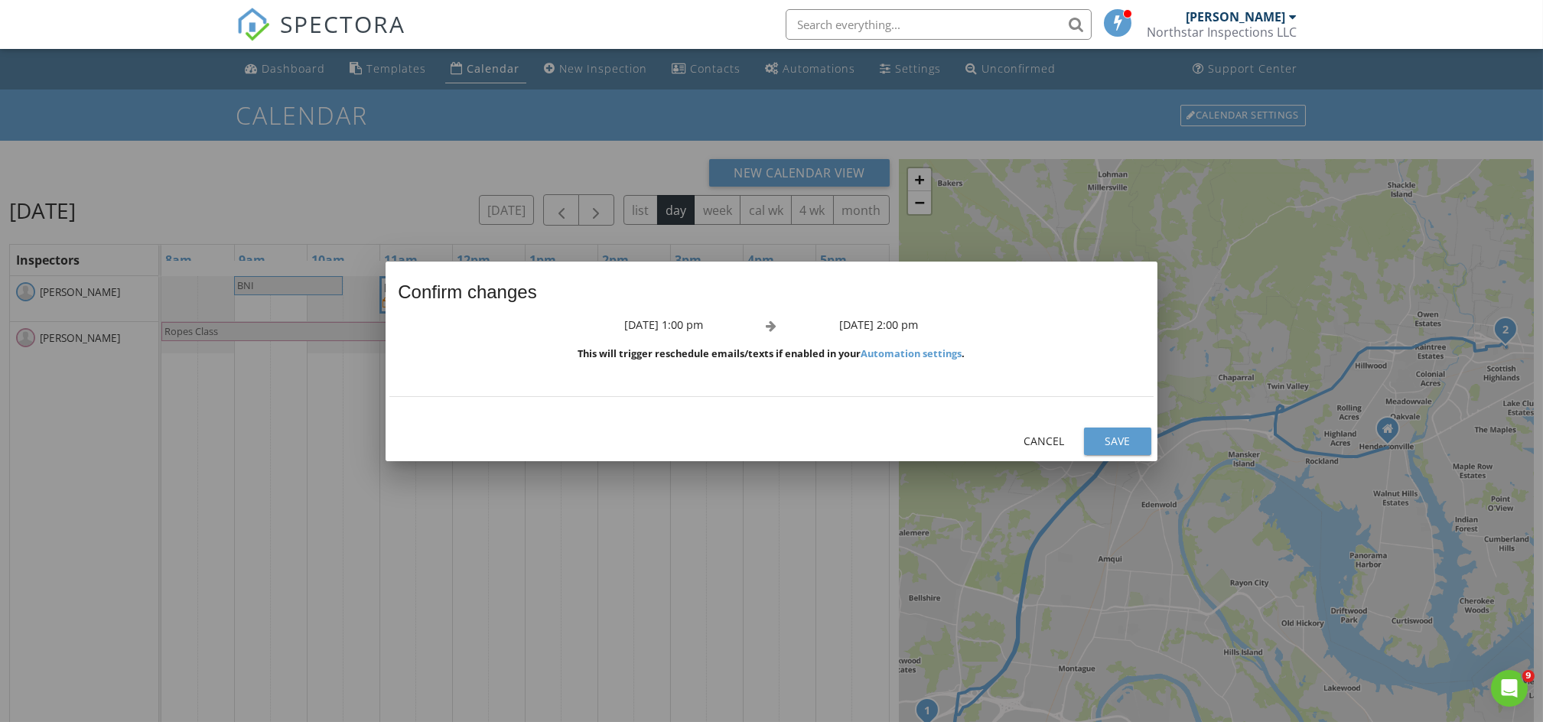
click at [1120, 431] on button "Save" at bounding box center [1117, 442] width 67 height 28
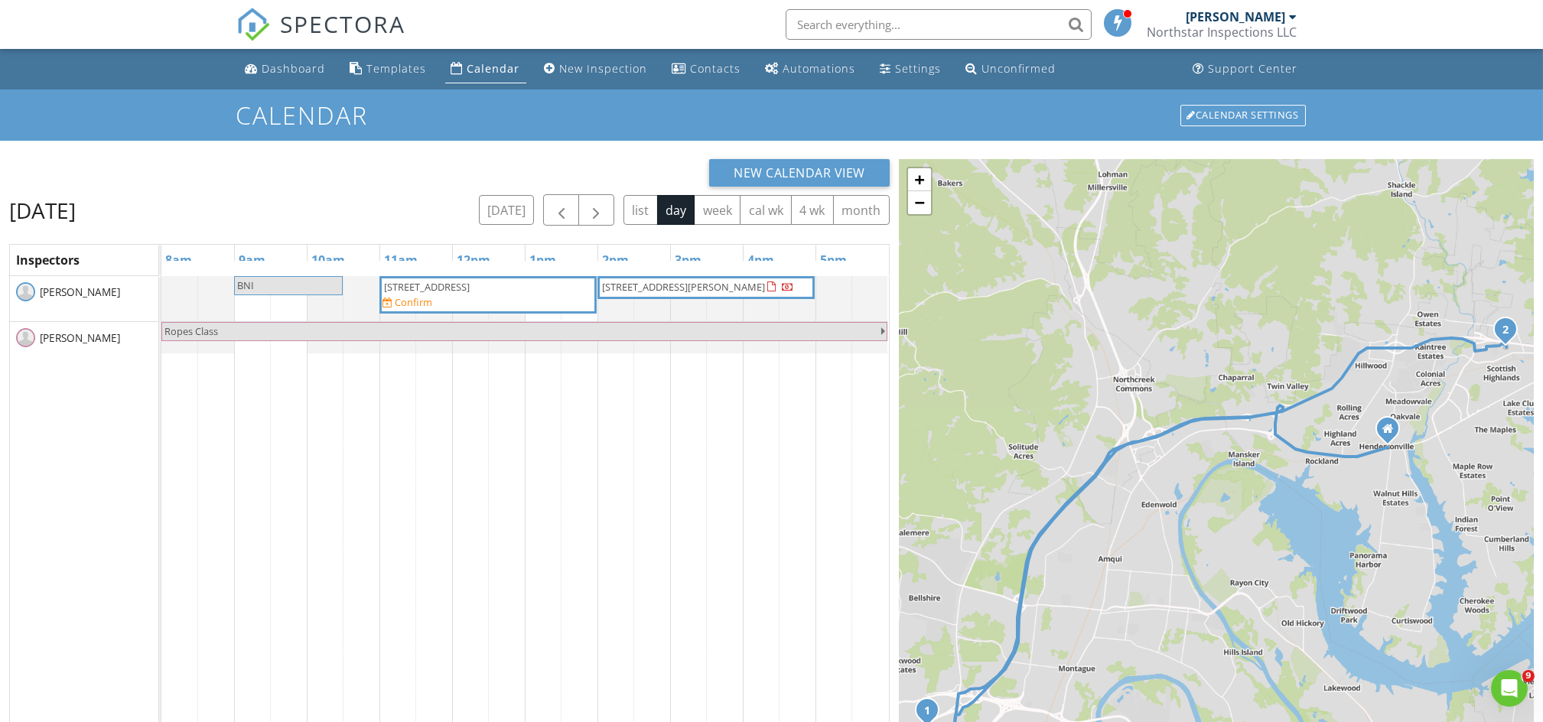
click at [496, 294] on div "[STREET_ADDRESS] Confirm" at bounding box center [487, 295] width 211 height 30
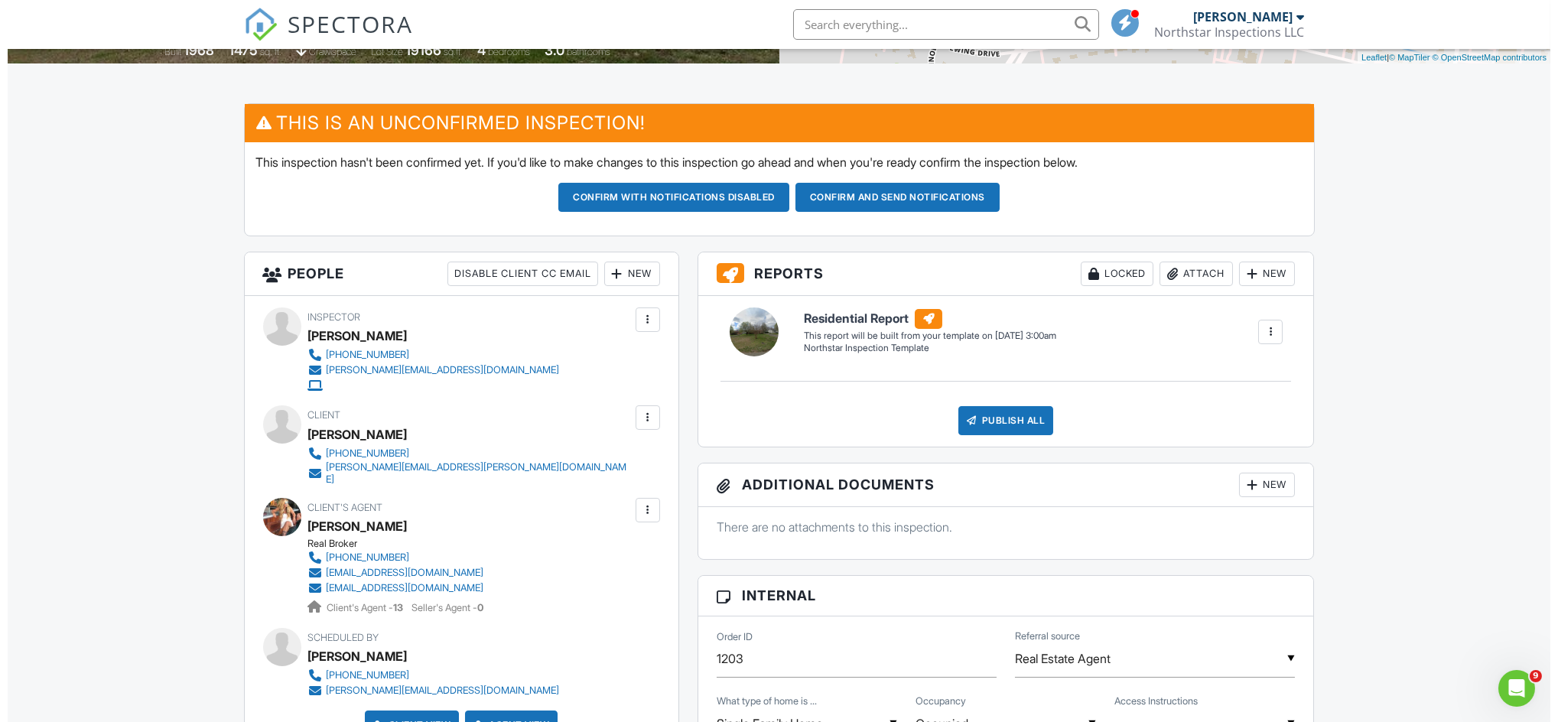
scroll to position [337, 0]
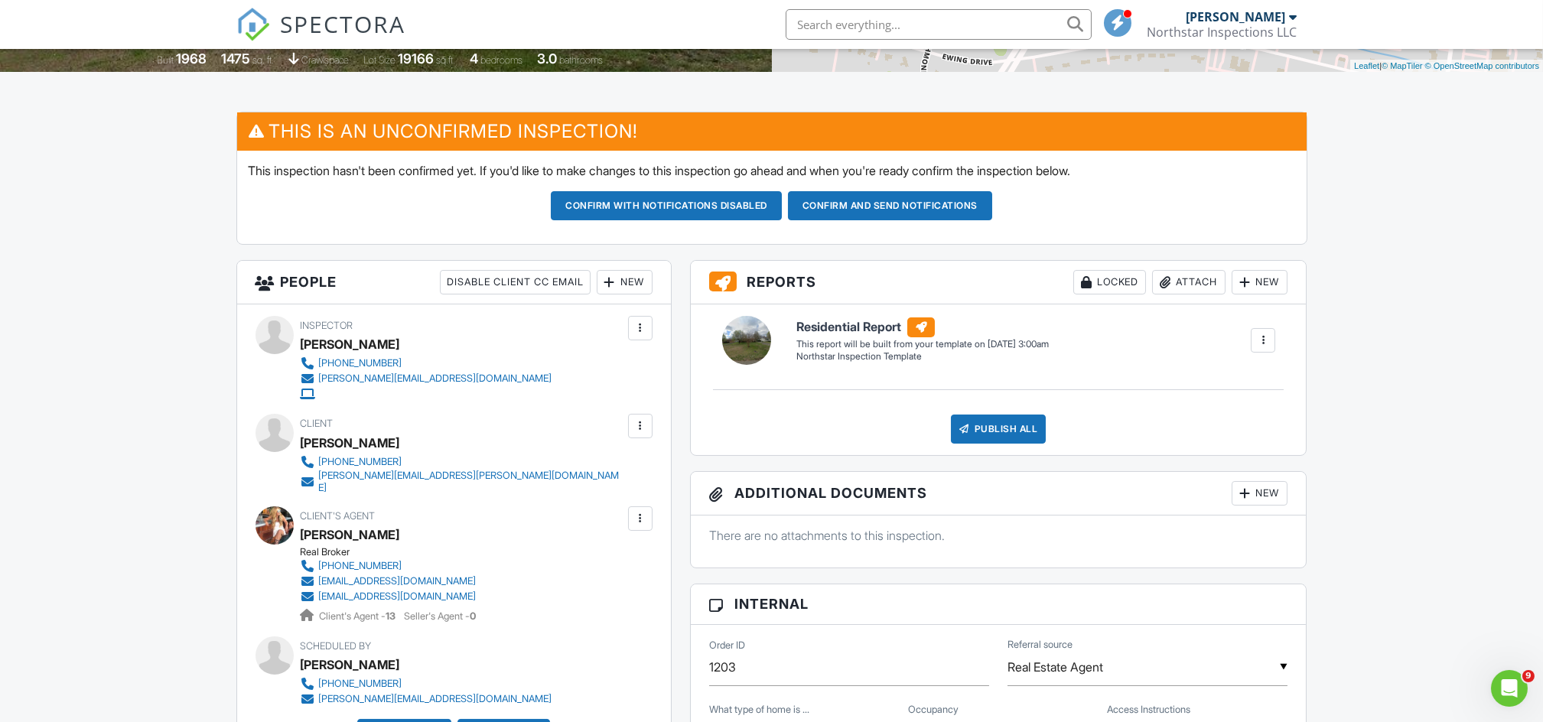
click at [617, 282] on div "New" at bounding box center [625, 282] width 56 height 24
click at [644, 402] on li "Listing Agent" at bounding box center [679, 405] width 151 height 38
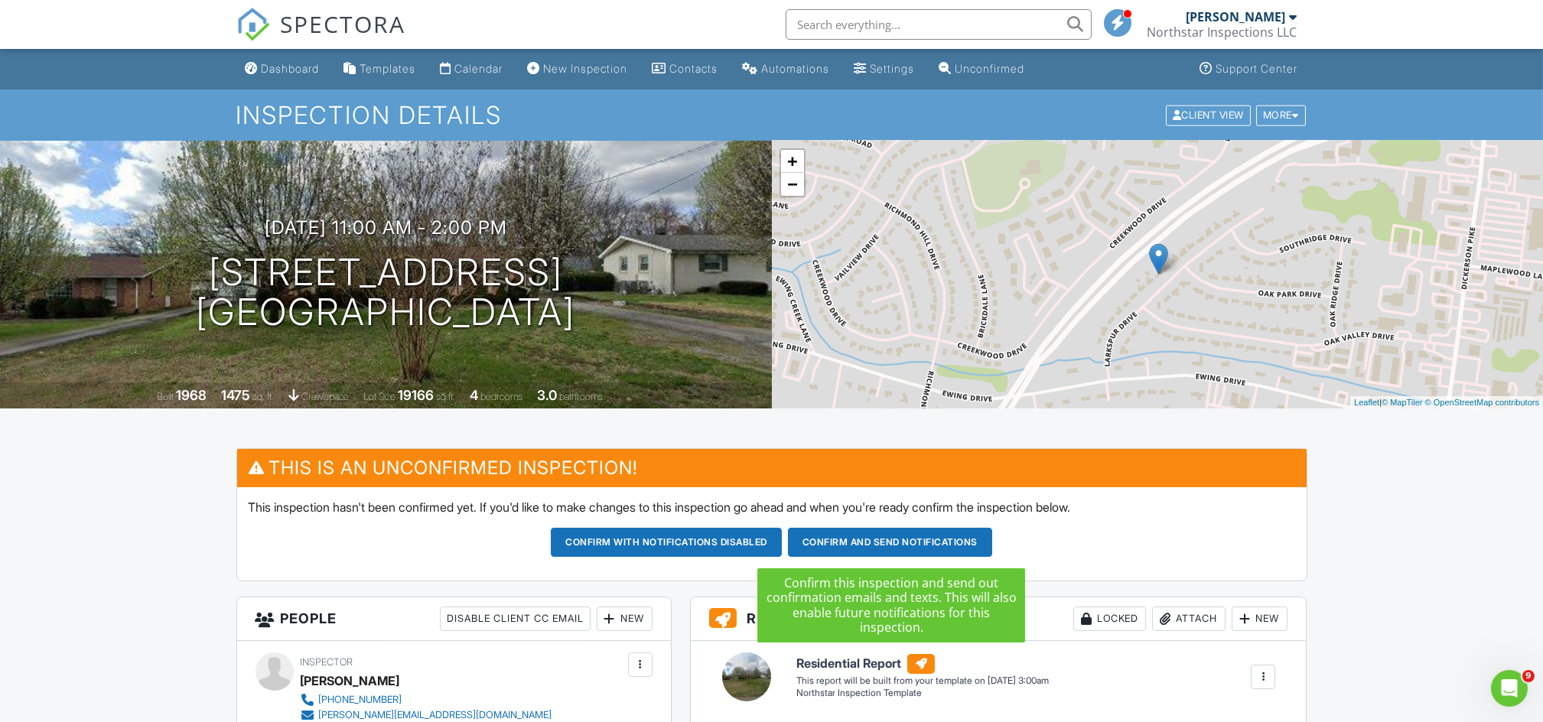
click at [782, 545] on button "Confirm and send notifications" at bounding box center [666, 542] width 231 height 29
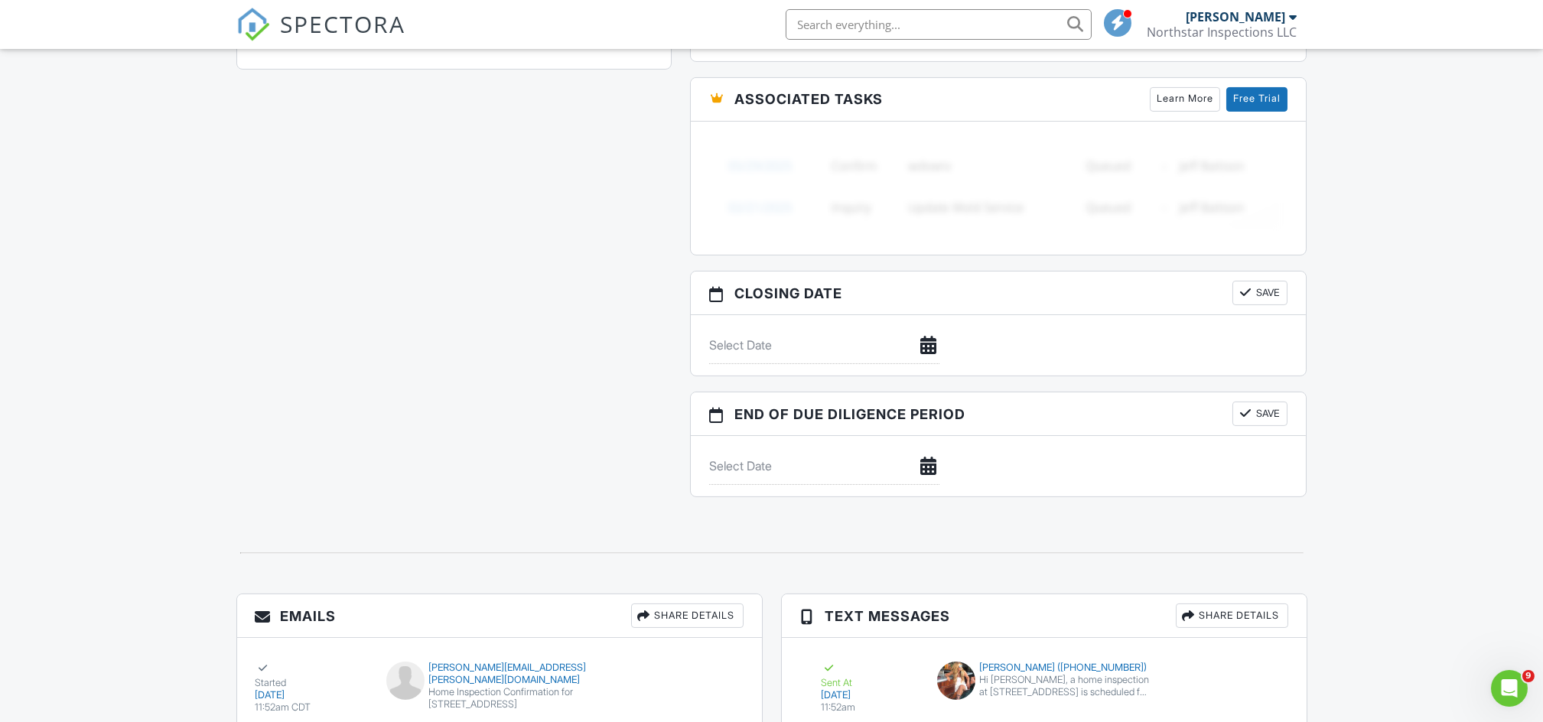
scroll to position [835, 0]
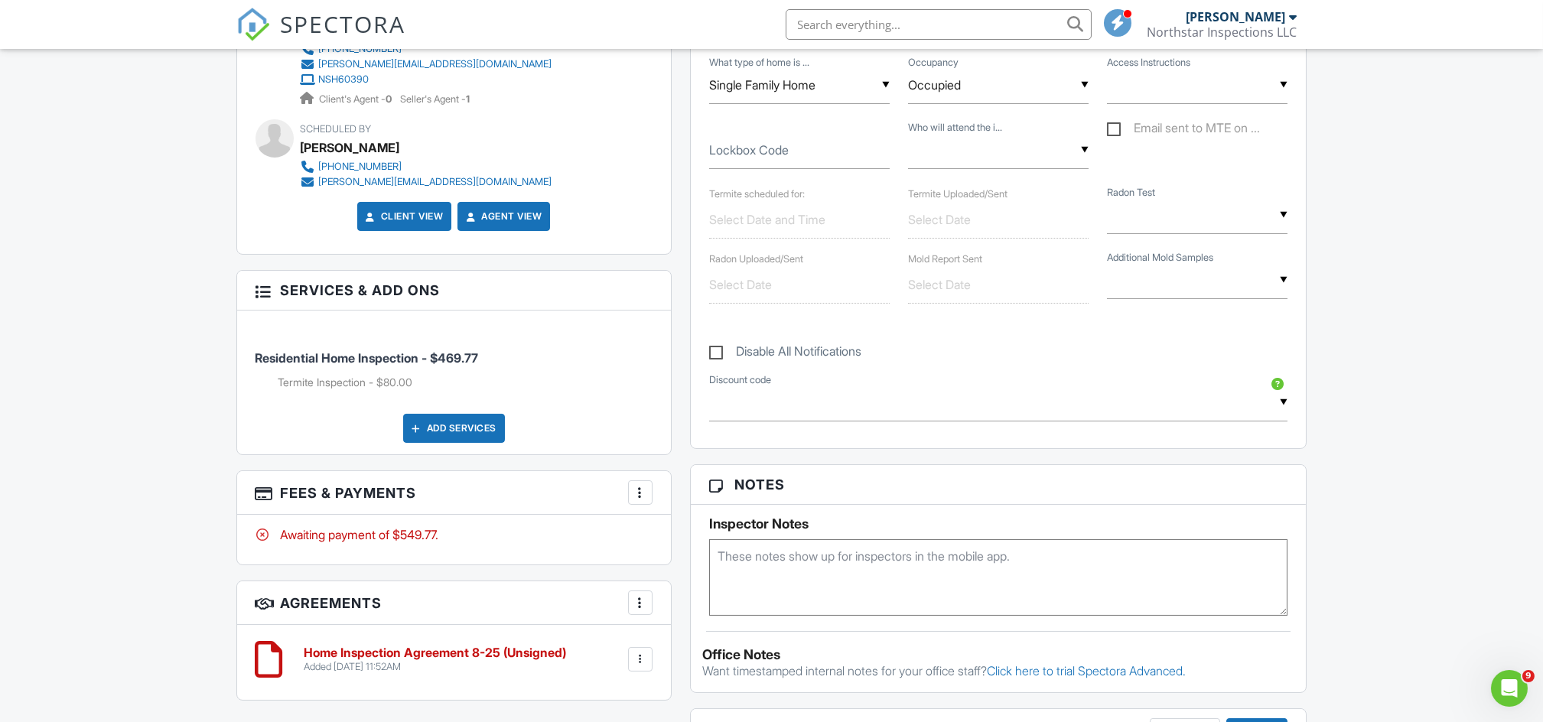
click at [1111, 131] on label "Email sent to MTE on ..." at bounding box center [1183, 130] width 153 height 19
click at [1111, 131] on input "Email sent to MTE on ..." at bounding box center [1112, 130] width 10 height 10
checkbox input "true"
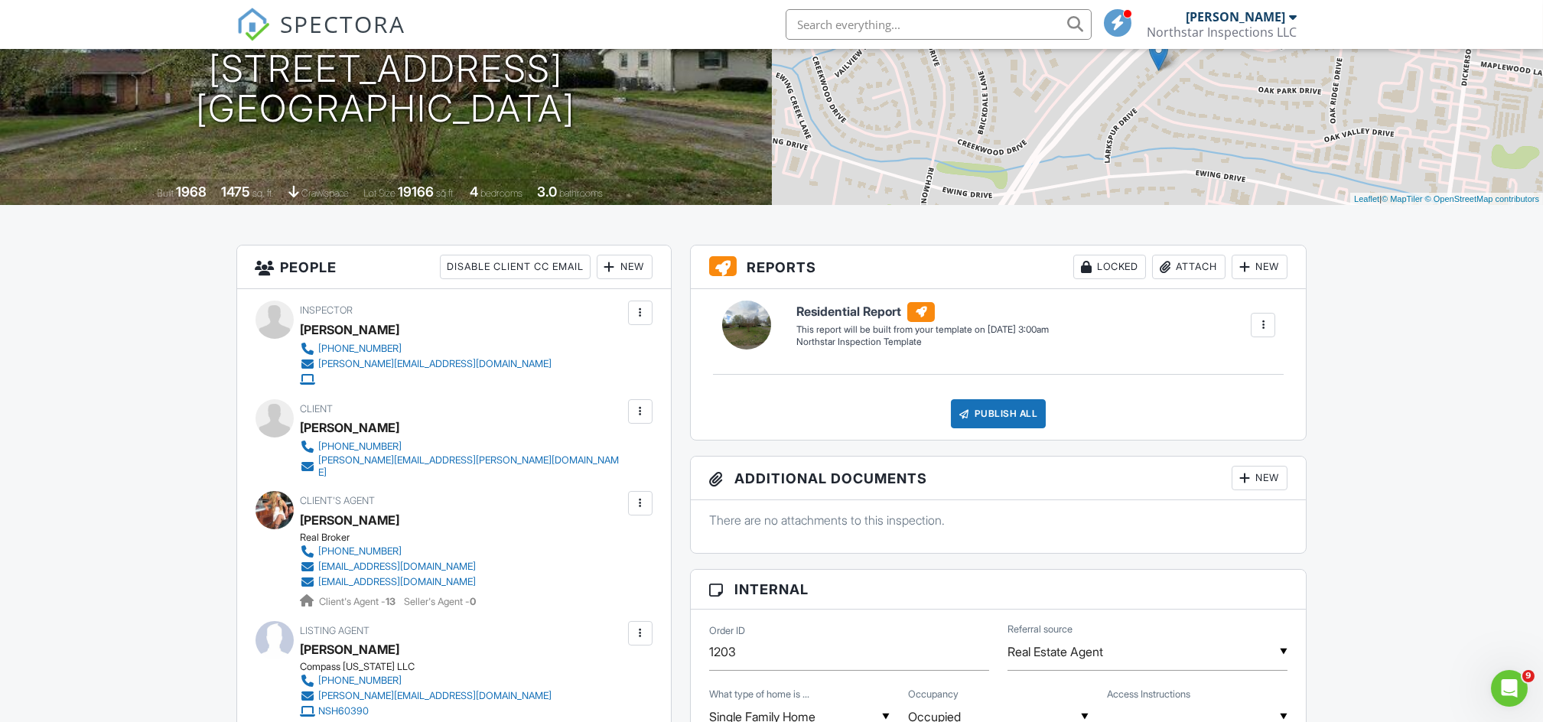
scroll to position [0, 0]
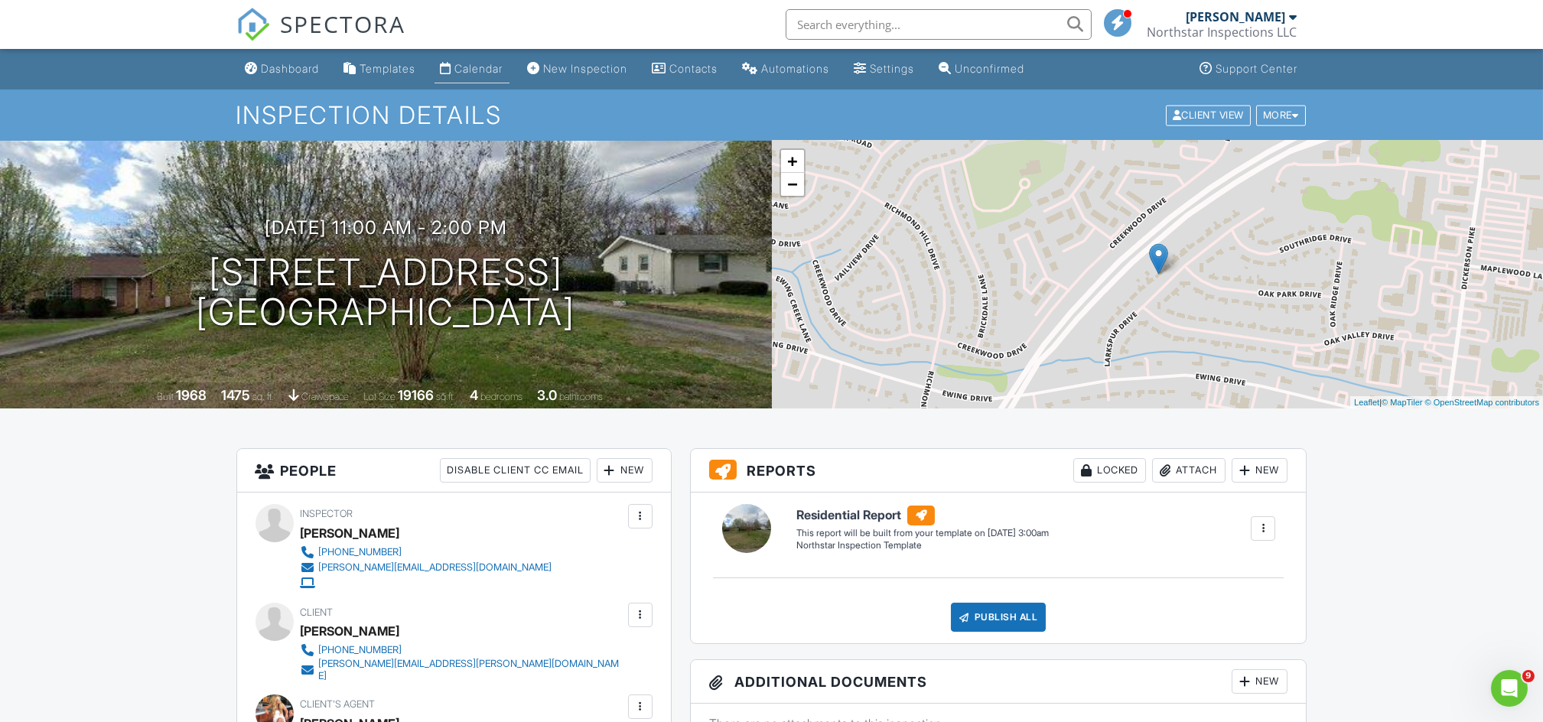
click at [492, 75] on link "Calendar" at bounding box center [471, 69] width 75 height 28
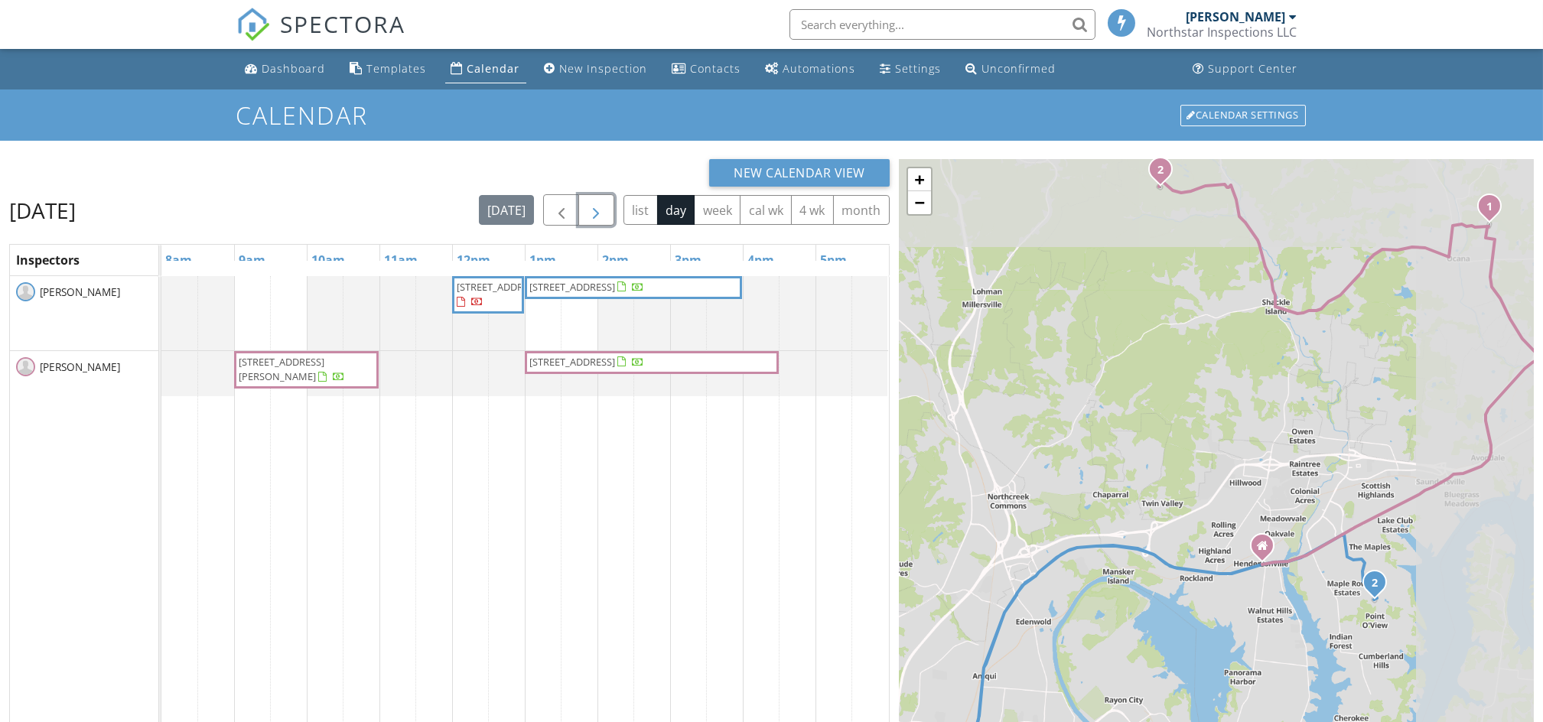
click at [584, 206] on button "button" at bounding box center [596, 209] width 36 height 31
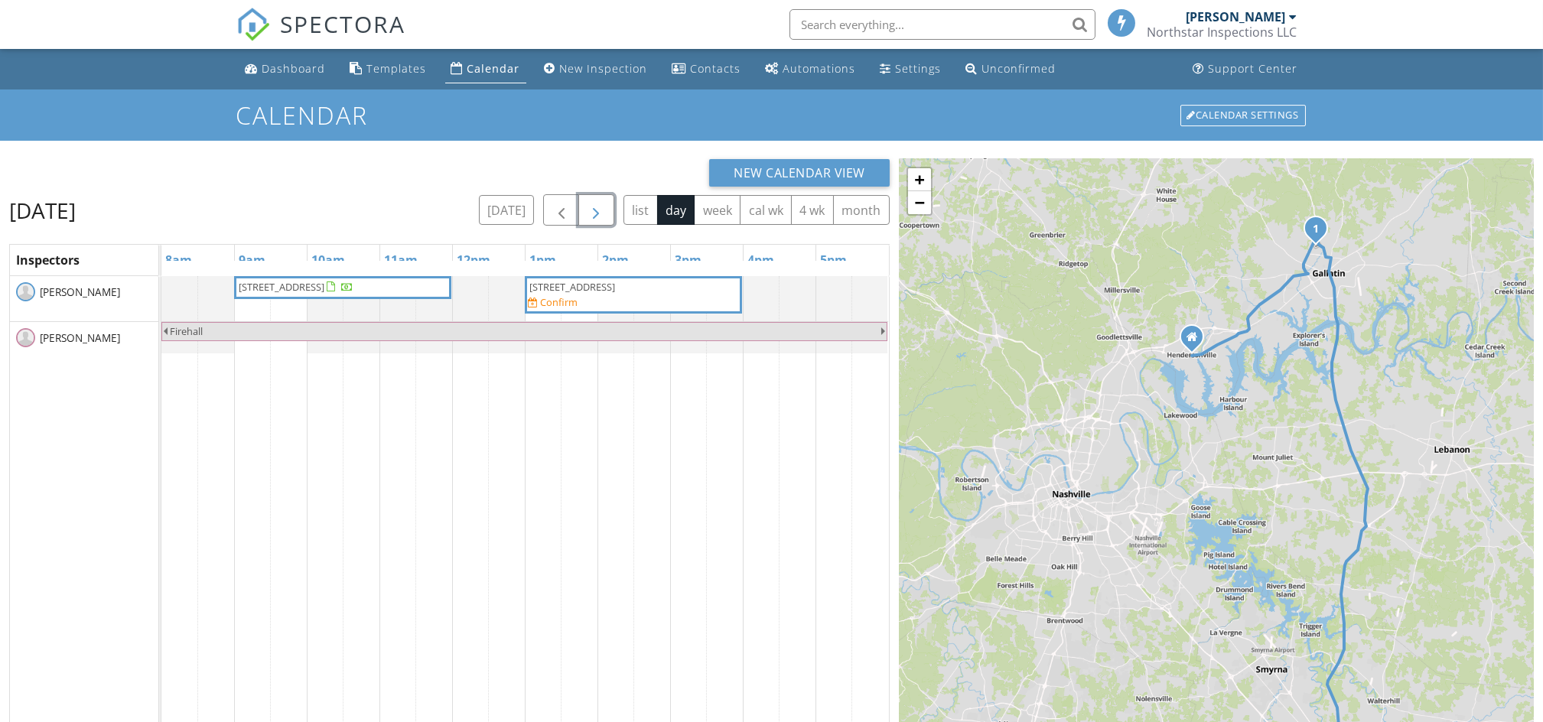
click at [615, 292] on span "[STREET_ADDRESS]" at bounding box center [572, 287] width 86 height 14
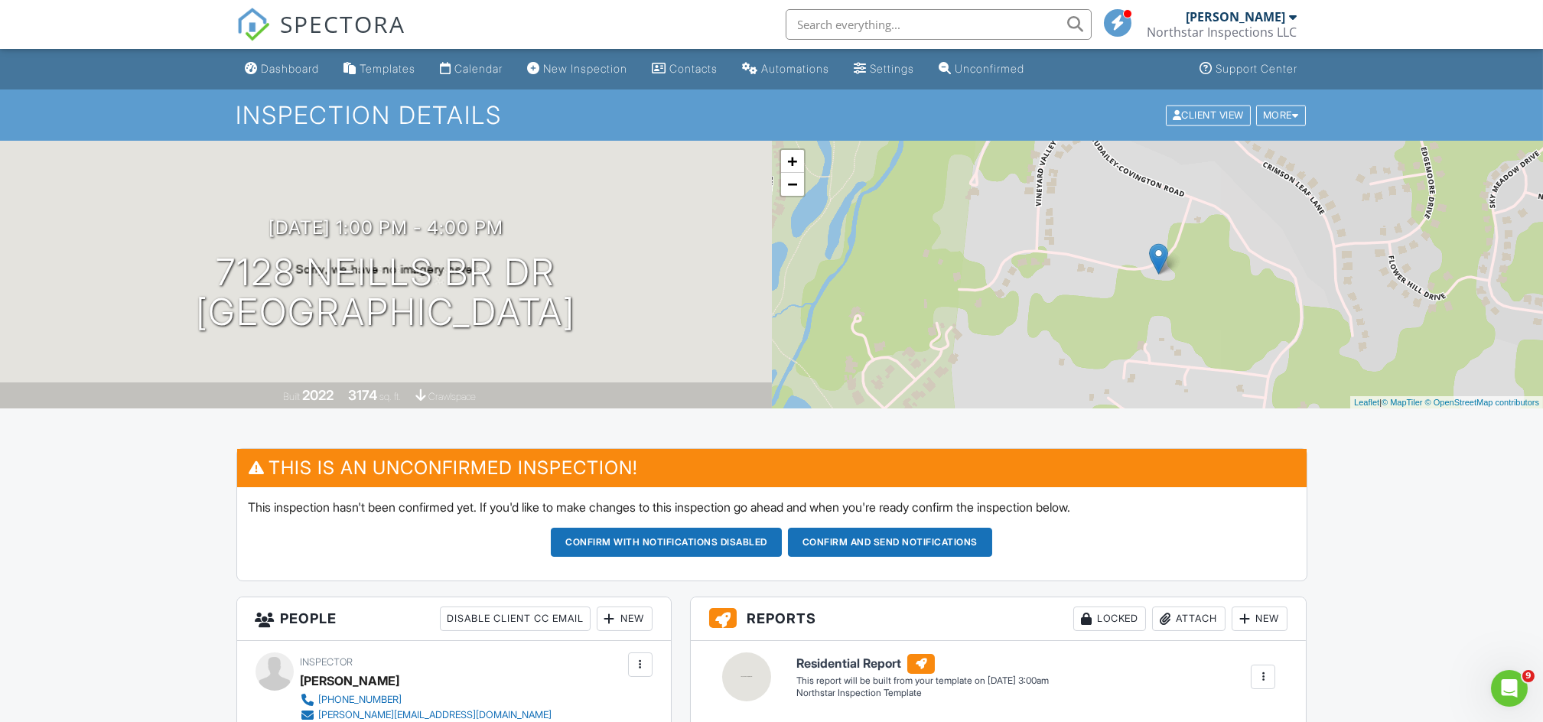
click at [782, 542] on button "Confirm and send notifications" at bounding box center [666, 542] width 231 height 29
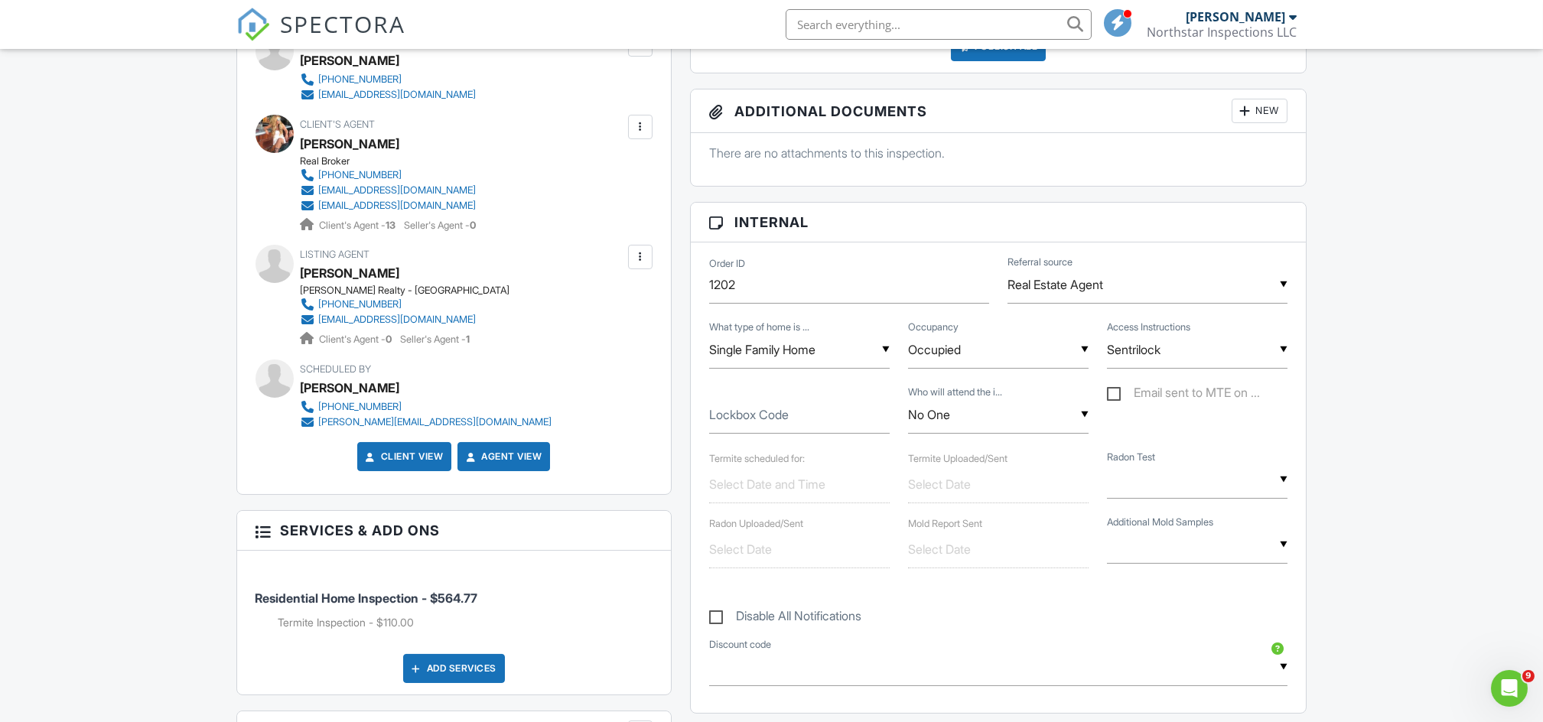
scroll to position [626, 0]
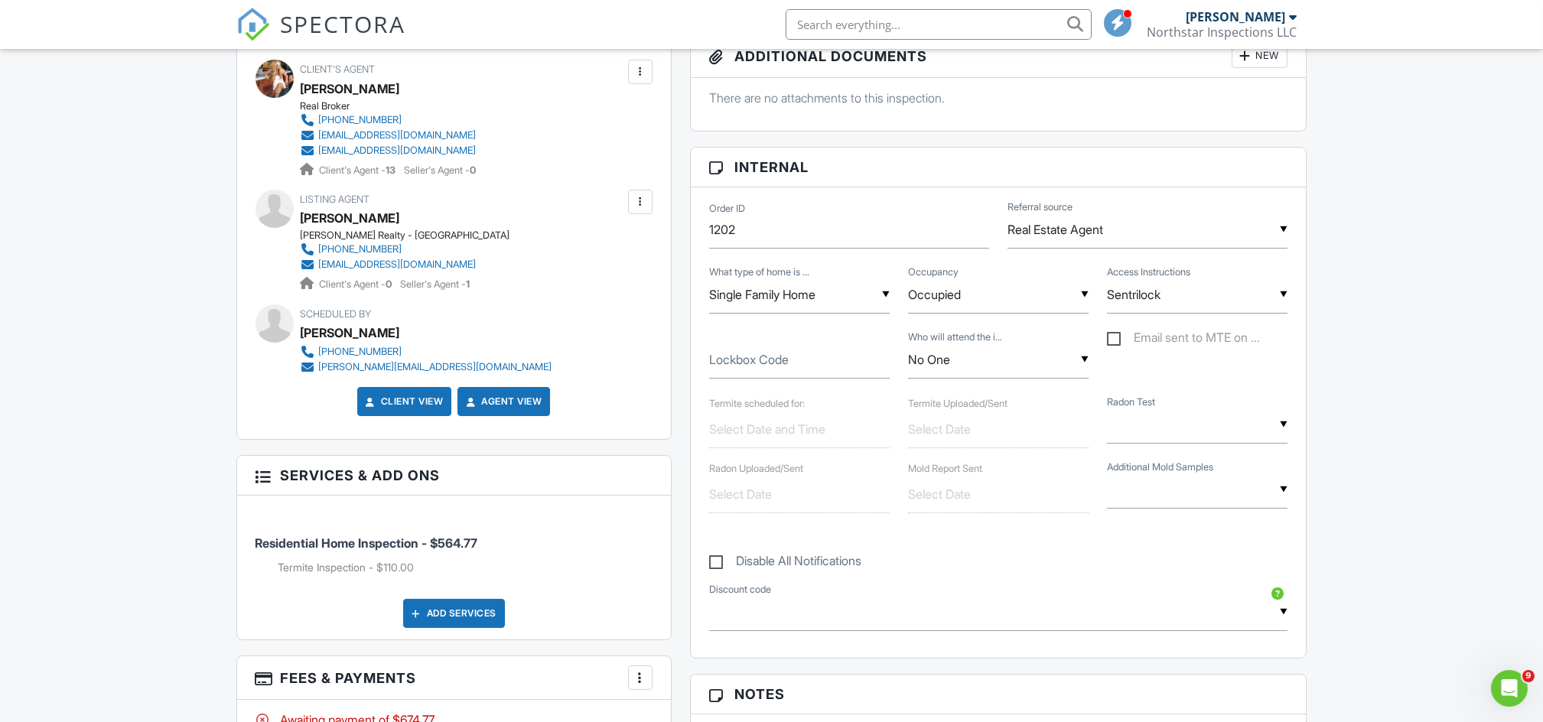
click at [1114, 343] on label "Email sent to MTE on ..." at bounding box center [1183, 339] width 153 height 19
click at [1114, 343] on input "Email sent to MTE on ..." at bounding box center [1112, 340] width 10 height 10
checkbox input "true"
